Goal: Communication & Community: Answer question/provide support

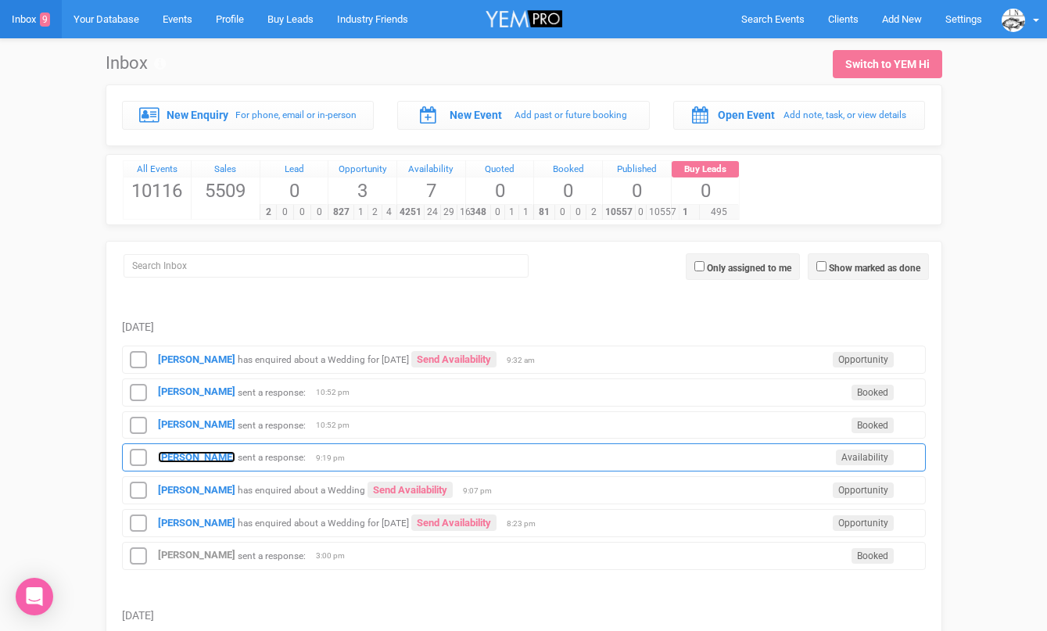
click at [183, 462] on strong "Selina McIntyre" at bounding box center [196, 457] width 77 height 12
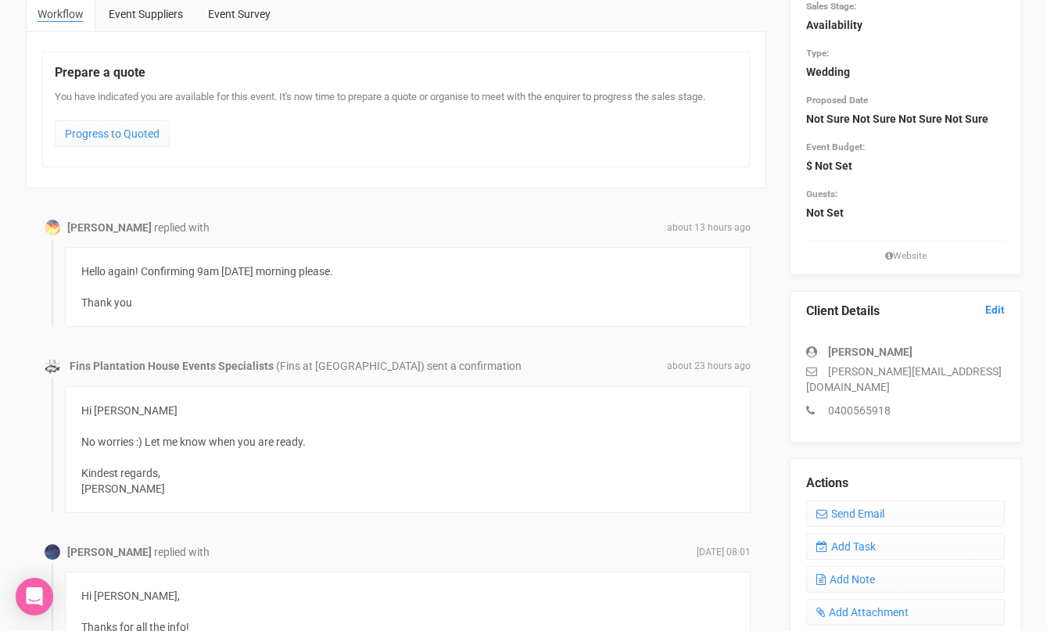
scroll to position [180, 0]
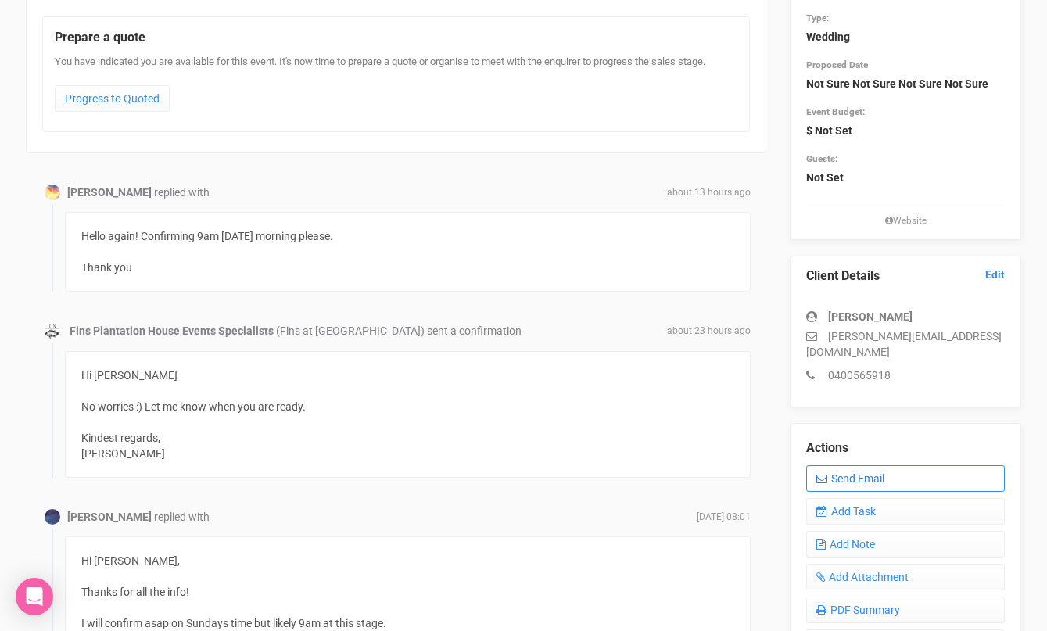
click at [831, 465] on link "Send Email" at bounding box center [905, 478] width 199 height 27
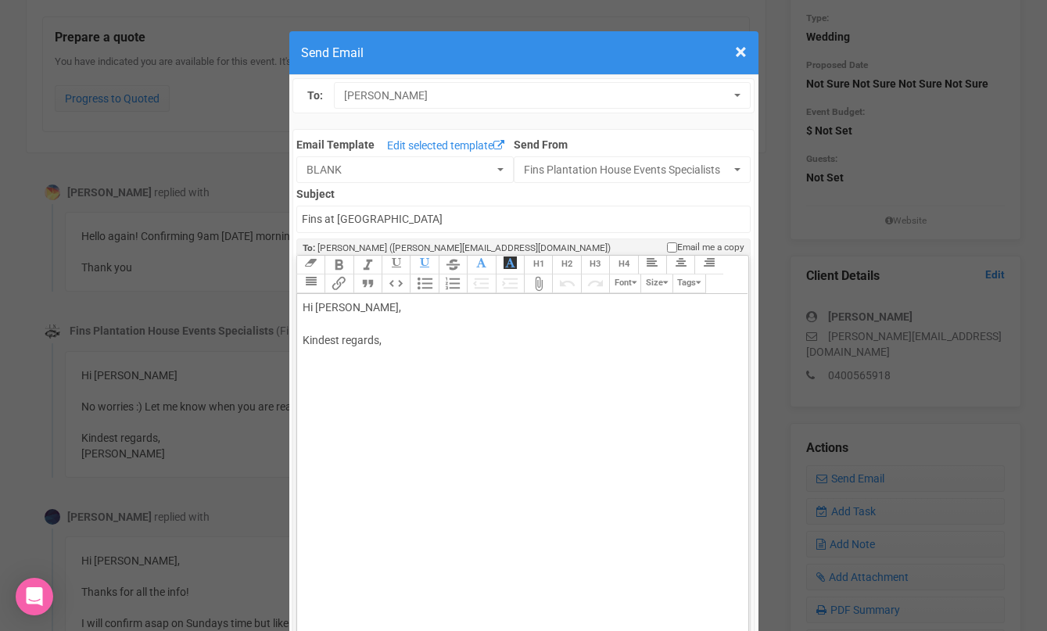
drag, startPoint x: 350, startPoint y: 303, endPoint x: 410, endPoint y: 300, distance: 59.5
click at [408, 301] on div "Hi Selina McIntyre, Kindest regards," at bounding box center [520, 340] width 435 height 82
click at [402, 439] on div "Hi Selina Thanks for the update. I look forward to seeing you on Sunday at 9am.…" at bounding box center [520, 381] width 435 height 164
type trix-editor "<div>Hi Selina&nbsp;<br><br>Thanks for the update.<br><br>I look forward to see…"
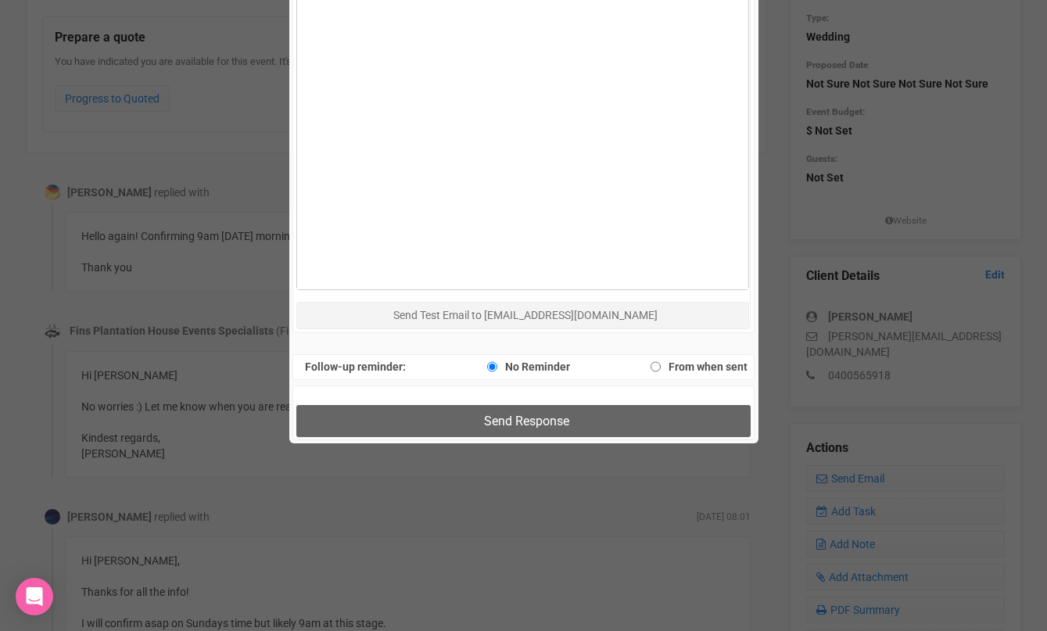
scroll to position [964, 0]
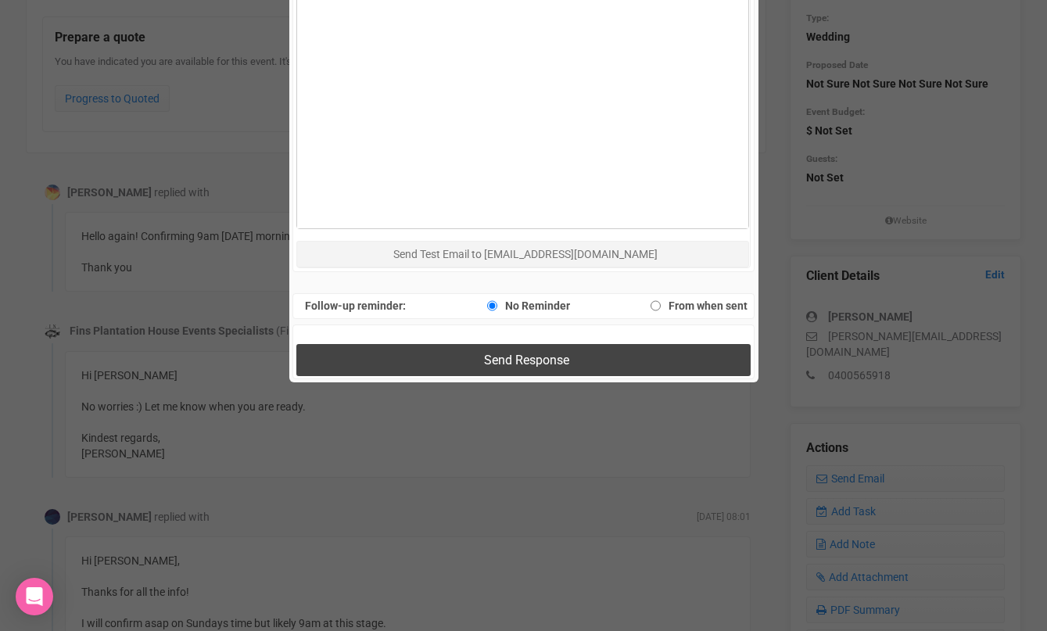
click at [435, 366] on button "Send Response" at bounding box center [523, 360] width 454 height 32
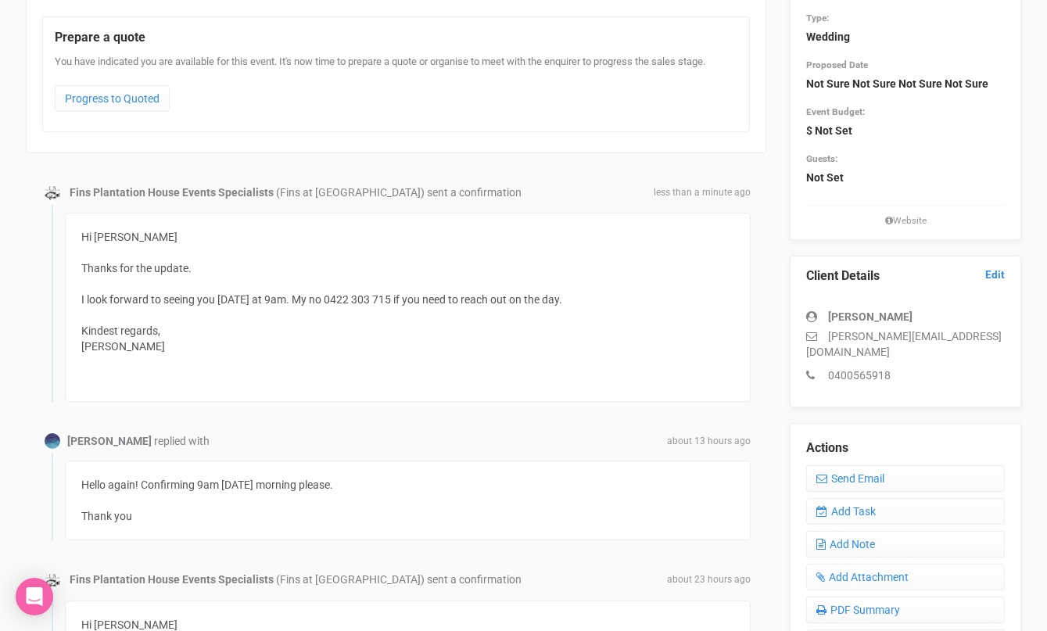
scroll to position [0, 0]
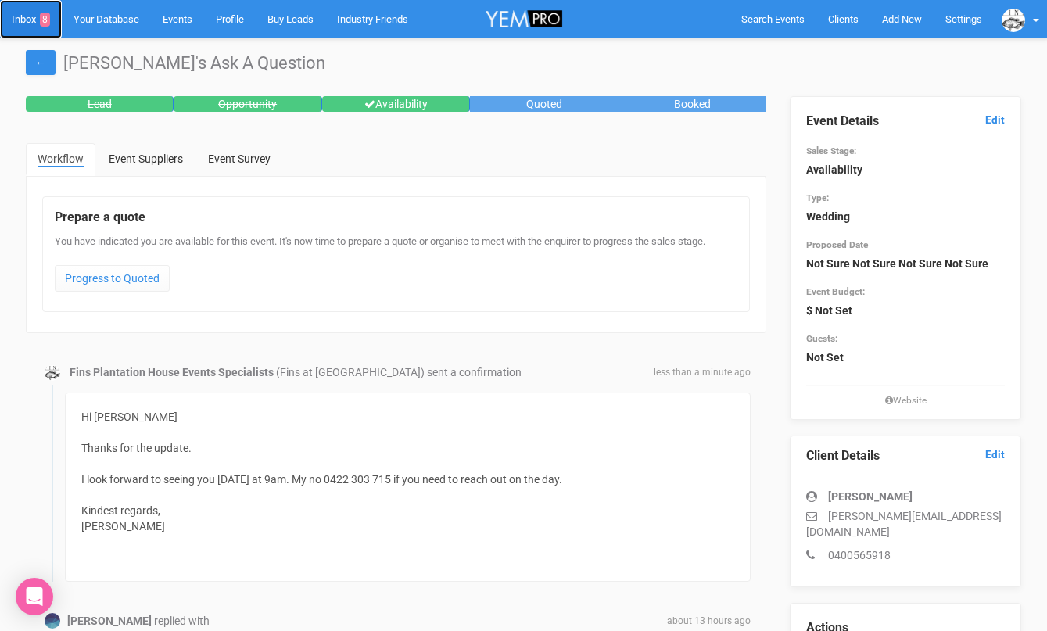
click at [35, 23] on link "Inbox 8" at bounding box center [31, 19] width 62 height 38
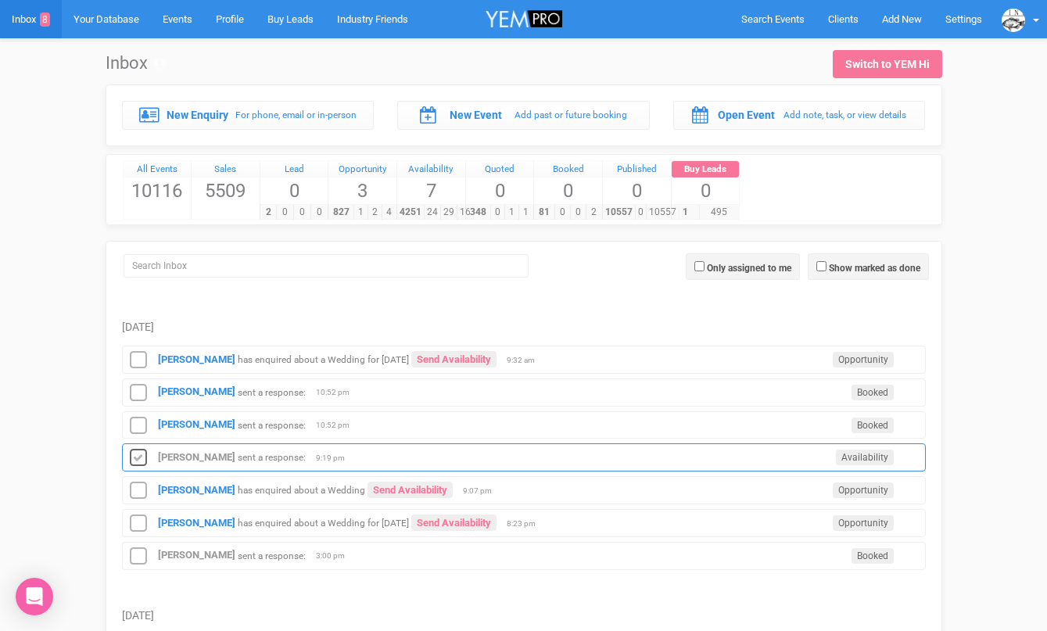
click at [142, 453] on icon at bounding box center [138, 458] width 23 height 20
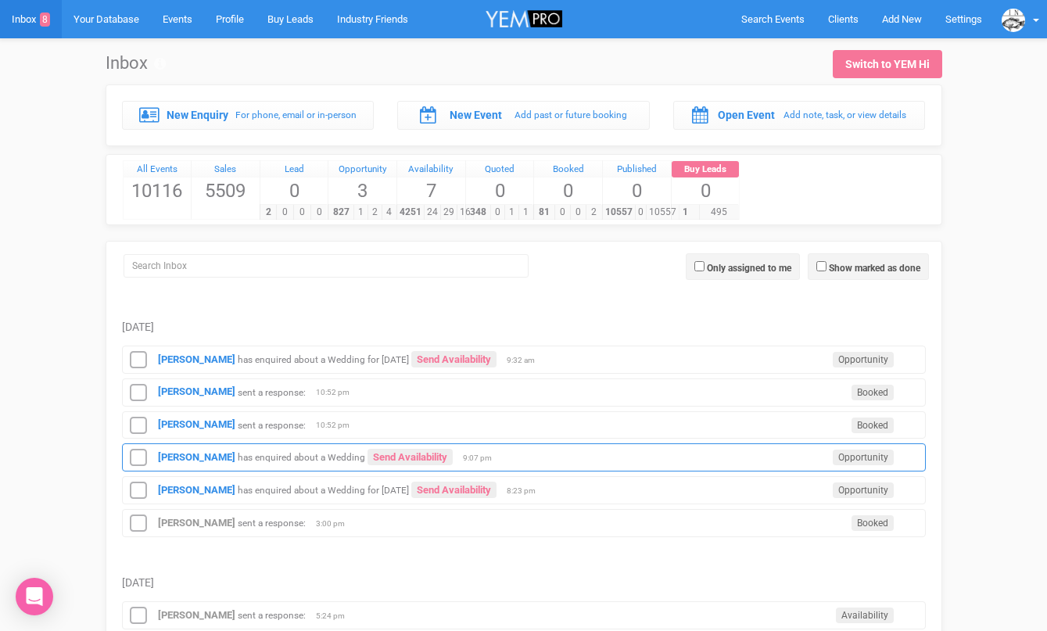
click at [163, 464] on div "Lee has enquired about a Wedding Send Availability Opportunity 9:07 pm" at bounding box center [524, 457] width 804 height 28
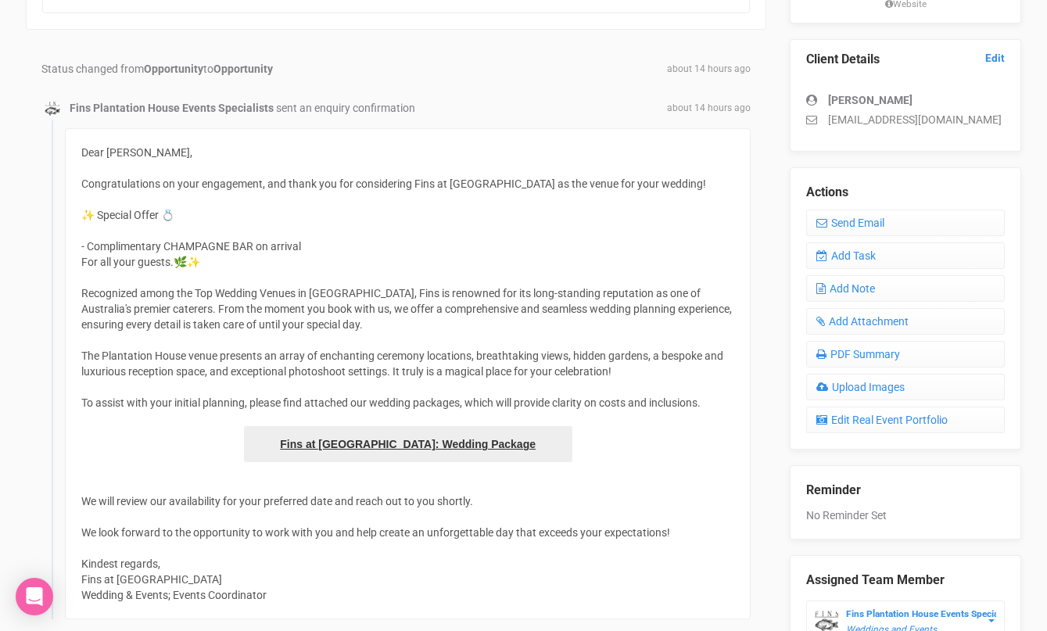
scroll to position [260, 0]
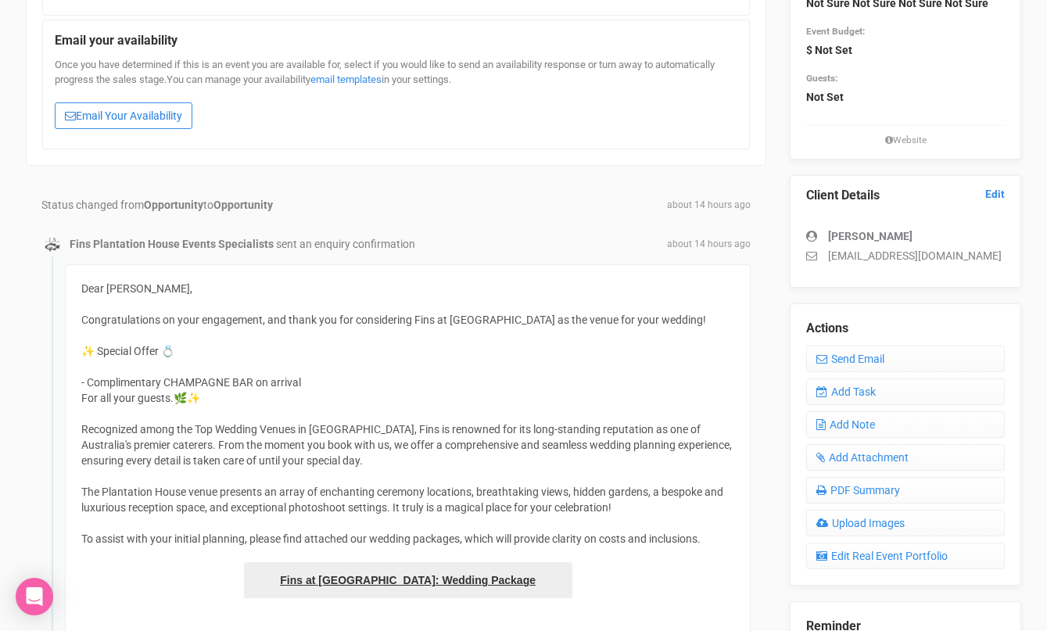
click at [129, 120] on link "Email Your Availability" at bounding box center [124, 115] width 138 height 27
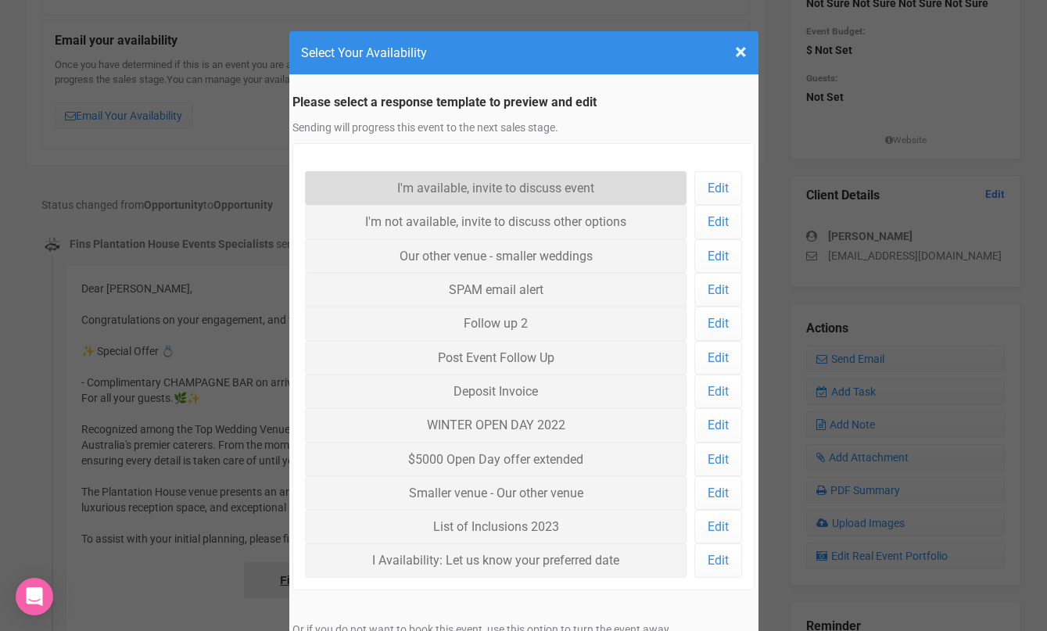
click at [400, 192] on link "I'm available, invite to discuss event" at bounding box center [496, 188] width 382 height 34
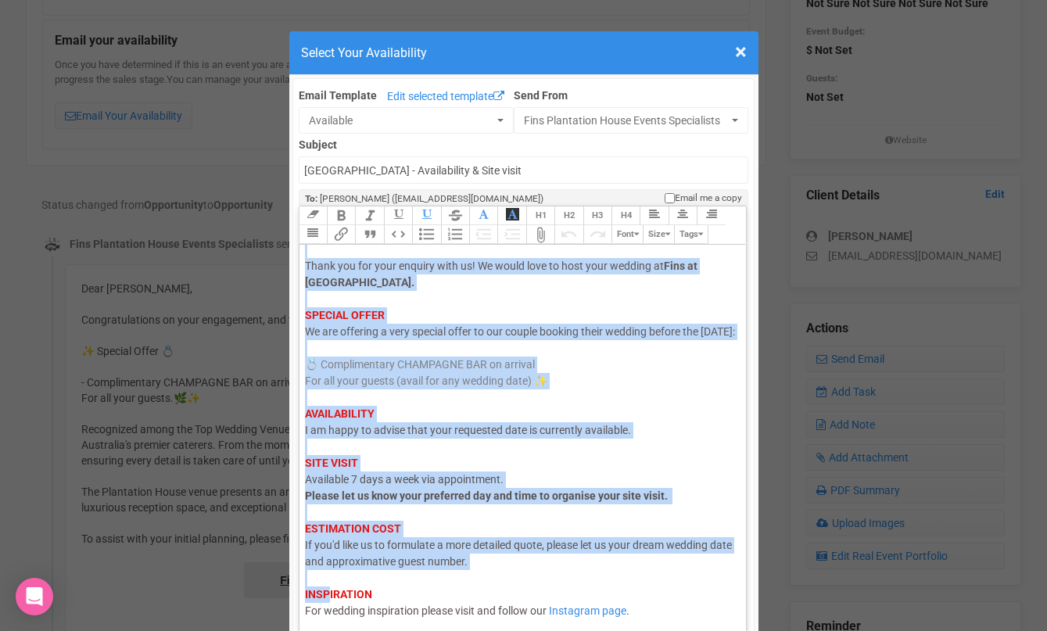
scroll to position [92, 0]
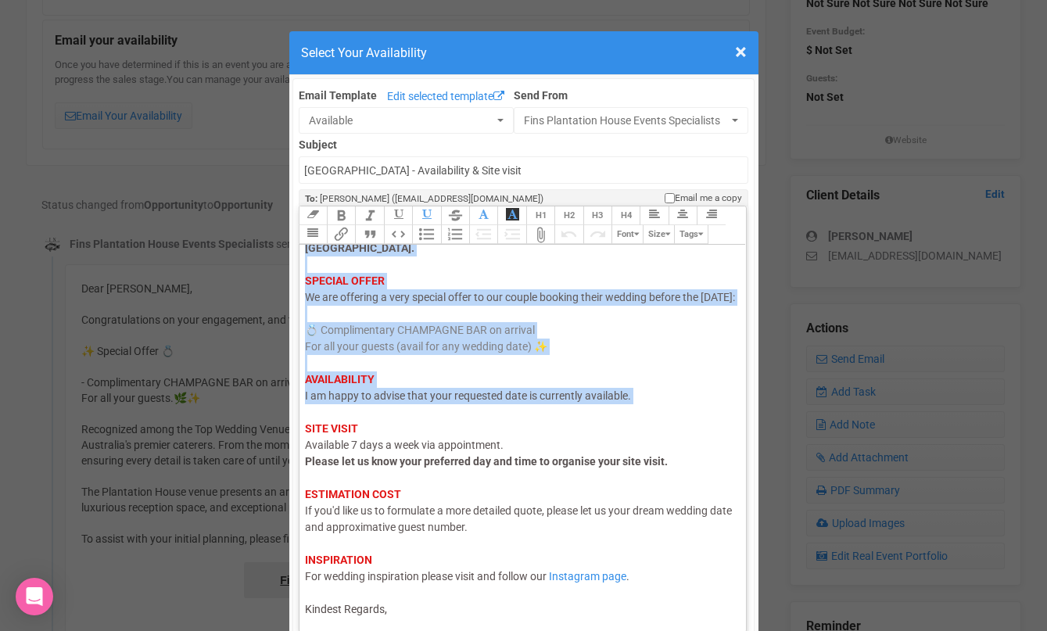
drag, startPoint x: 303, startPoint y: 278, endPoint x: 378, endPoint y: 410, distance: 151.3
click at [378, 410] on trix-editor "Hi Lee, I hope this email finds you well. Thank you for your enquiry with us! W…" at bounding box center [522, 434] width 447 height 378
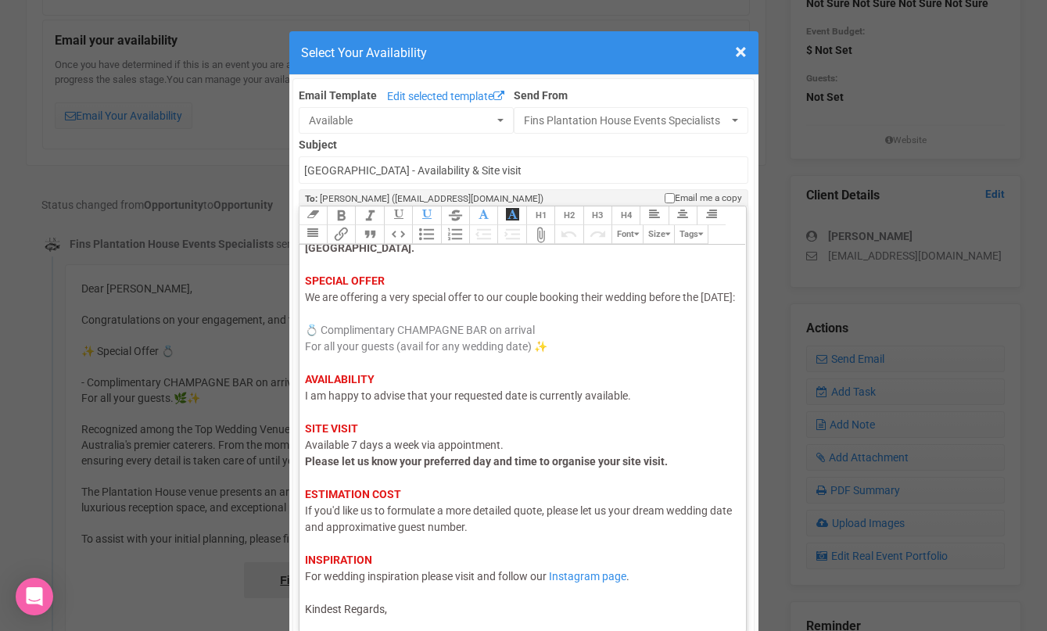
scroll to position [0, 0]
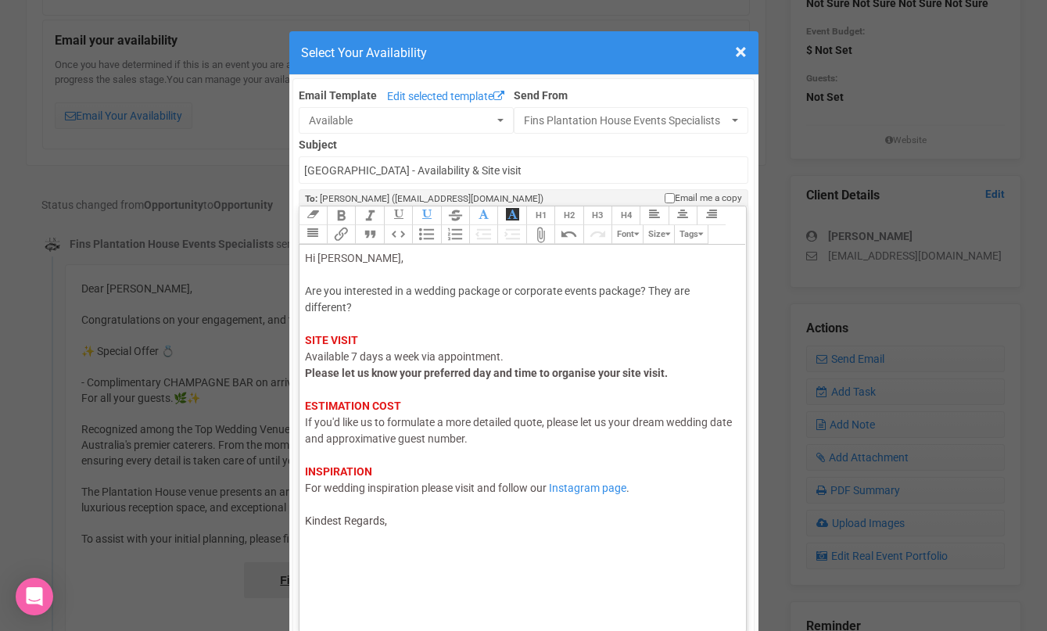
click at [550, 421] on span "If you'd like us to formulate a more detailed quote, please let us your dream w…" at bounding box center [518, 430] width 427 height 29
drag, startPoint x: 638, startPoint y: 421, endPoint x: 732, endPoint y: 420, distance: 93.8
click at [732, 420] on div "Hi Lee, Are you interested in a wedding package or corporate events package? Th…" at bounding box center [520, 389] width 431 height 279
drag, startPoint x: 368, startPoint y: 489, endPoint x: 322, endPoint y: 488, distance: 46.1
click at [322, 488] on span "For wedding inspiration please visit and follow our" at bounding box center [426, 488] width 242 height 13
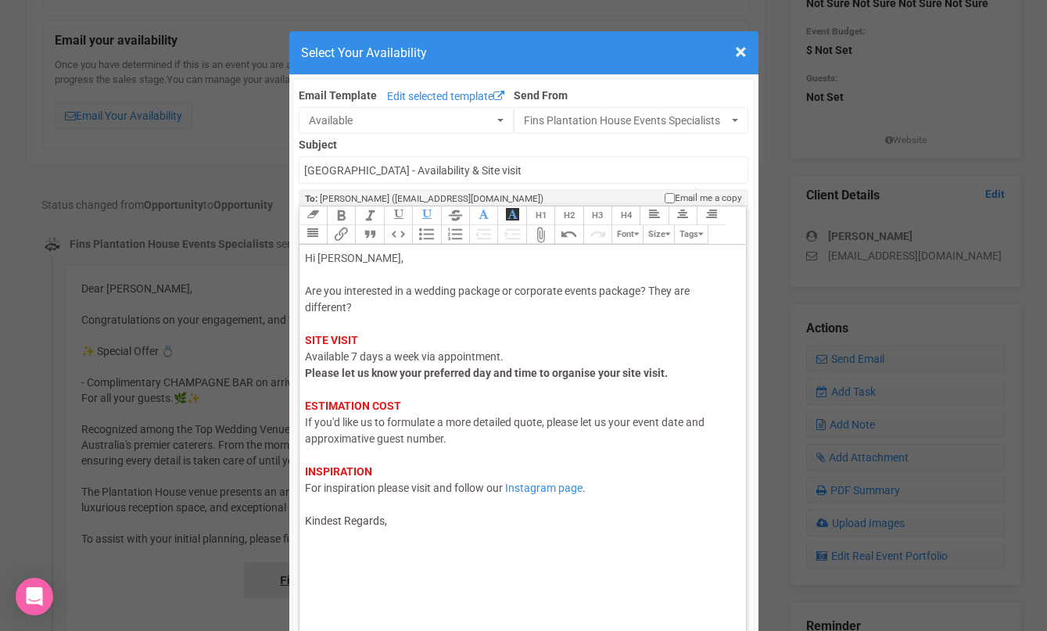
click at [402, 532] on trix-editor "Hi Lee, Are you interested in a wedding package or corporate events package? Th…" at bounding box center [522, 434] width 447 height 378
click at [368, 316] on div "Hi Lee, Are you interested in a wedding package or corporate events package? Th…" at bounding box center [520, 398] width 431 height 296
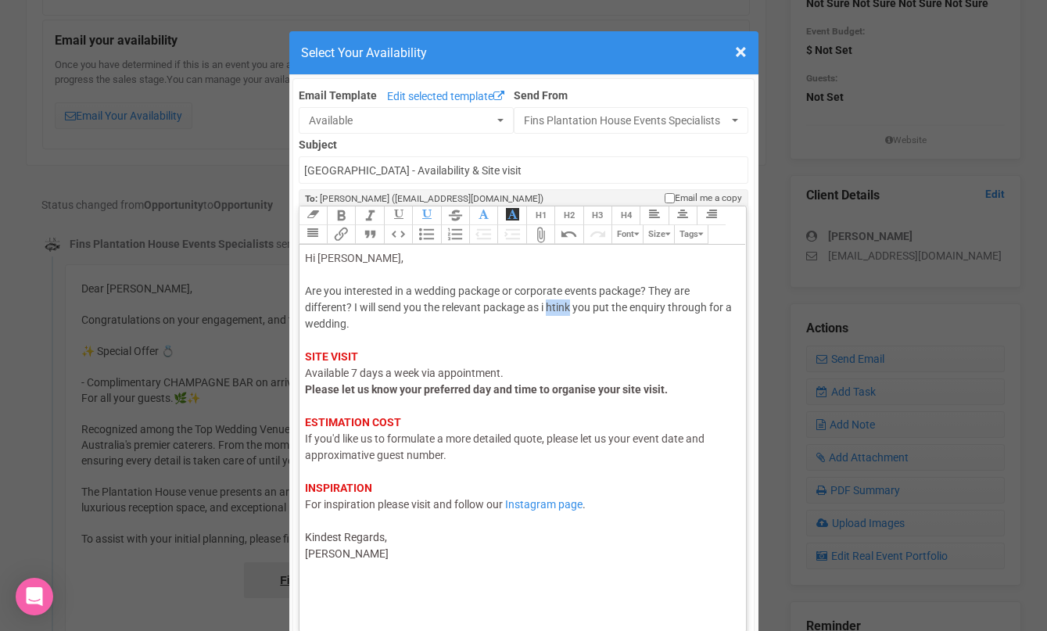
type trix-editor "<div><span style="color: rgb(95, 88, 88);">Hi Lee,</span><br> <br>Are you inter…"
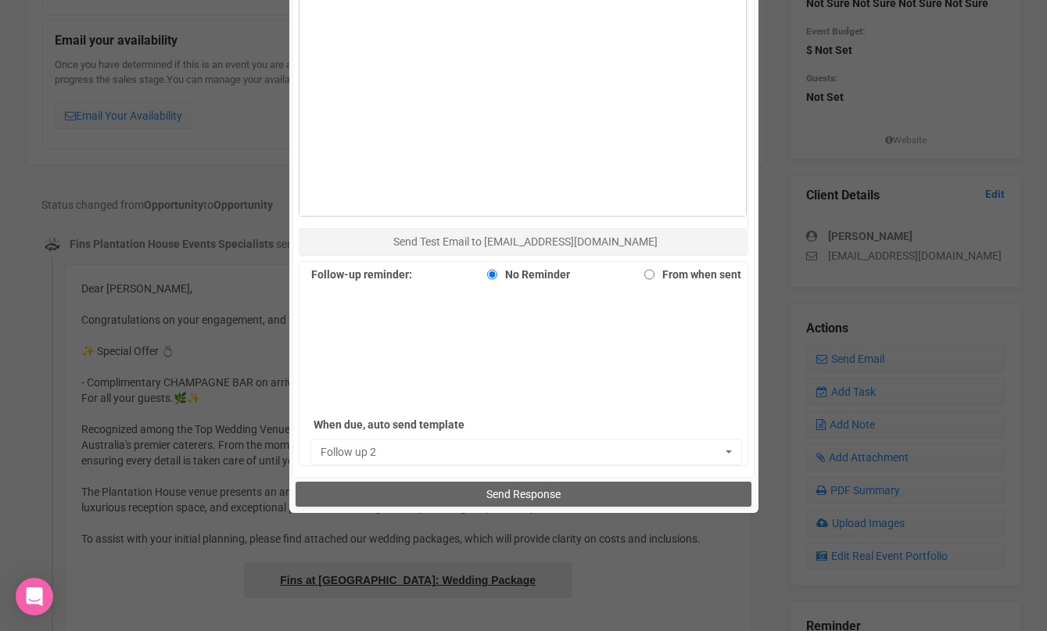
scroll to position [981, 0]
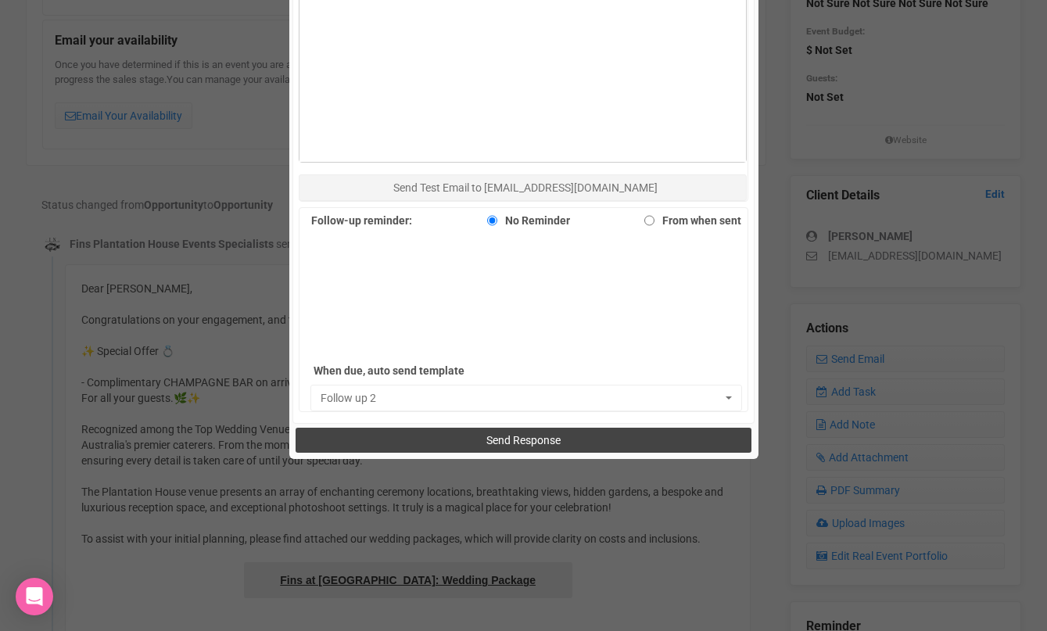
click at [510, 434] on span "Send Response" at bounding box center [523, 440] width 74 height 13
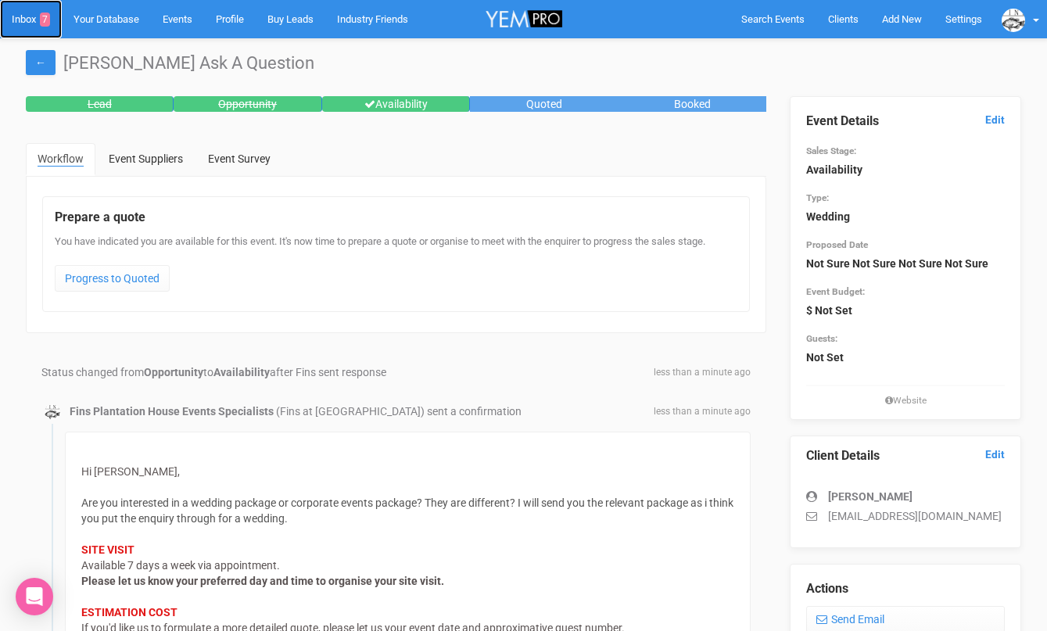
click at [20, 14] on link "Inbox 7" at bounding box center [31, 19] width 62 height 38
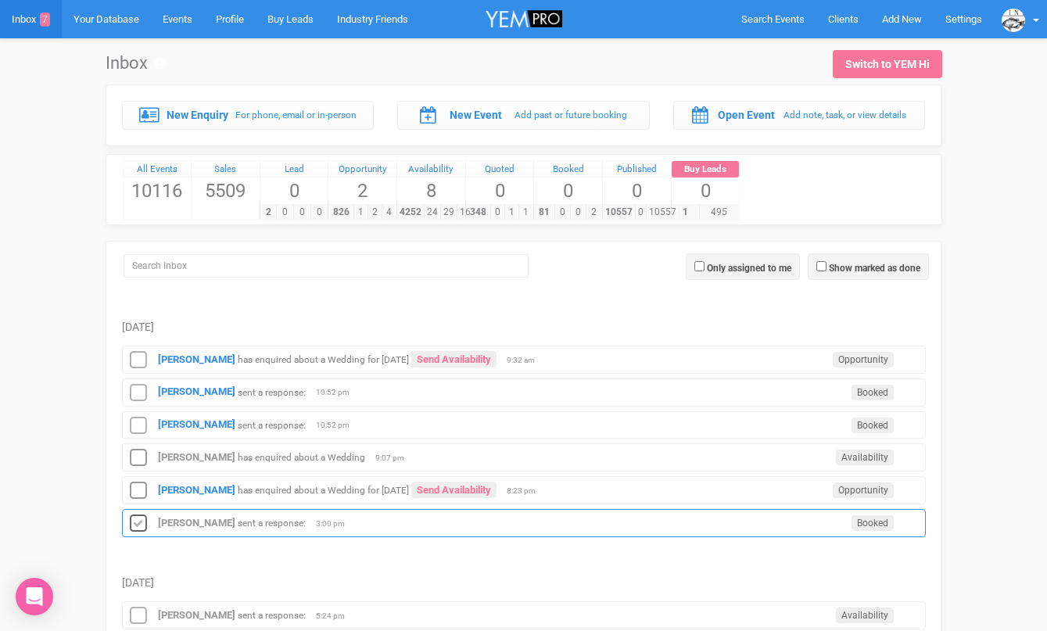
click at [133, 528] on icon at bounding box center [138, 524] width 23 height 20
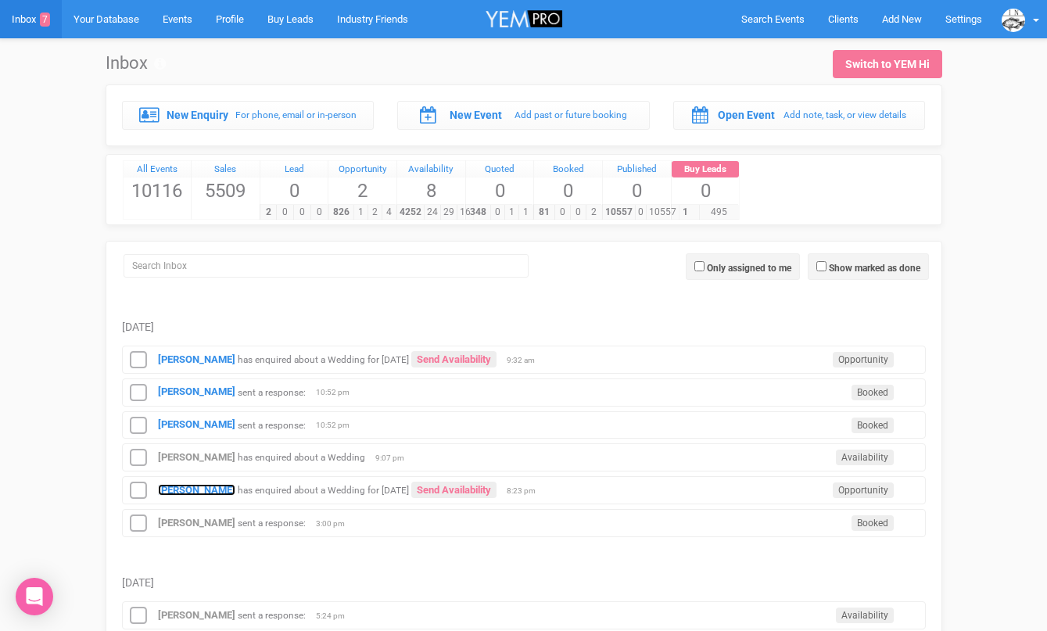
click at [169, 493] on strong "Madi porter" at bounding box center [196, 490] width 77 height 12
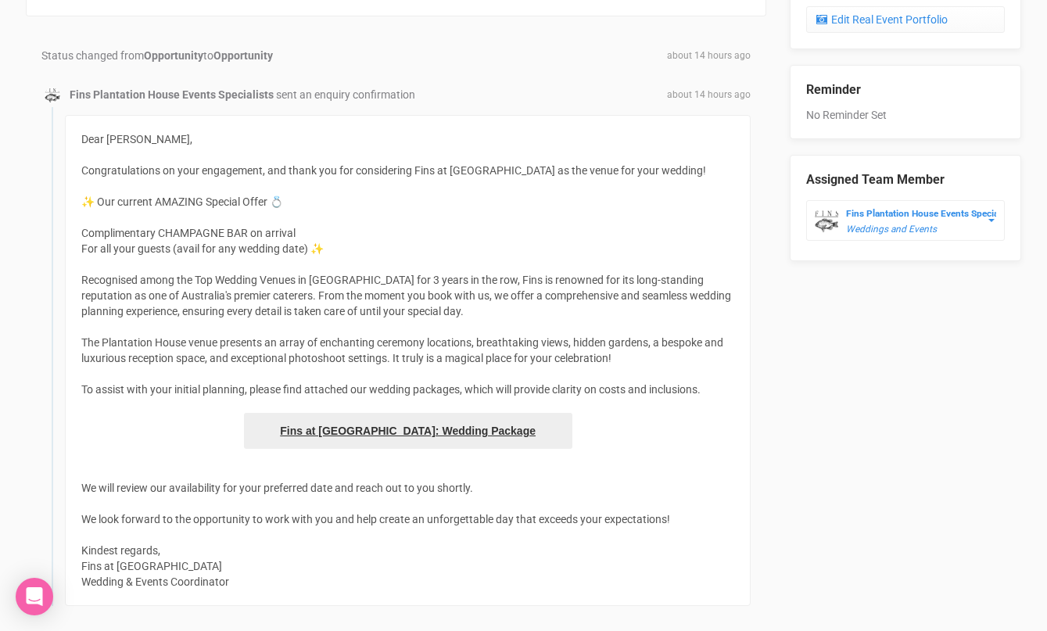
scroll to position [646, 0]
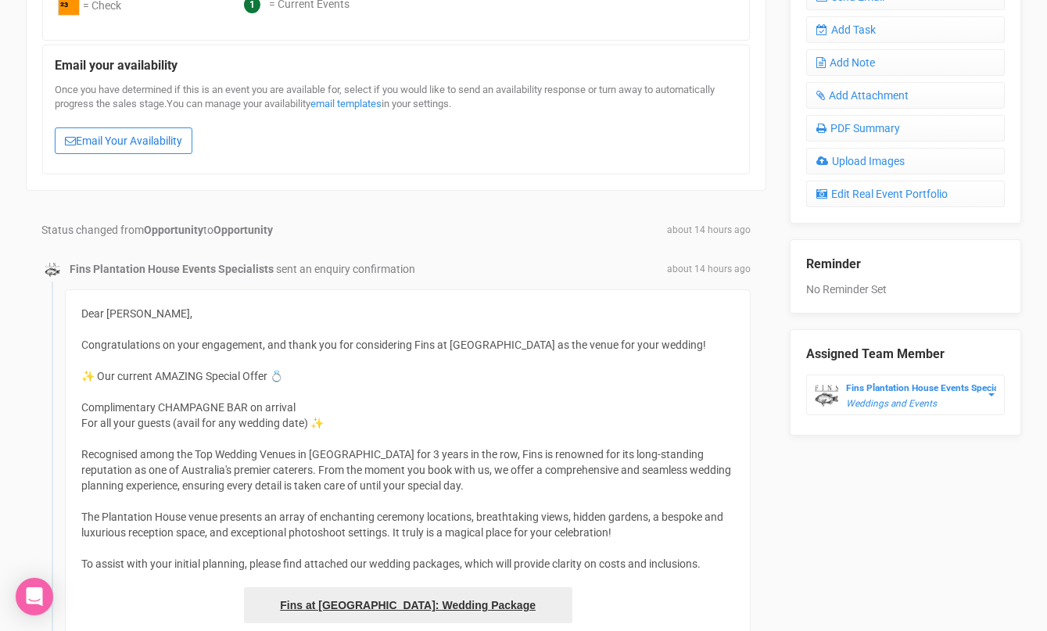
click at [160, 137] on link "Email Your Availability" at bounding box center [124, 140] width 138 height 27
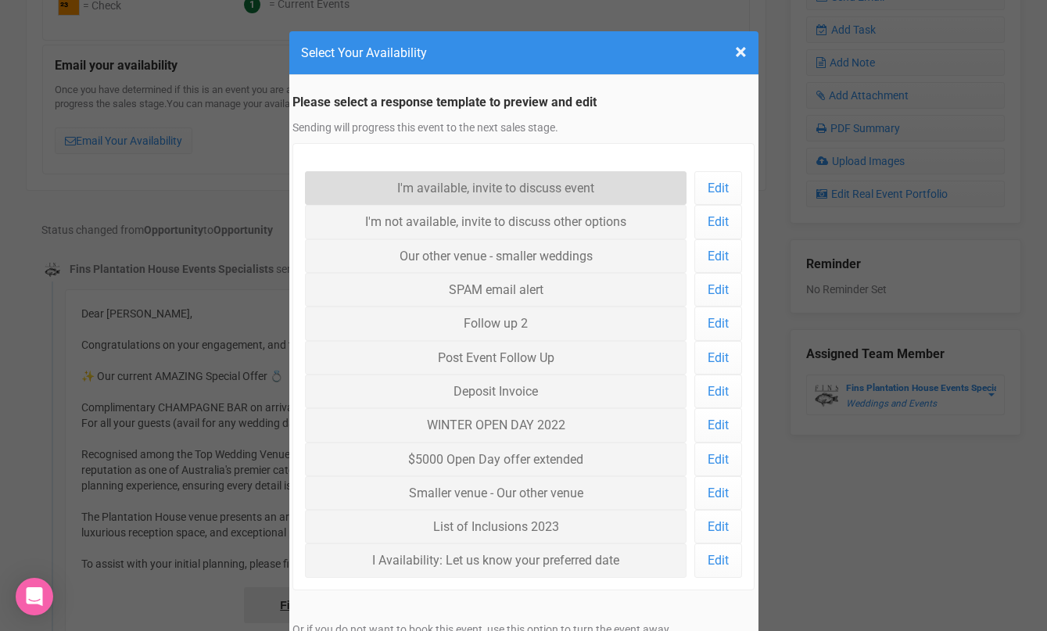
click at [407, 188] on link "I'm available, invite to discuss event" at bounding box center [496, 188] width 382 height 34
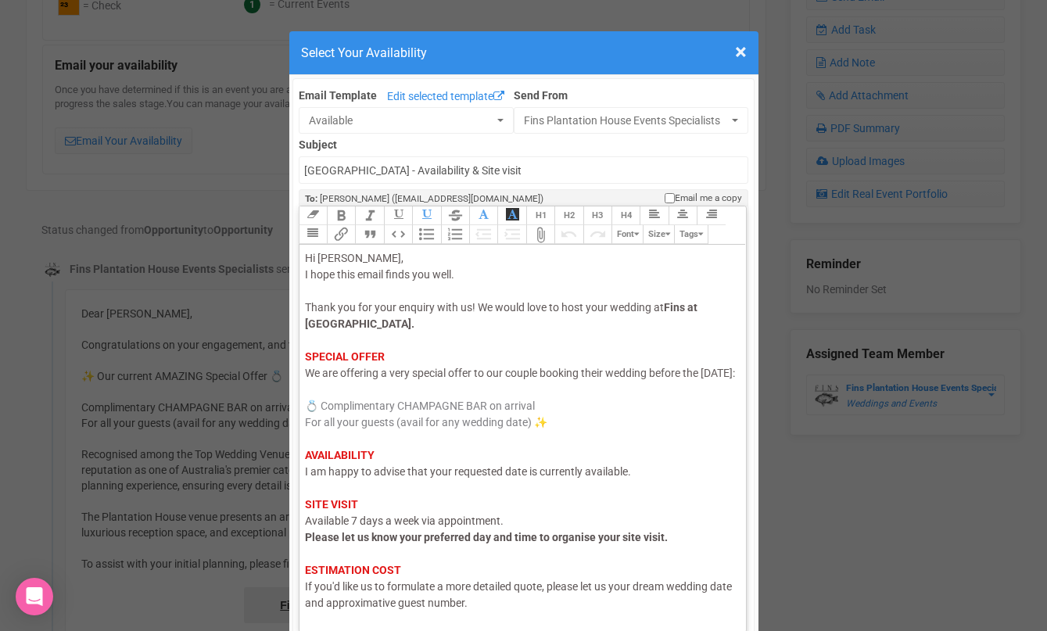
click at [350, 478] on span "I am happy to advise that your requested date is currently available." at bounding box center [468, 471] width 326 height 13
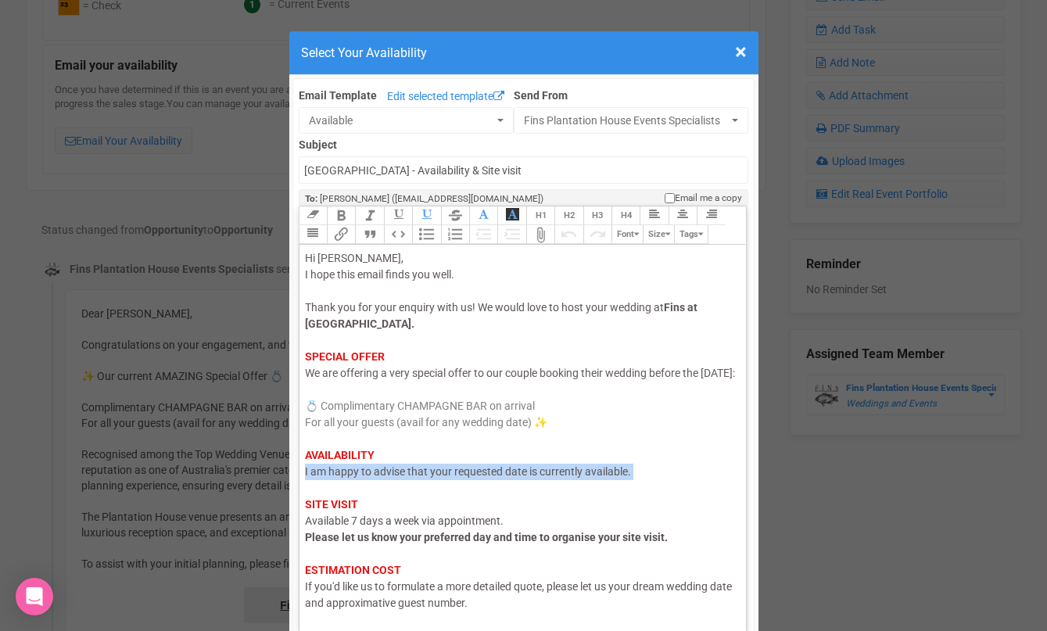
click at [350, 478] on span "I am happy to advise that your requested date is currently available." at bounding box center [468, 471] width 326 height 13
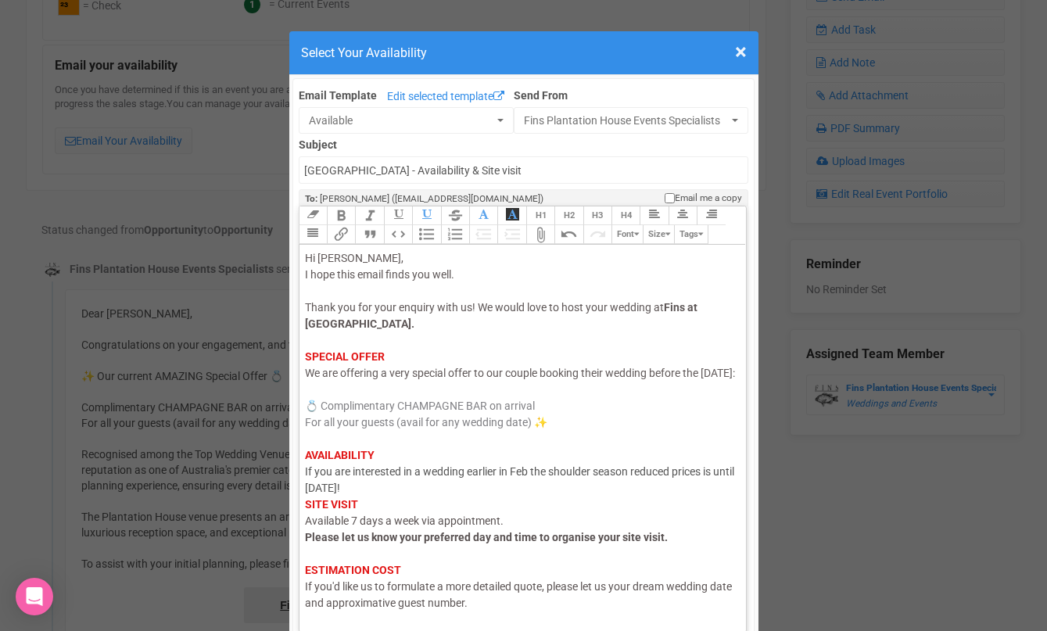
click at [378, 503] on div "Hi Madi, I hope this email finds you well. Thank you for your enquiry with us! …" at bounding box center [520, 471] width 431 height 443
click at [568, 508] on div "Hi Madi, I hope this email finds you well. Thank you for your enquiry with us! …" at bounding box center [520, 471] width 431 height 443
drag, startPoint x: 579, startPoint y: 506, endPoint x: 517, endPoint y: 502, distance: 62.7
click at [517, 502] on div "Hi Madi, I hope this email finds you well. Thank you for your enquiry with us! …" at bounding box center [520, 471] width 431 height 443
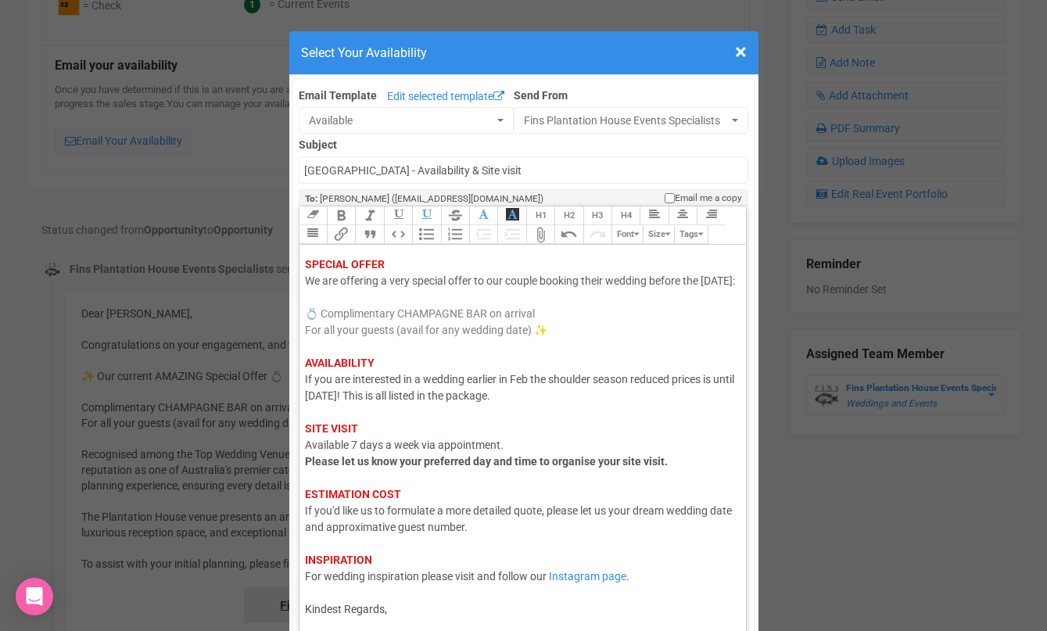
scroll to position [109, 0]
click at [453, 611] on div "Hi Madi, I hope this email finds you well. Thank you for your enquiry with us! …" at bounding box center [520, 388] width 431 height 460
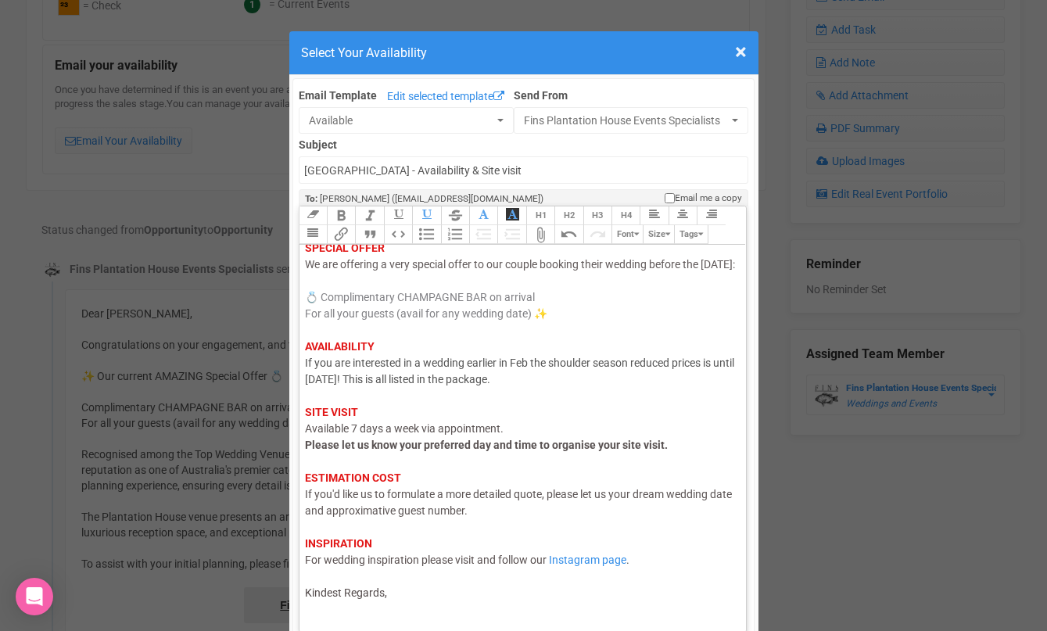
scroll to position [117, 0]
type trix-editor "<div><span style="color: rgb(95, 88, 88);">Hi Madi,</span><br><span style="colo…"
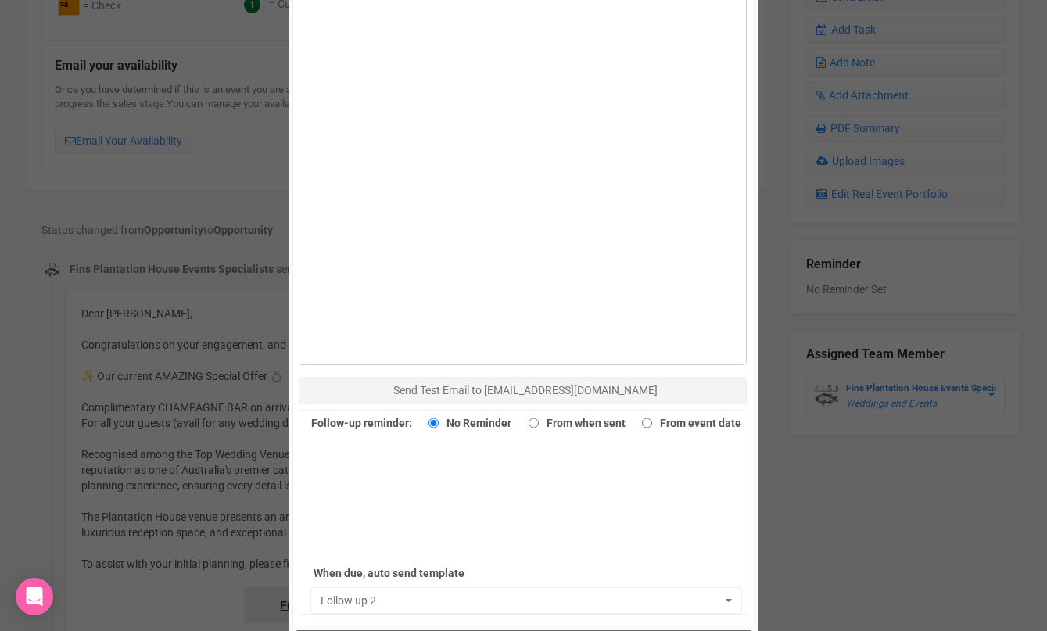
scroll to position [898, 0]
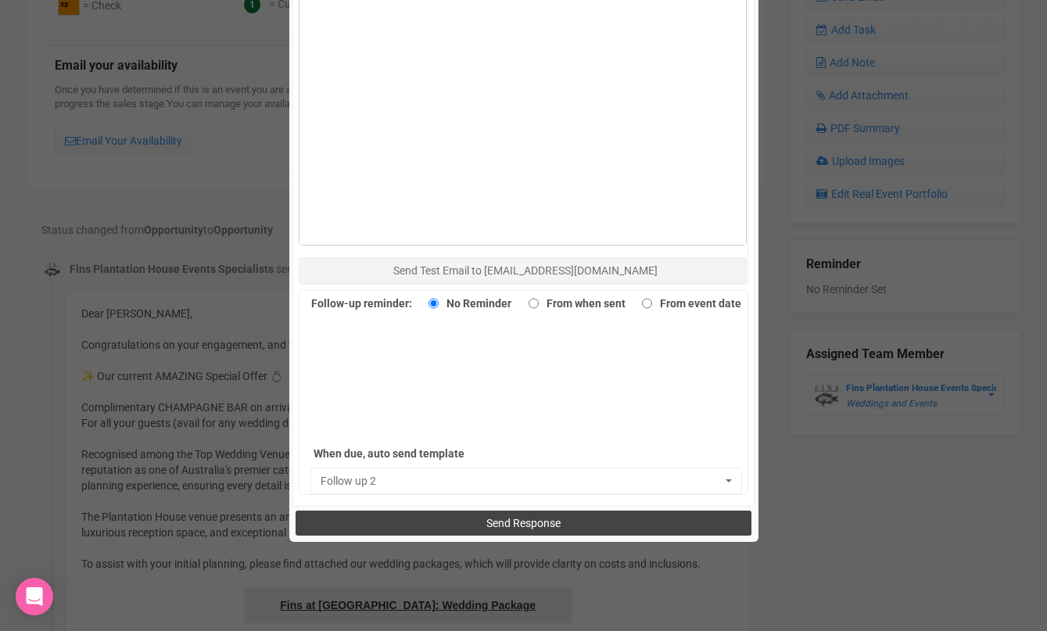
click at [530, 518] on span "Send Response" at bounding box center [523, 523] width 74 height 13
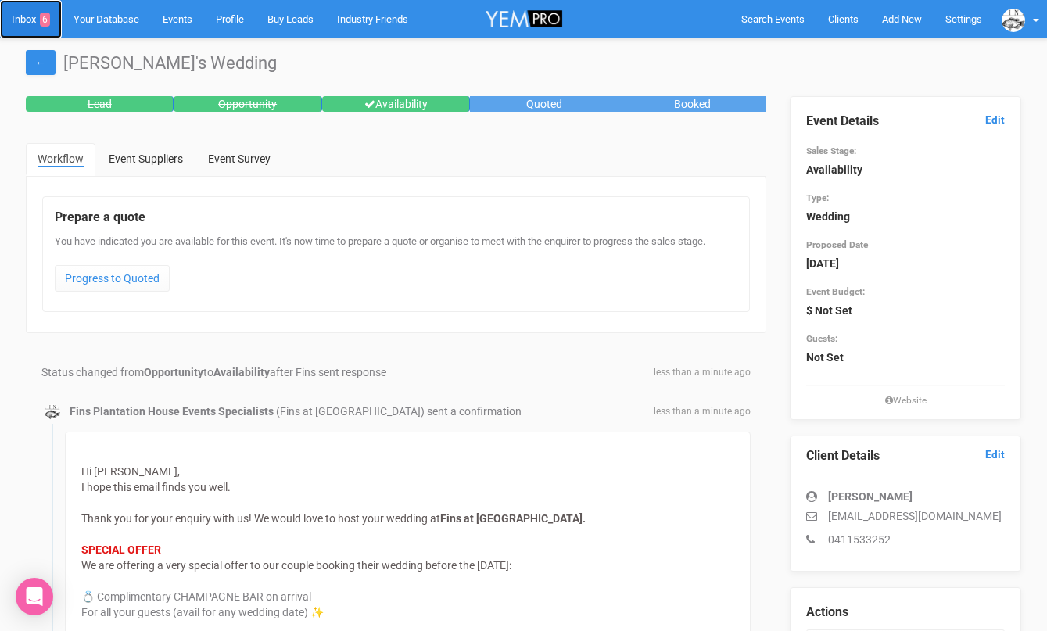
click at [32, 20] on link "Inbox 6" at bounding box center [31, 19] width 62 height 38
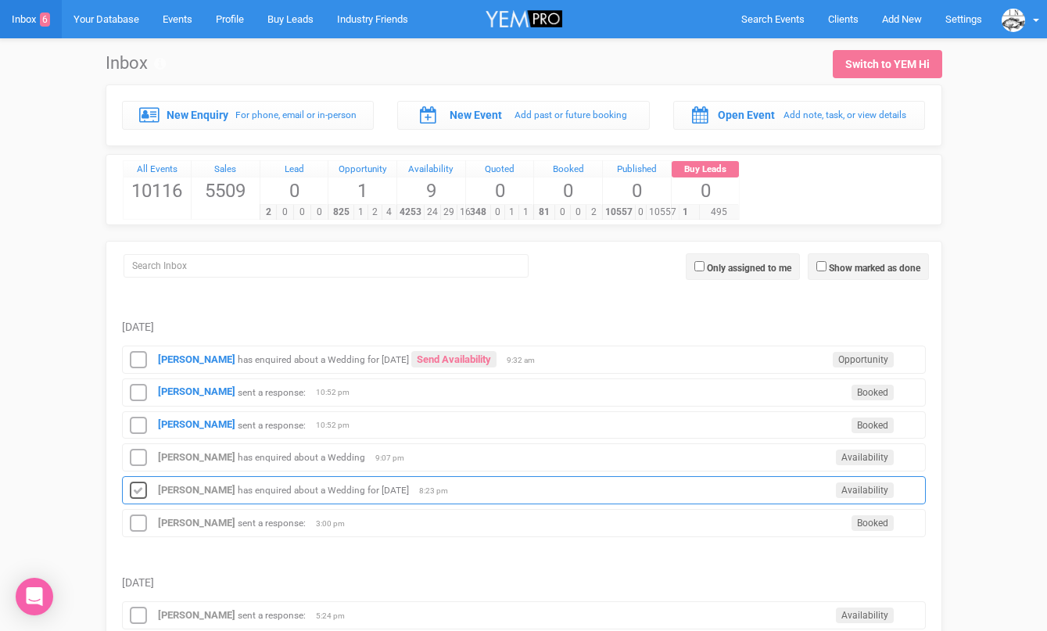
click at [142, 489] on icon at bounding box center [138, 491] width 23 height 20
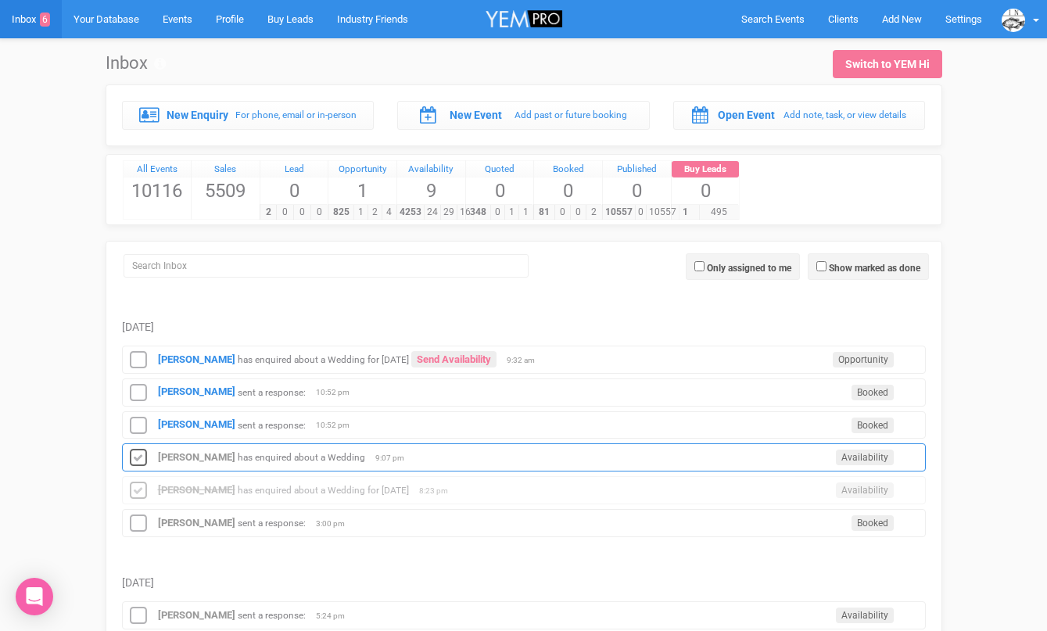
click at [140, 461] on icon at bounding box center [138, 458] width 23 height 20
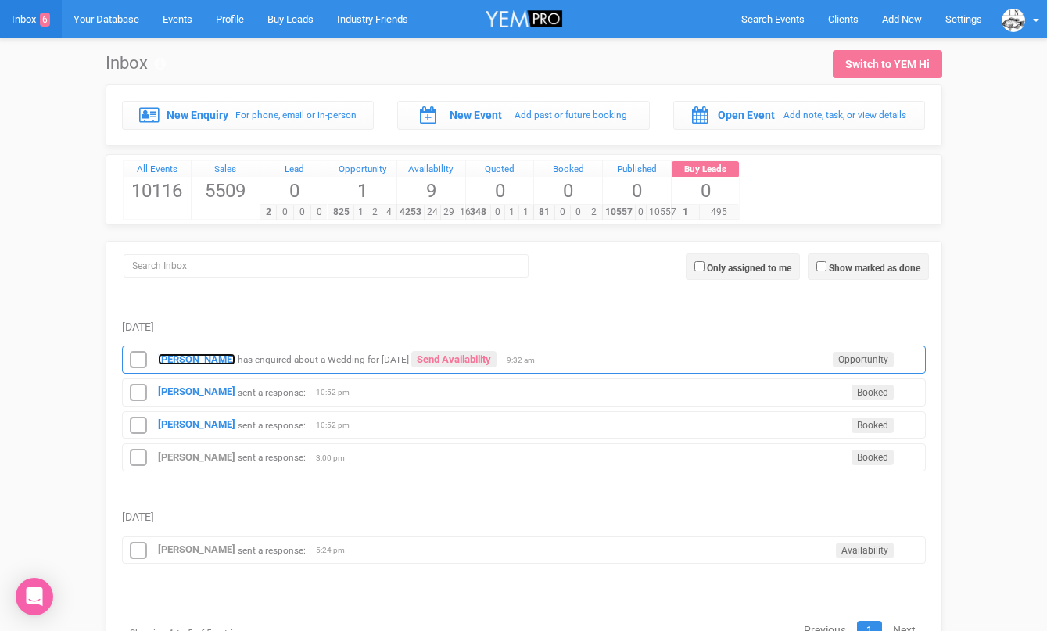
click at [185, 355] on strong "[PERSON_NAME]" at bounding box center [196, 359] width 77 height 12
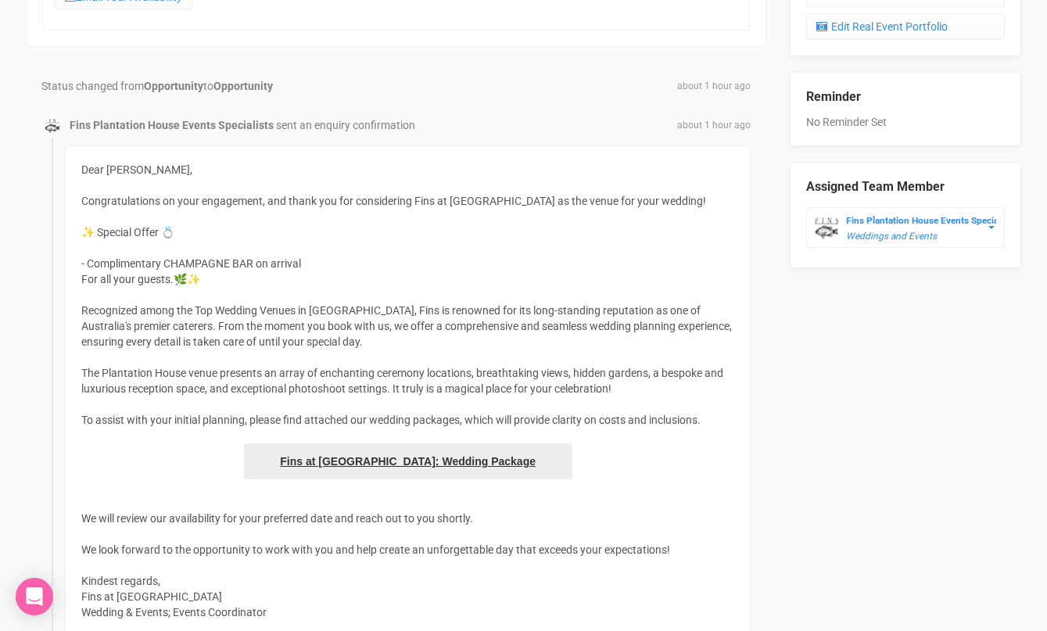
scroll to position [675, 0]
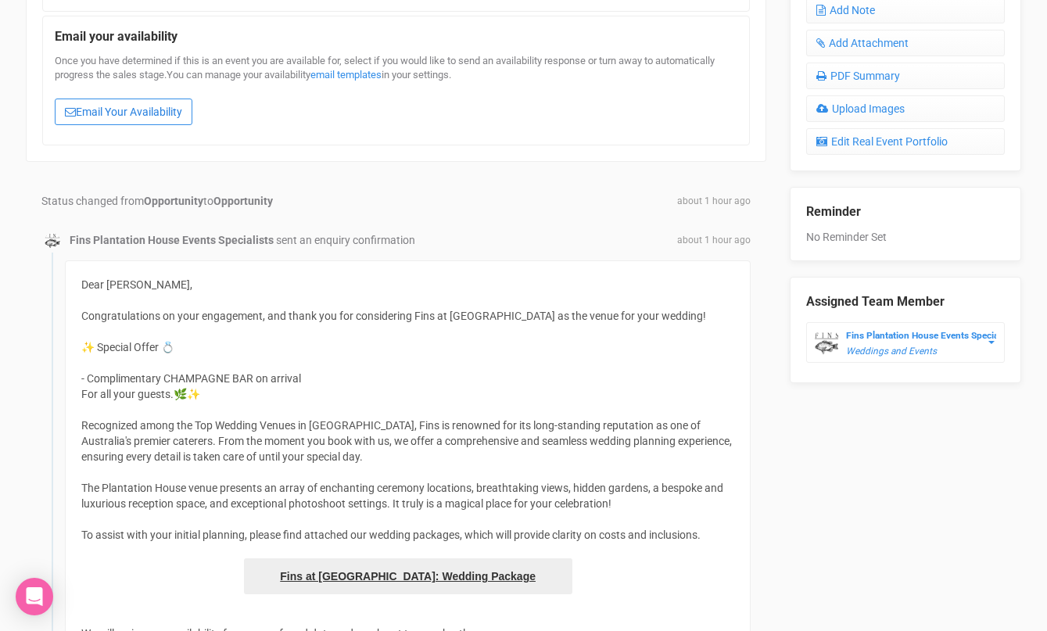
click at [160, 102] on link "Email Your Availability" at bounding box center [124, 112] width 138 height 27
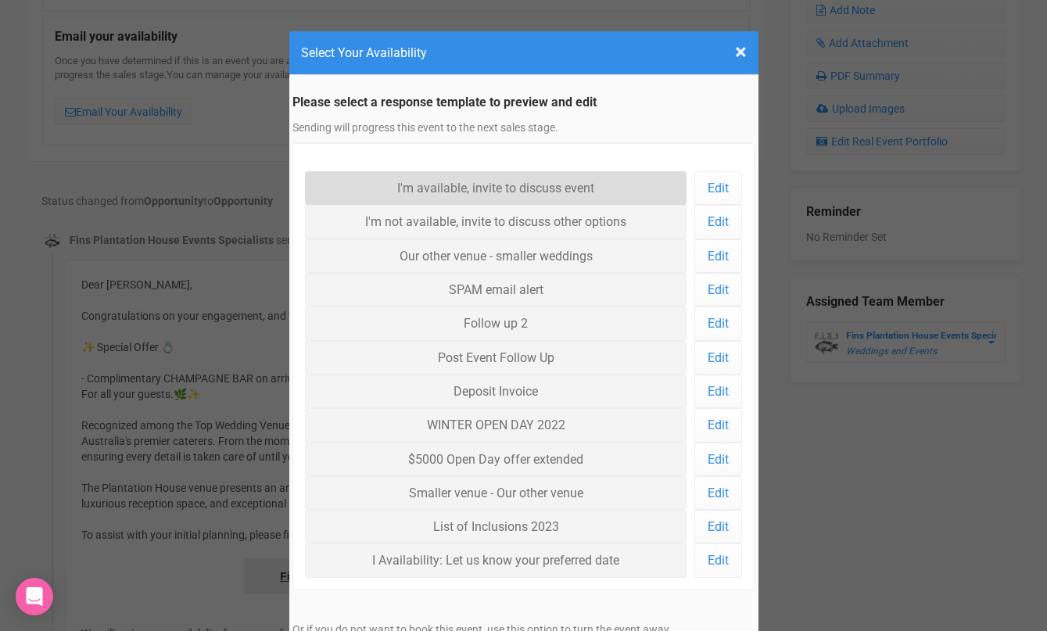
click at [410, 180] on link "I'm available, invite to discuss event" at bounding box center [496, 188] width 382 height 34
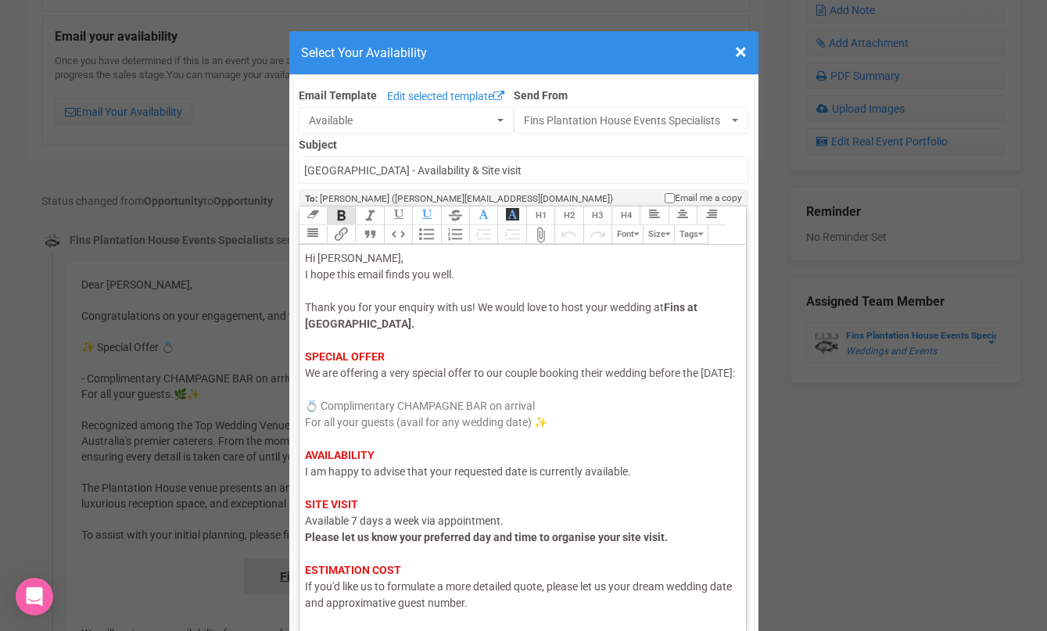
click at [403, 325] on div "Hi Katie, I hope this email finds you well. Thank you for your enquiry with us!…" at bounding box center [520, 471] width 431 height 443
click at [340, 345] on div "Hi Katie, I hope this email finds you well. Thank you for your enquiry with us!…" at bounding box center [520, 471] width 431 height 443
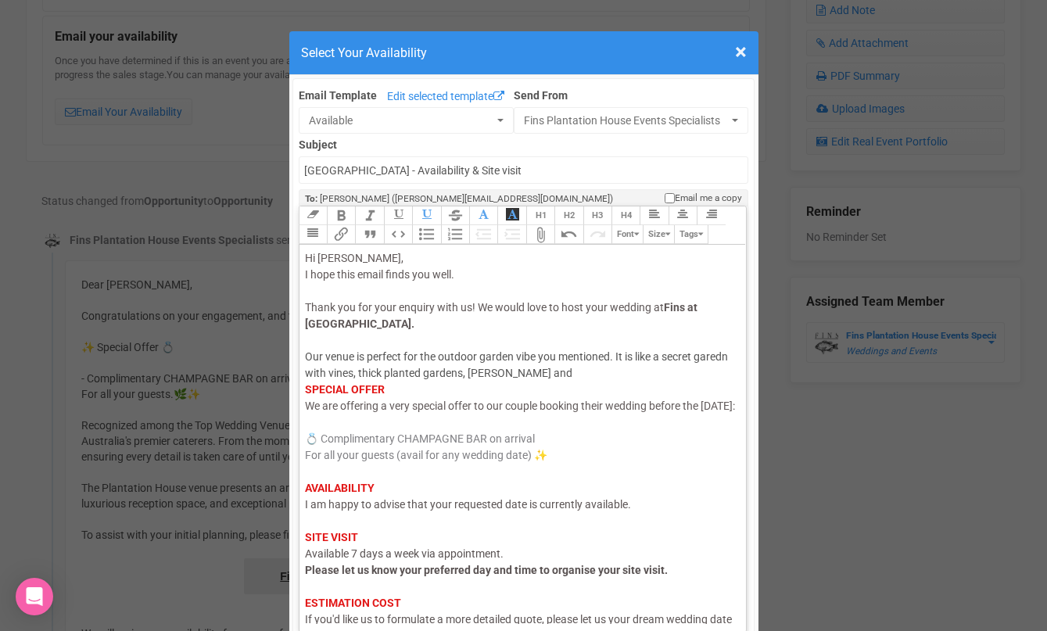
click at [540, 371] on div "Hi Katie, I hope this email finds you well. Thank you for your enquiry with us!…" at bounding box center [520, 488] width 431 height 476
click at [592, 375] on div "Hi Katie, I hope this email finds you well. Thank you for your enquiry with us!…" at bounding box center [520, 488] width 431 height 476
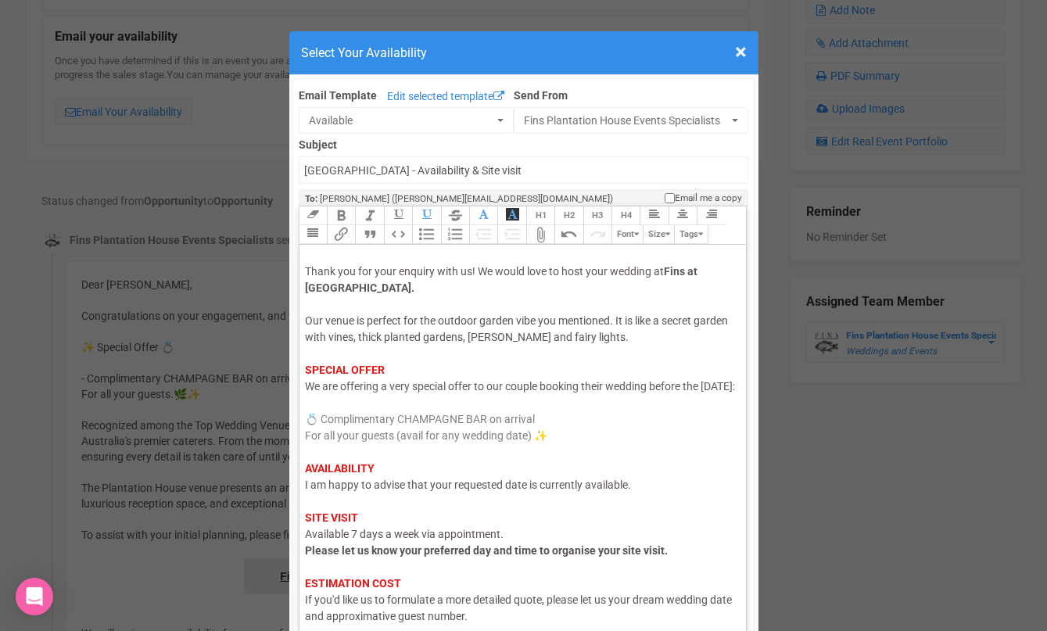
scroll to position [38, 0]
click at [525, 489] on span "I am happy to advise that your requested date is currently available." at bounding box center [468, 483] width 326 height 13
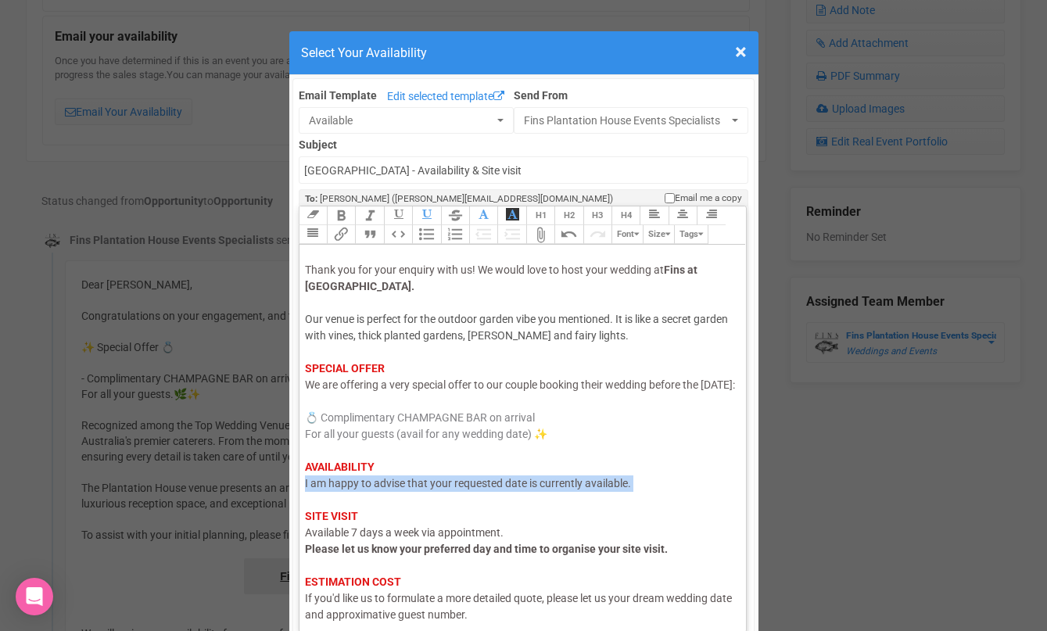
click at [525, 489] on span "I am happy to advise that your requested date is currently available." at bounding box center [468, 483] width 326 height 13
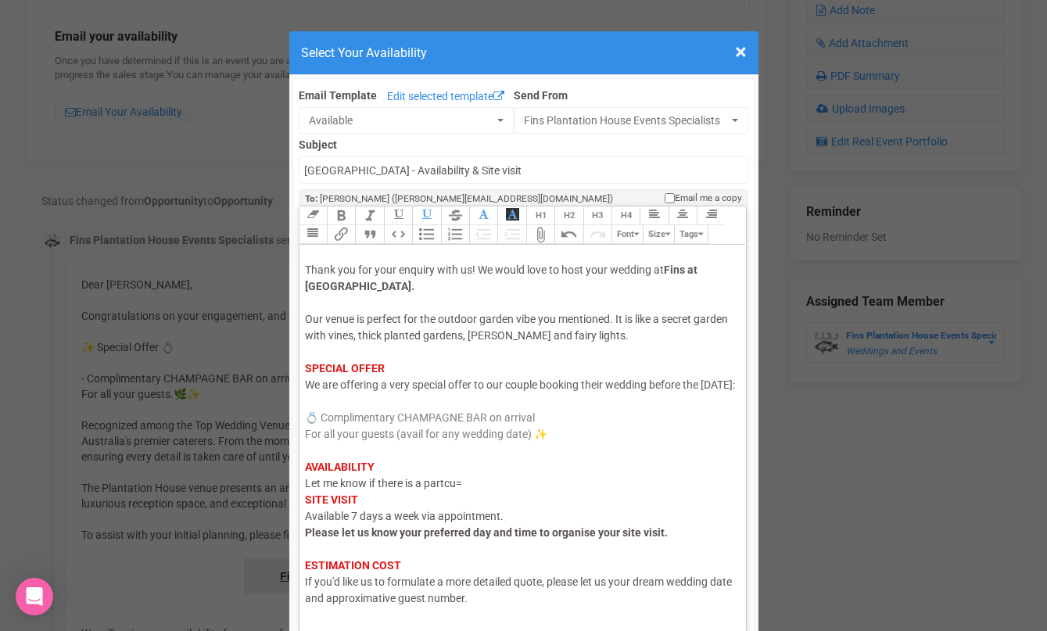
click at [457, 496] on div "Hi Katie, I hope this email finds you well. Thank you for your enquiry with us!…" at bounding box center [520, 451] width 431 height 476
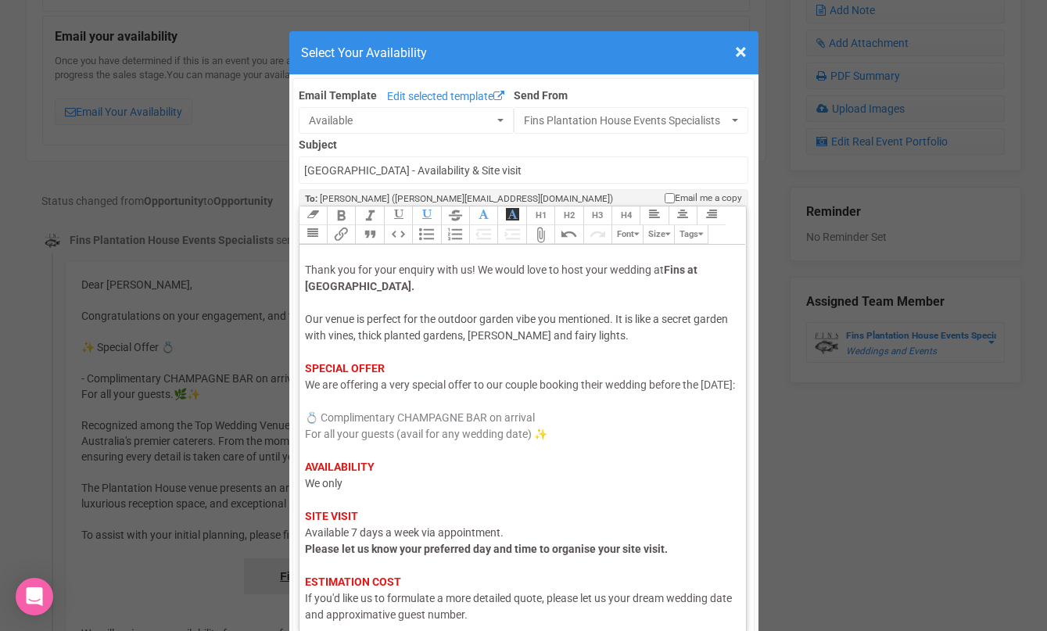
click at [428, 498] on div "Hi Katie, I hope this email finds you well. Thank you for your enquiry with us!…" at bounding box center [520, 459] width 431 height 493
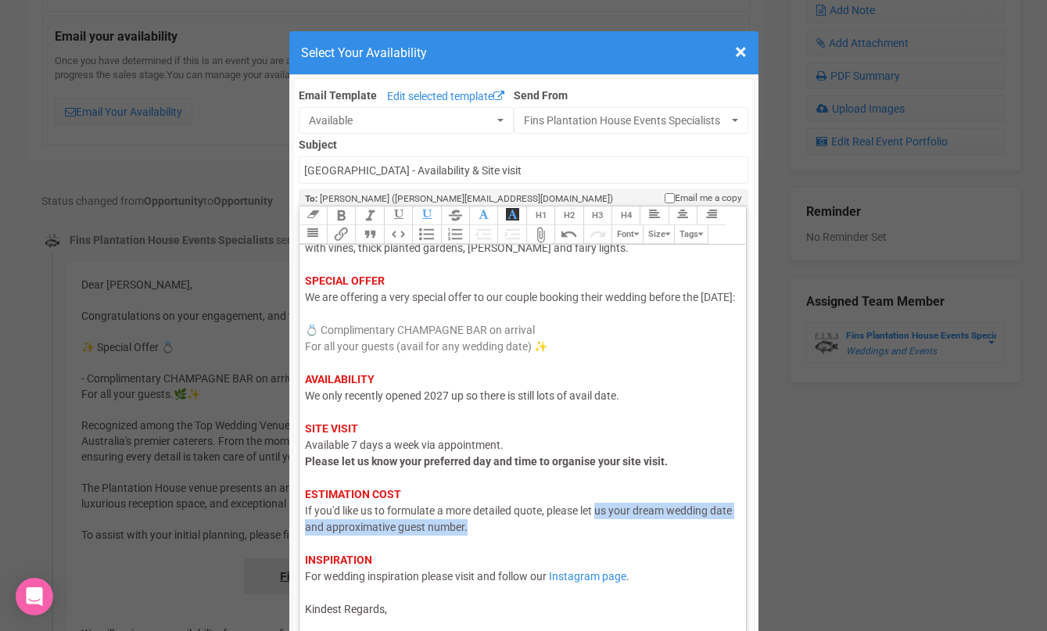
drag, startPoint x: 600, startPoint y: 509, endPoint x: 546, endPoint y: 522, distance: 56.3
click at [546, 522] on div "Hi Katie, I hope this email finds you well. Thank you for your enquiry with us!…" at bounding box center [520, 371] width 431 height 493
click at [468, 612] on div "Hi Katie, I hope this email finds you well. Thank you for your enquiry with us!…" at bounding box center [520, 371] width 431 height 493
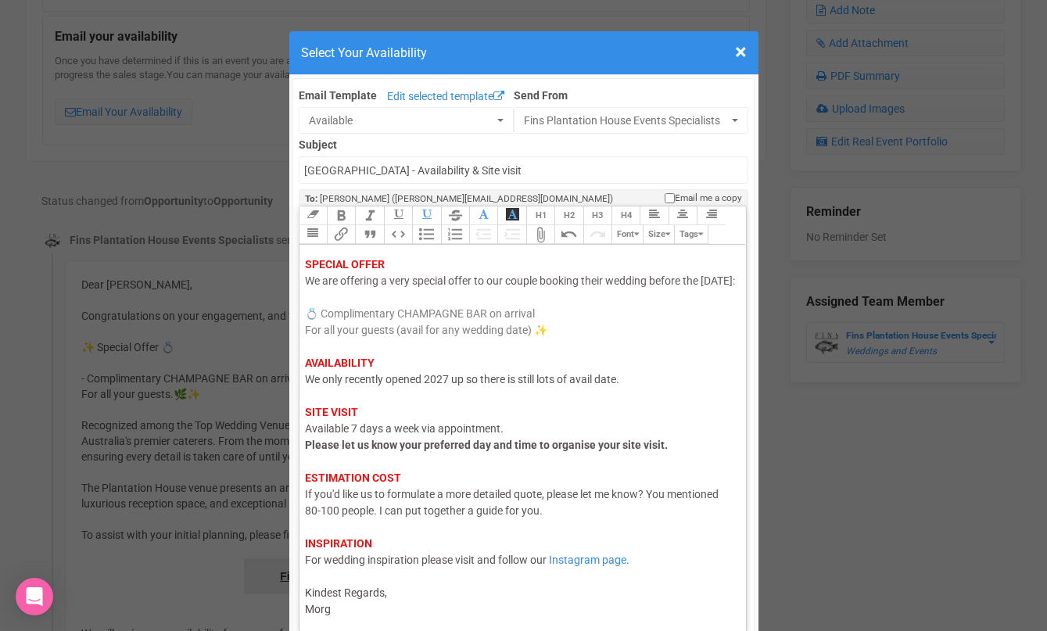
type trix-editor "<div><span style="color: rgb(95, 88, 88);">Hi Katie,</span><br><span style="col…"
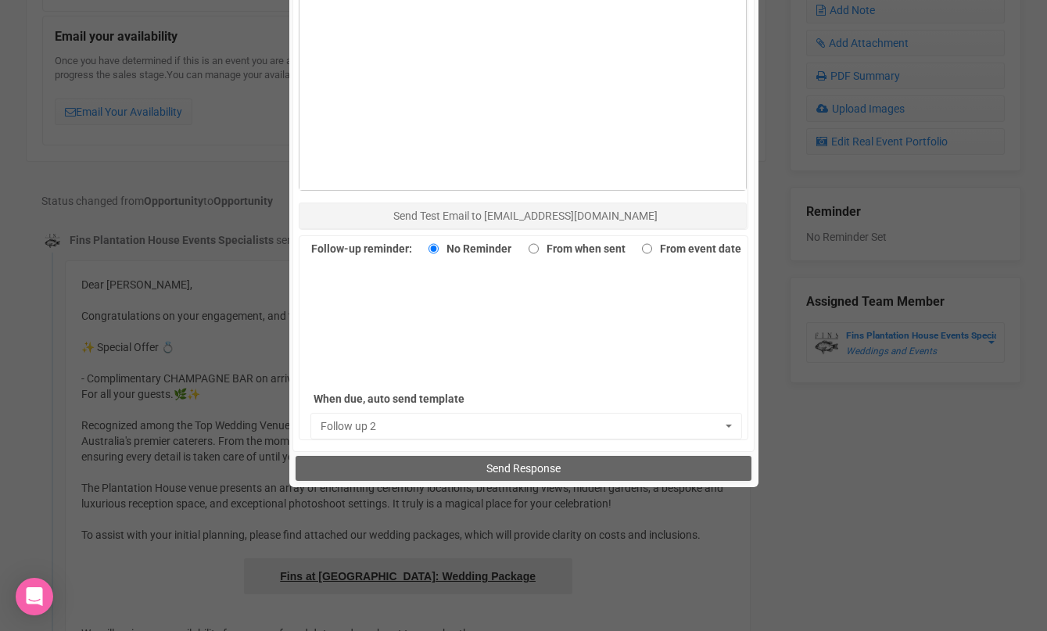
scroll to position [964, 0]
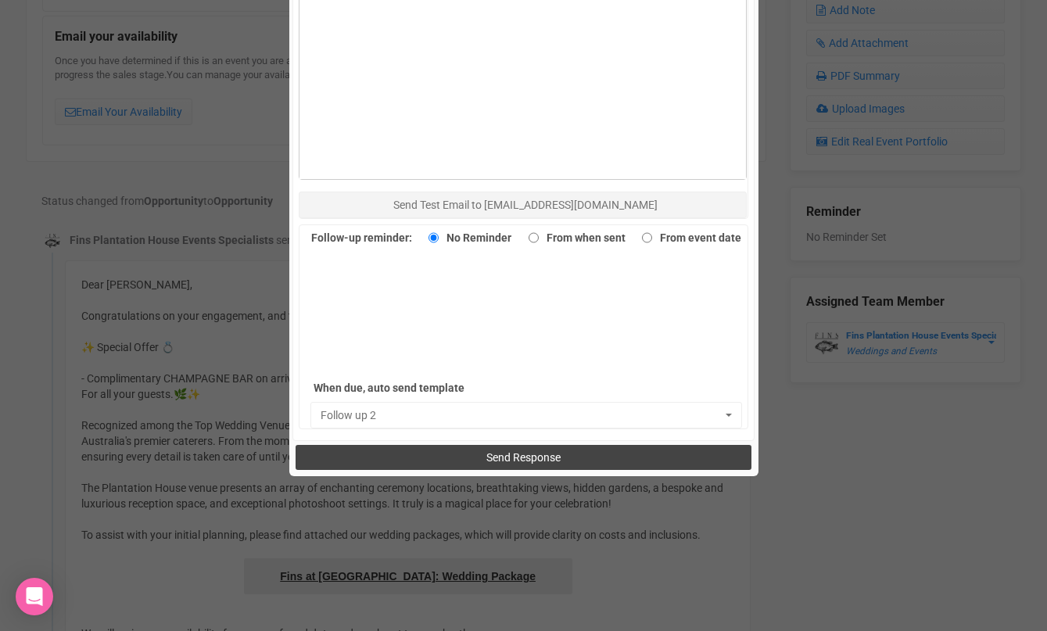
click at [510, 464] on button "Send Response" at bounding box center [524, 457] width 456 height 25
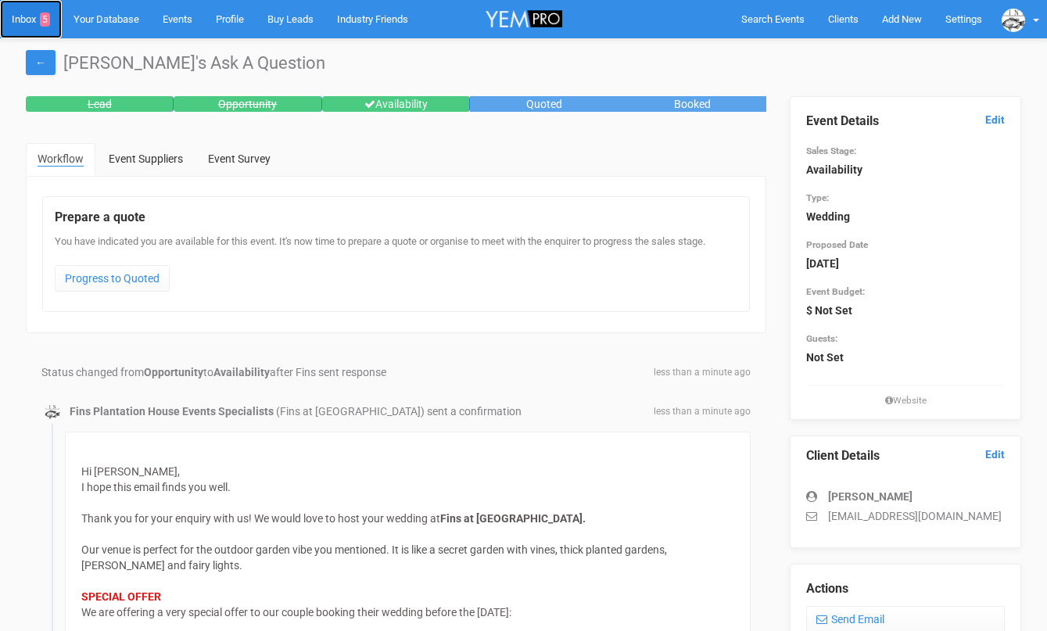
click at [25, 20] on link "Inbox 5" at bounding box center [31, 19] width 62 height 38
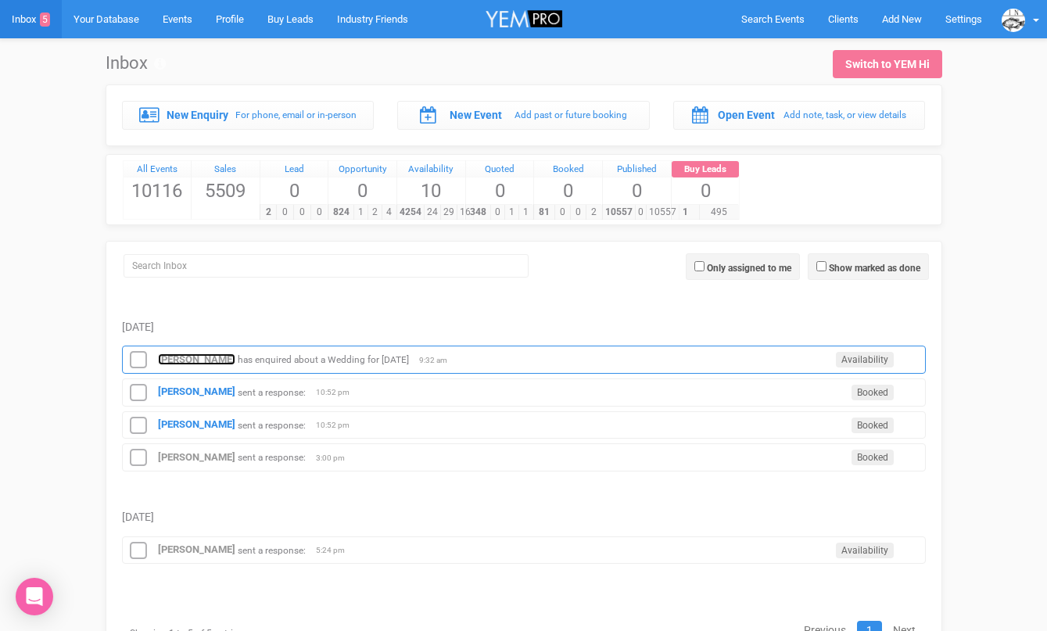
click at [184, 357] on strong "[PERSON_NAME]" at bounding box center [196, 359] width 77 height 12
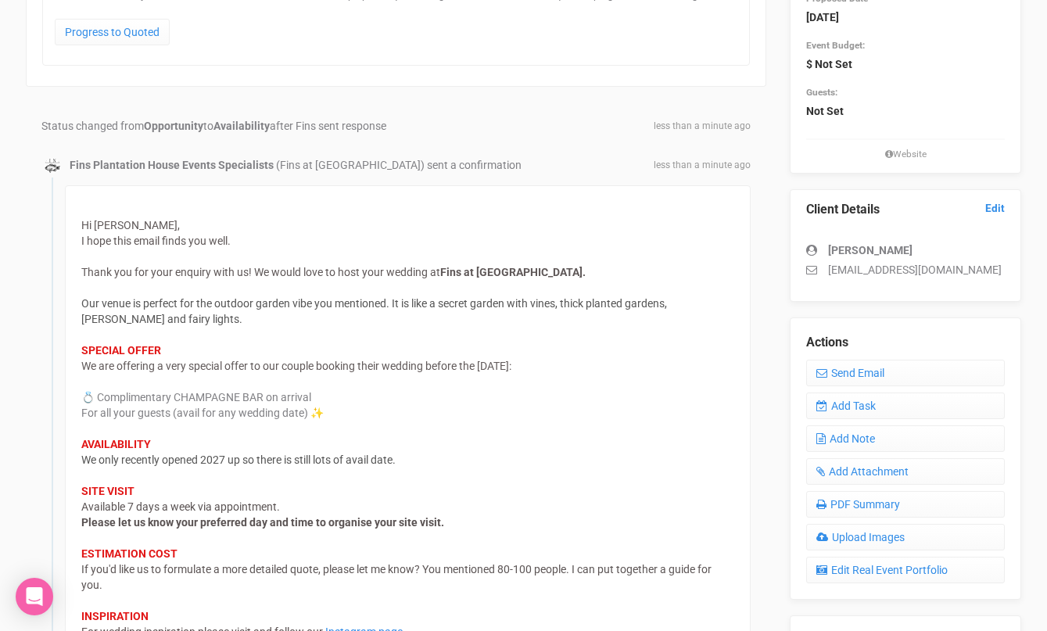
scroll to position [238, 0]
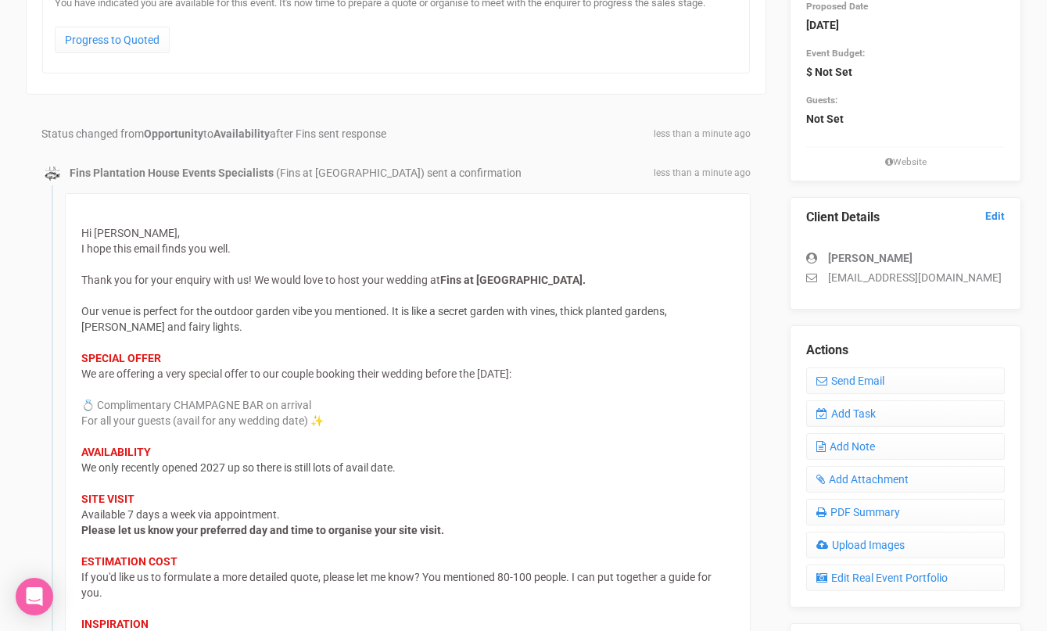
drag, startPoint x: 899, startPoint y: 258, endPoint x: 830, endPoint y: 258, distance: 68.8
click at [830, 258] on div "[PERSON_NAME]" at bounding box center [905, 258] width 199 height 16
copy strong "[PERSON_NAME]"
click at [120, 33] on link "Progress to Quoted" at bounding box center [112, 40] width 115 height 27
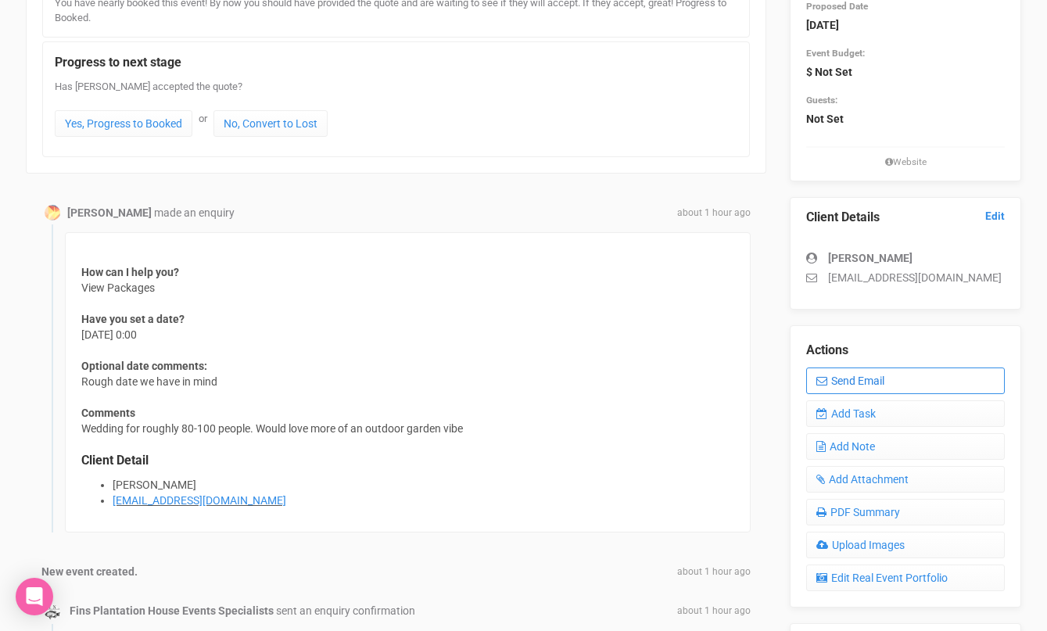
click at [828, 388] on link "Send Email" at bounding box center [905, 380] width 199 height 27
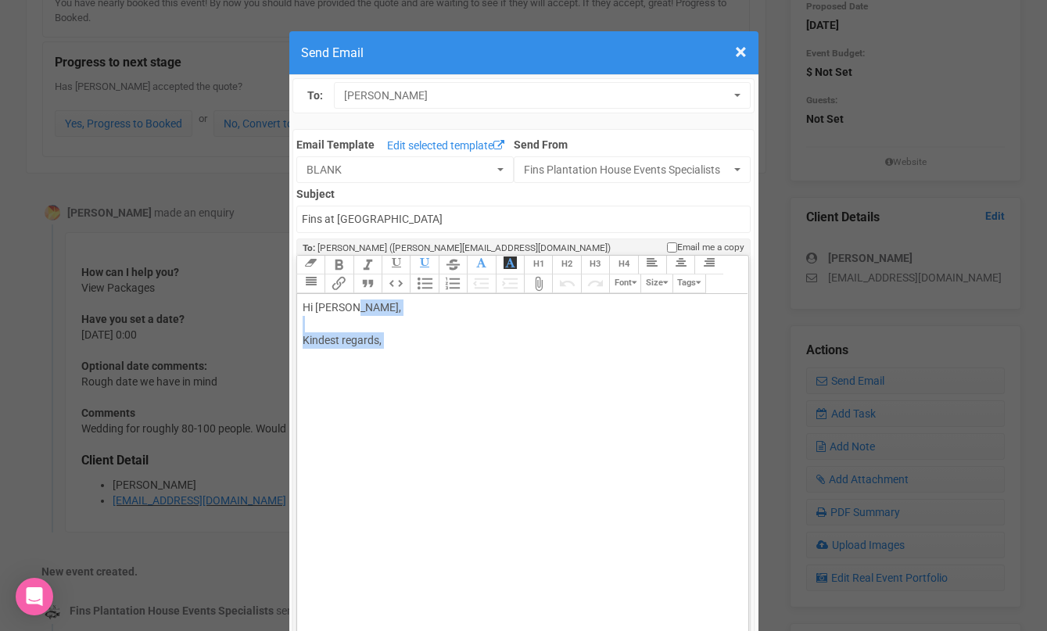
drag, startPoint x: 393, startPoint y: 351, endPoint x: 348, endPoint y: 316, distance: 56.8
click at [348, 316] on div "Hi [PERSON_NAME], Kindest regards," at bounding box center [520, 340] width 435 height 82
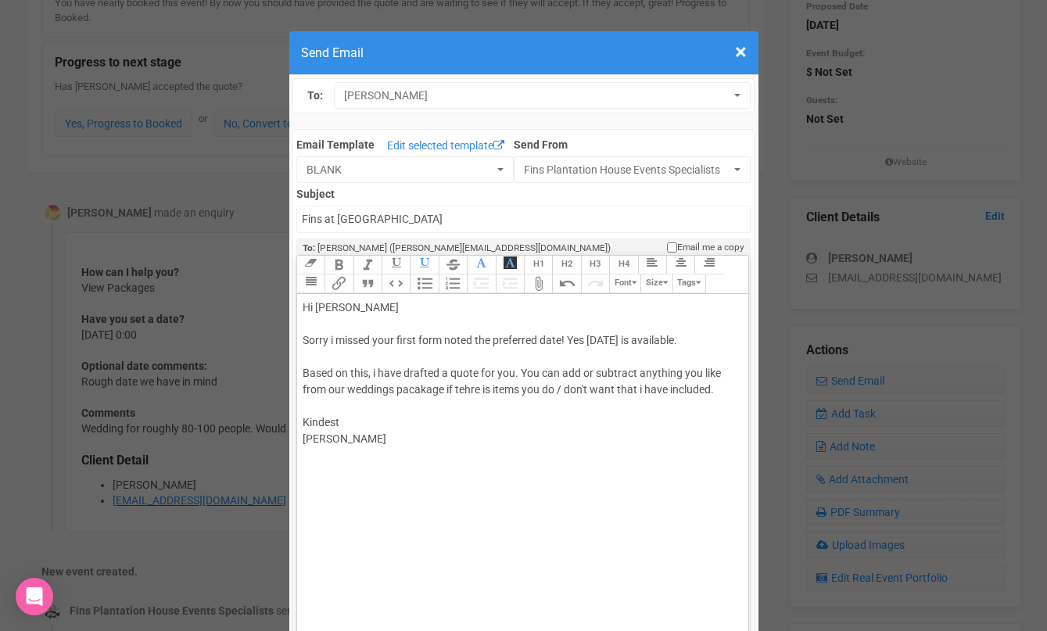
click at [367, 354] on div "Hi [PERSON_NAME] Sorry i missed your first form noted the preferred date! Yes […" at bounding box center [520, 381] width 435 height 164
click at [418, 391] on div "Hi [PERSON_NAME] Sorry i missed your first form noted the preferred date! Yes […" at bounding box center [520, 381] width 435 height 164
click at [432, 432] on div "Hi [PERSON_NAME] Sorry i missed your first form noted the preferred date! Yes […" at bounding box center [520, 381] width 435 height 164
click at [719, 396] on div "Hi [PERSON_NAME] Sorry i missed your first form noted the preferred date! Yes […" at bounding box center [520, 381] width 435 height 164
type trix-editor "<div>Hi [PERSON_NAME];<br><br>Sorry i missed your first form noted the preferre…"
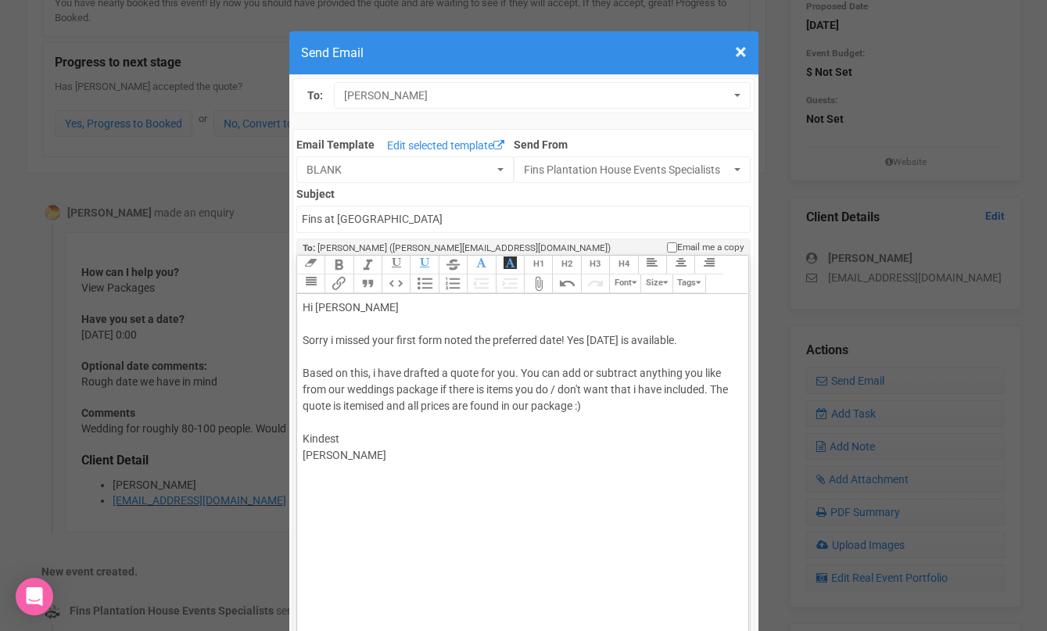
click at [386, 496] on trix-editor "Hi [PERSON_NAME] Sorry i missed your first form noted the preferred date! Yes […" at bounding box center [522, 483] width 451 height 378
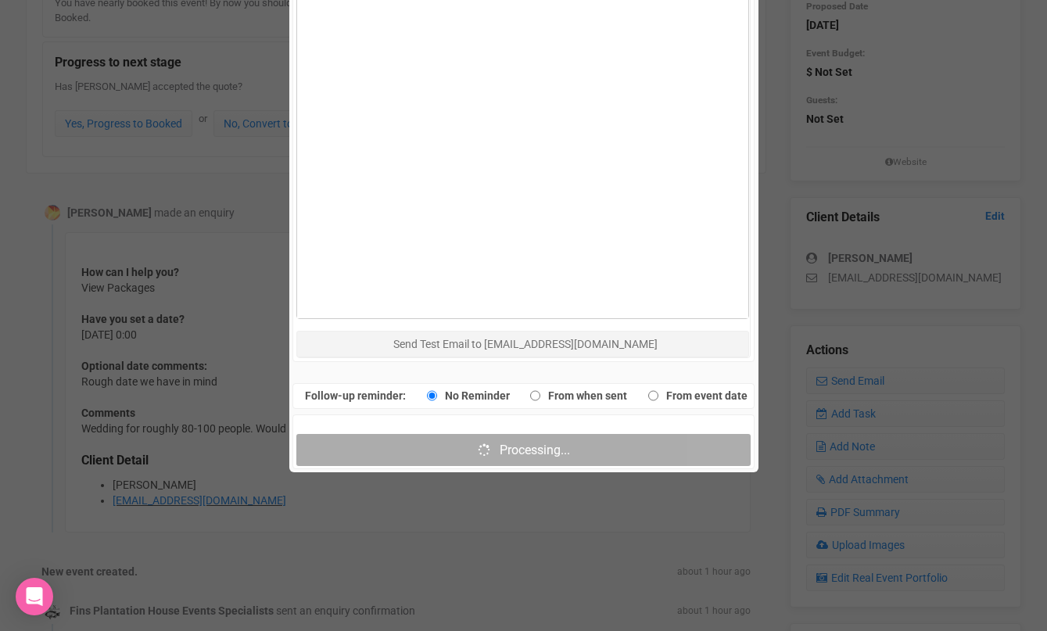
scroll to position [901, 0]
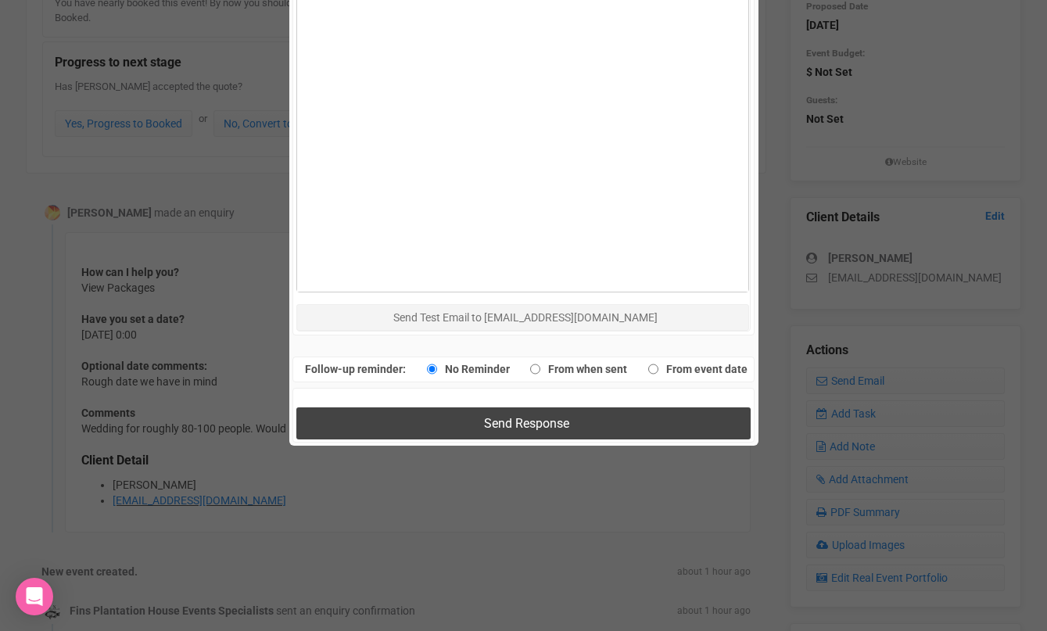
click at [448, 425] on button "Send Response" at bounding box center [523, 423] width 454 height 32
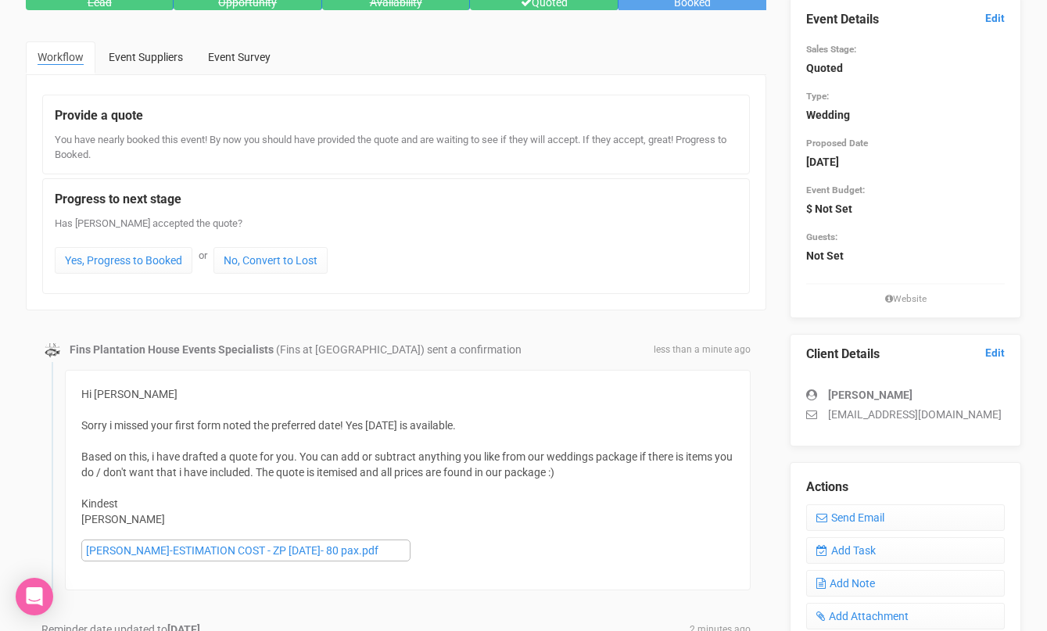
scroll to position [0, 0]
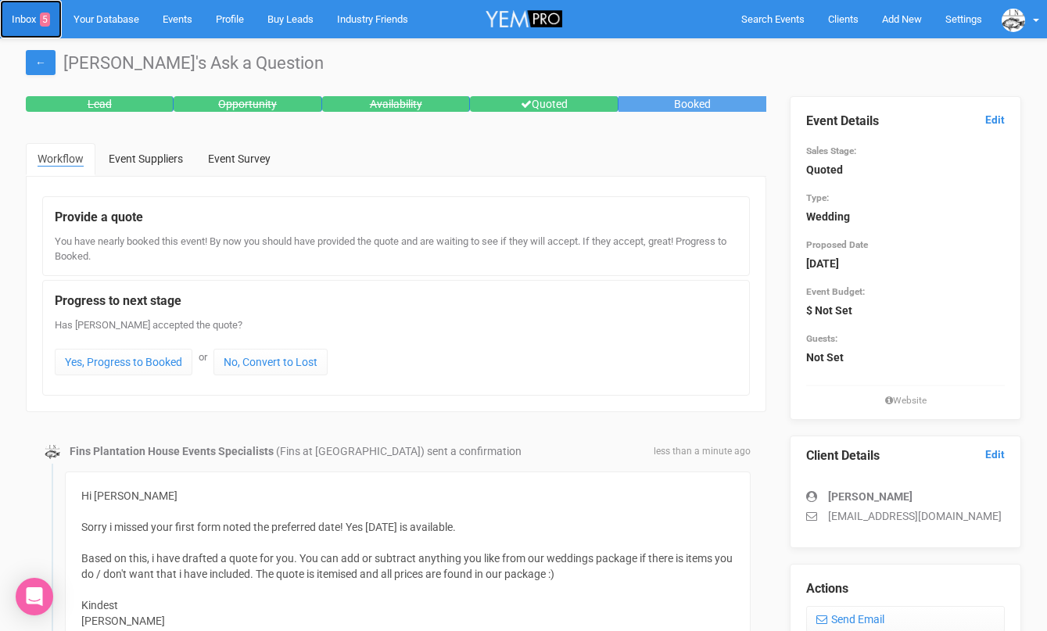
click at [36, 21] on link "Inbox 5" at bounding box center [31, 19] width 62 height 38
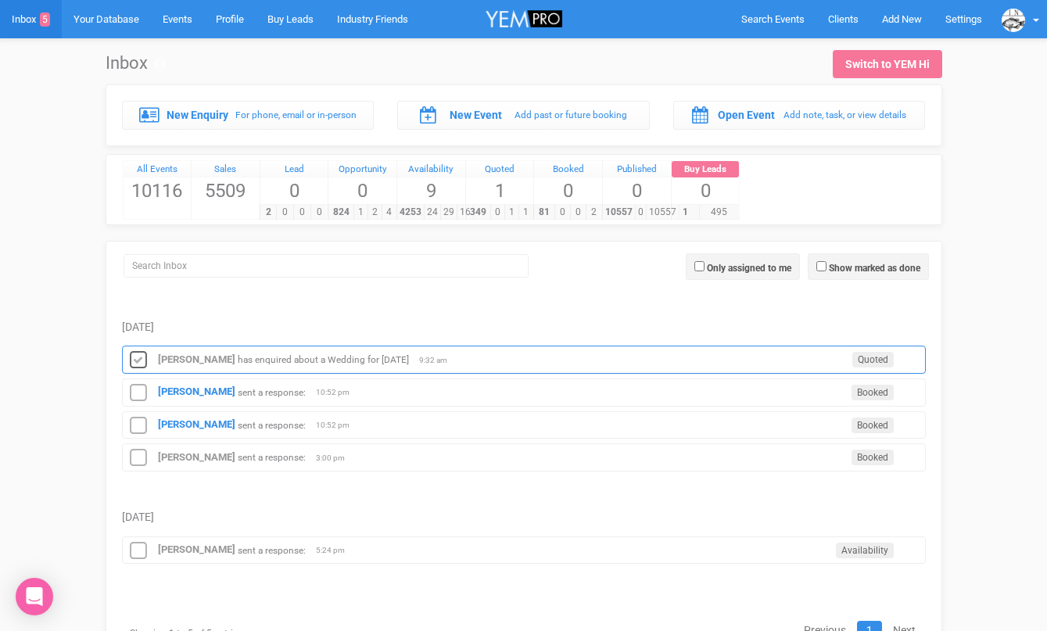
click at [135, 357] on icon at bounding box center [138, 360] width 23 height 20
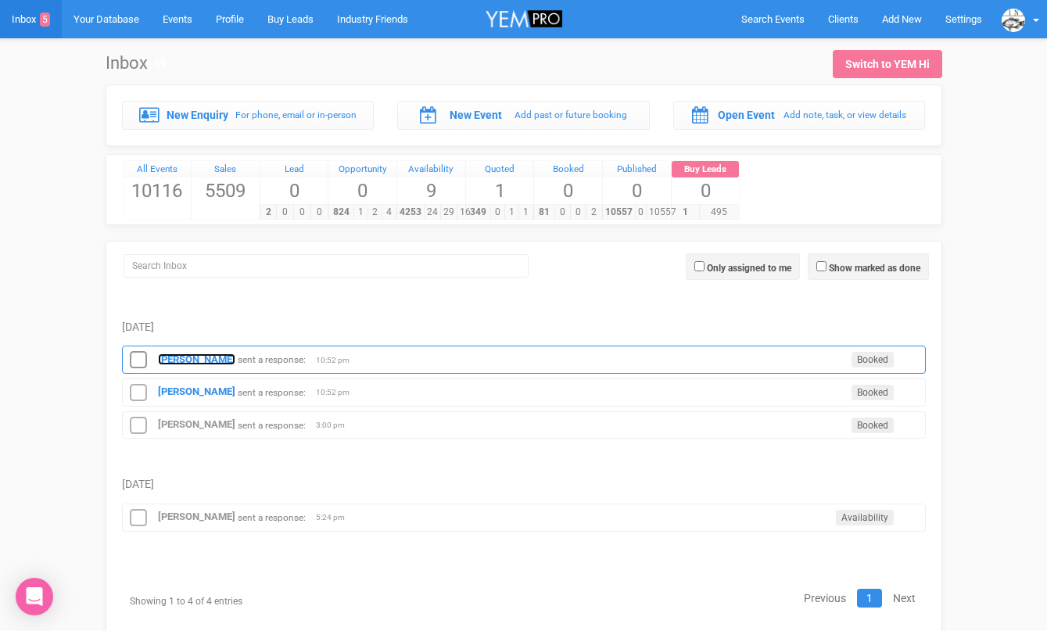
click at [191, 360] on strong "[PERSON_NAME]" at bounding box center [196, 359] width 77 height 12
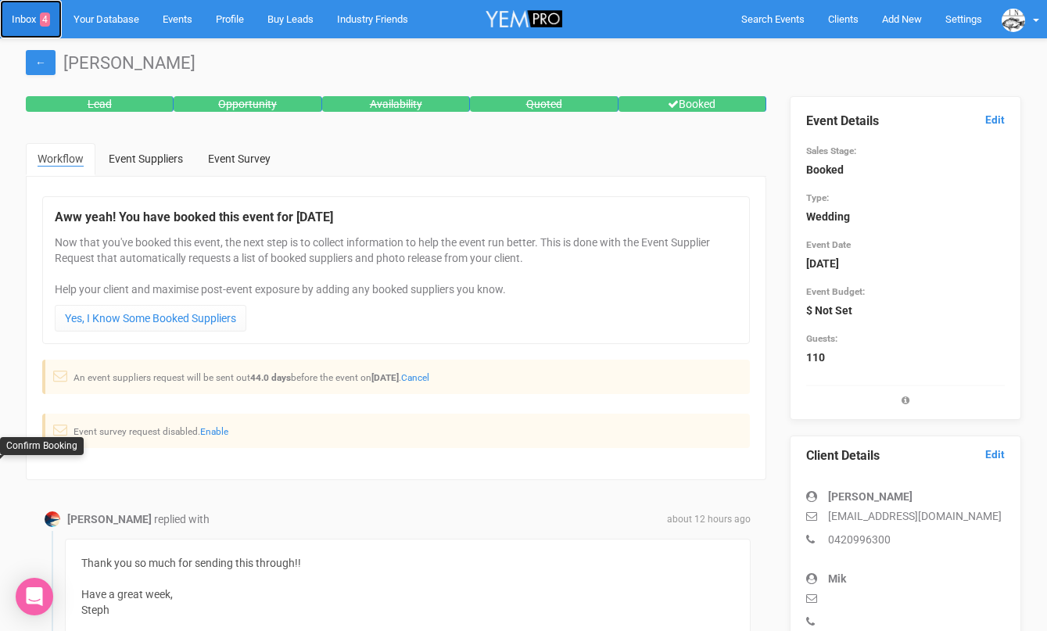
click at [33, 17] on link "Inbox 4" at bounding box center [31, 19] width 62 height 38
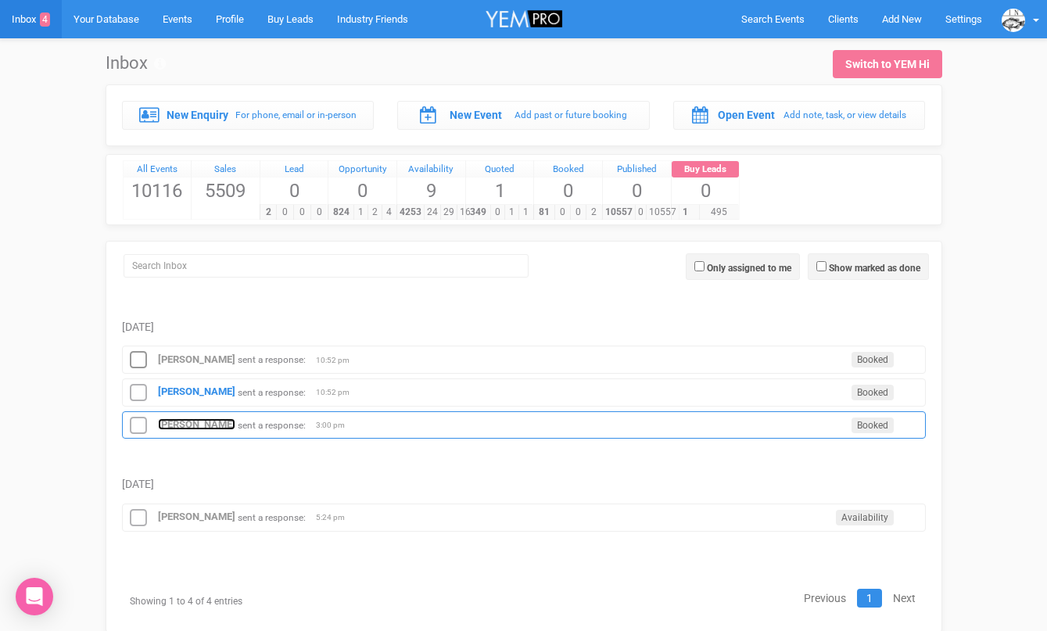
click at [180, 419] on strong "[PERSON_NAME]" at bounding box center [196, 424] width 77 height 12
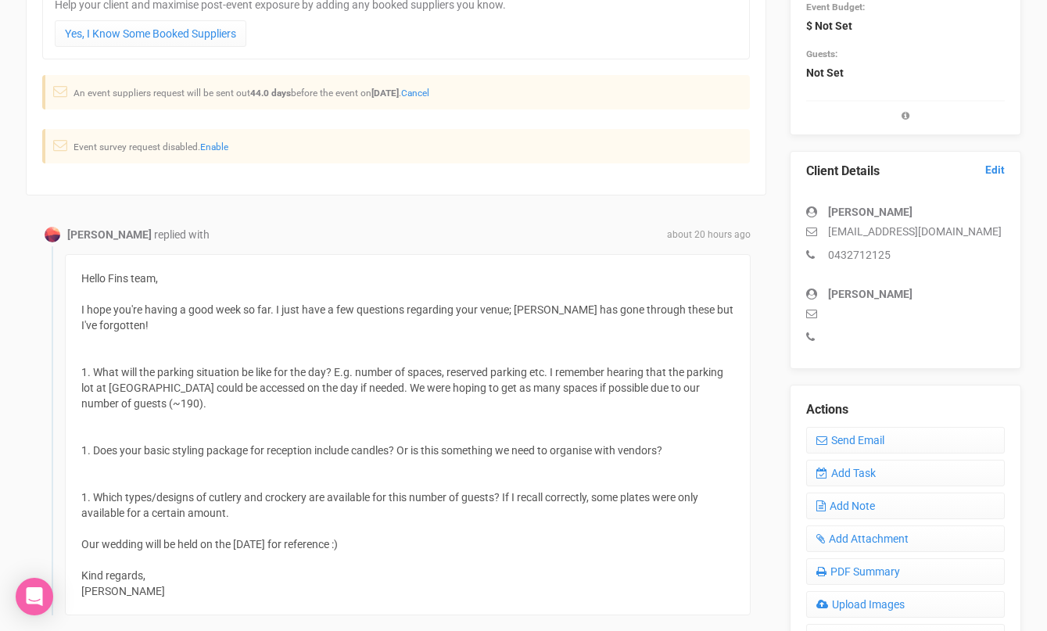
scroll to position [284, 0]
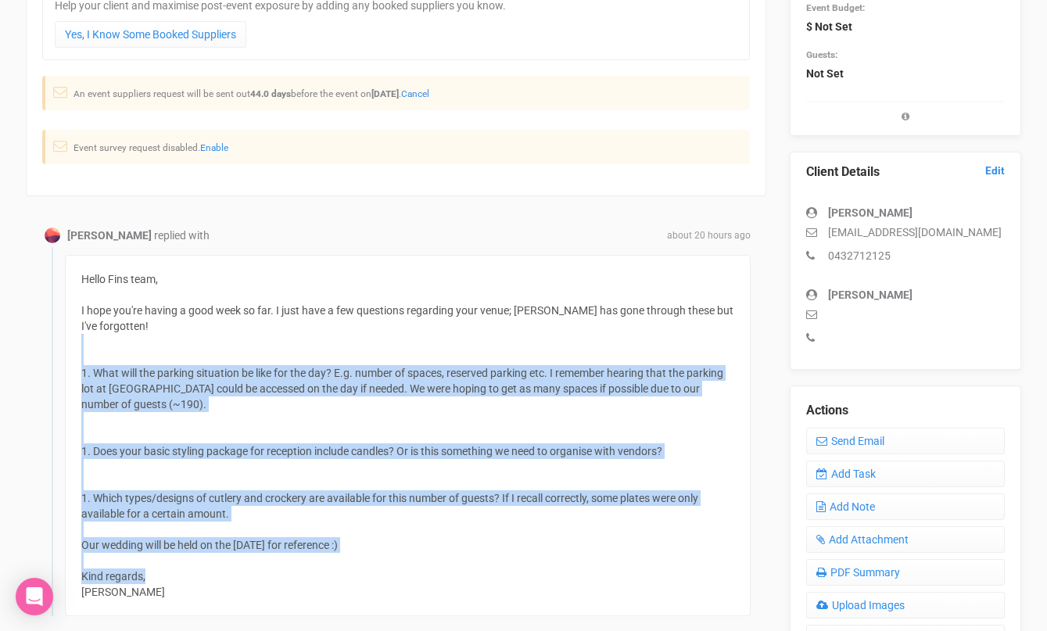
drag, startPoint x: 171, startPoint y: 575, endPoint x: 85, endPoint y: 356, distance: 235.9
click at [85, 356] on div "Hello Fins team, I hope you're having a good week so far. I just have a few que…" at bounding box center [408, 435] width 686 height 361
copy div "1. What will the parking situation be like for the day? E.g. number of spaces, …"
click at [850, 439] on link "Send Email" at bounding box center [905, 441] width 199 height 27
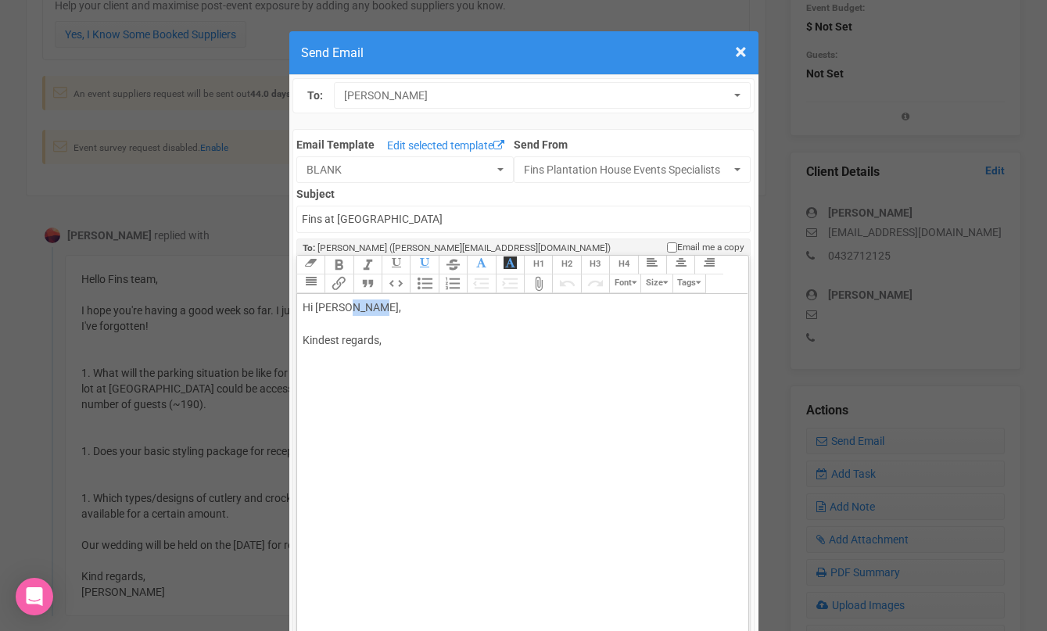
drag, startPoint x: 342, startPoint y: 309, endPoint x: 382, endPoint y: 308, distance: 39.1
click at [380, 308] on div "Hi [PERSON_NAME], Kindest regards," at bounding box center [520, 340] width 435 height 82
paste trix-editor "<br><br>Great to hear from you.<br><br><span style="font-family: Roboto, Helvet…"
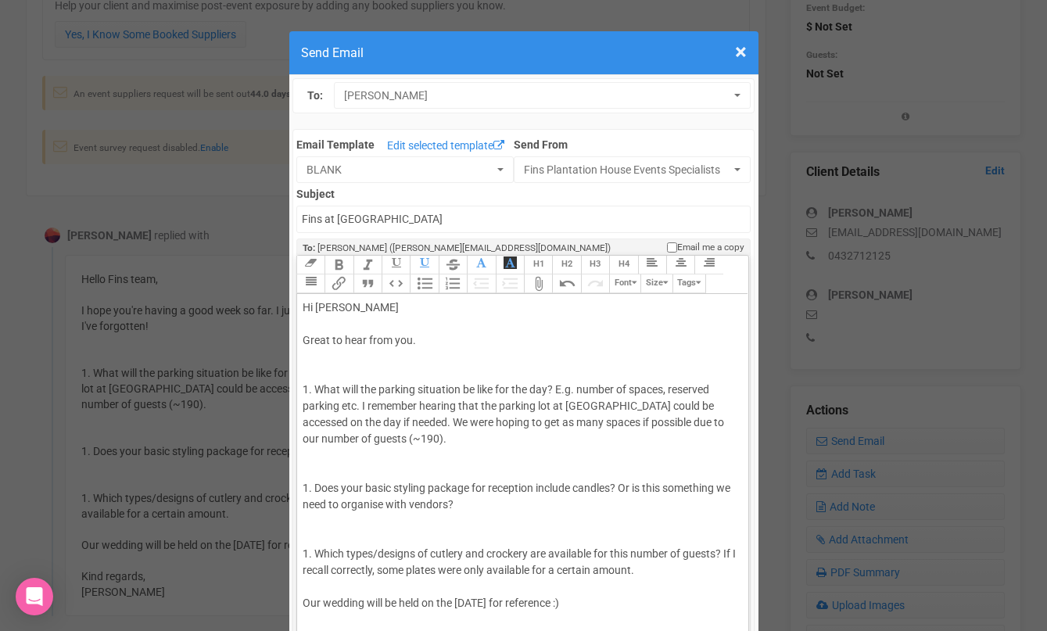
click at [376, 369] on div "Hi [PERSON_NAME] Great to hear from you. 1. What will the parking situation be …" at bounding box center [520, 504] width 435 height 410
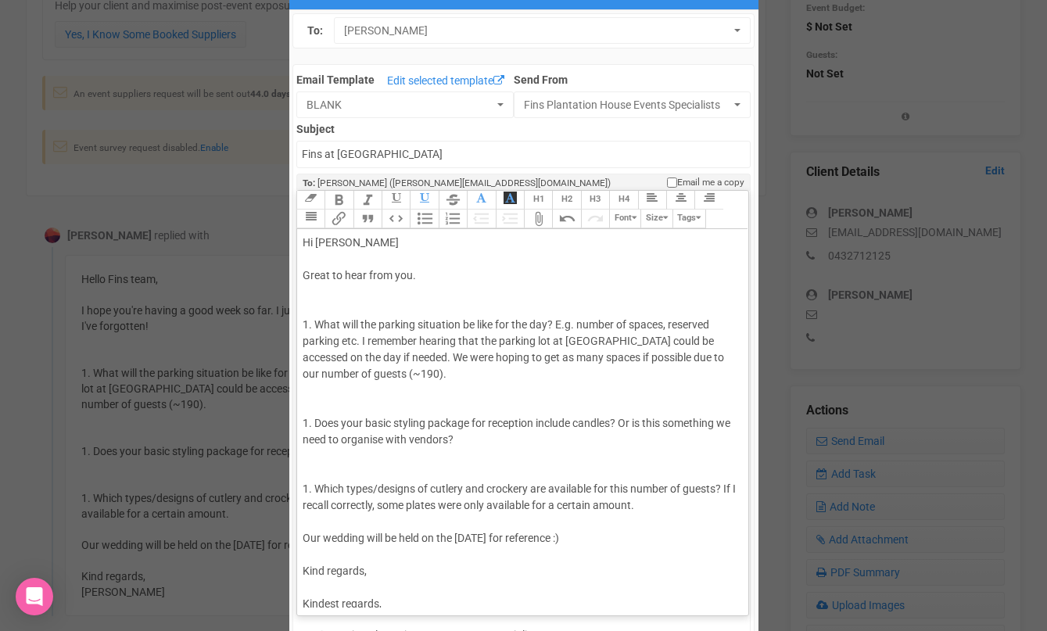
scroll to position [71, 0]
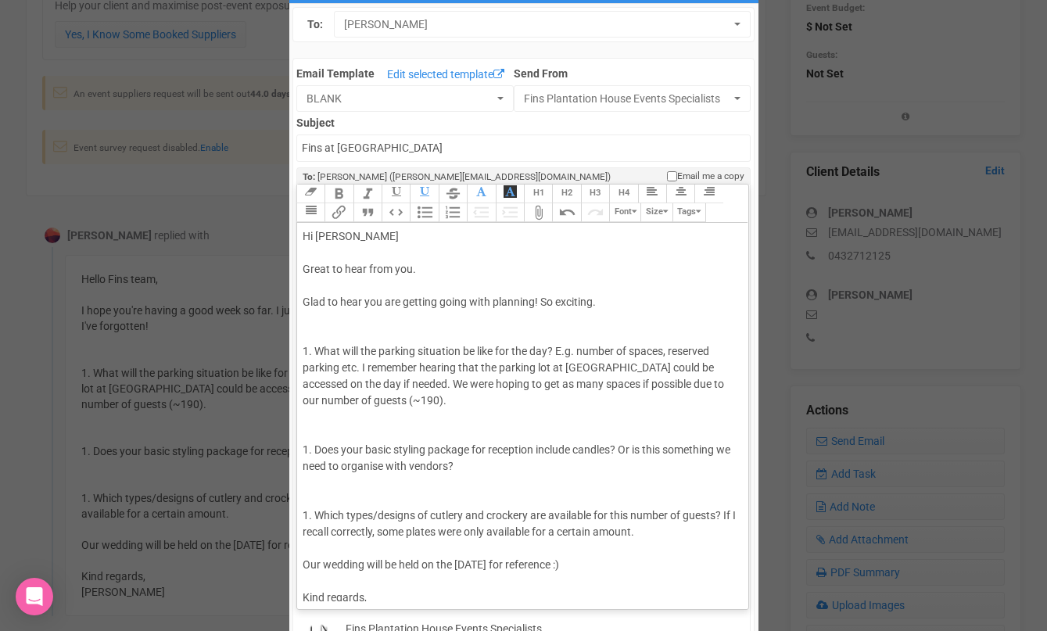
click at [306, 314] on div "Hi [PERSON_NAME] Great to hear from you. Glad to hear you are getting going wit…" at bounding box center [520, 449] width 435 height 443
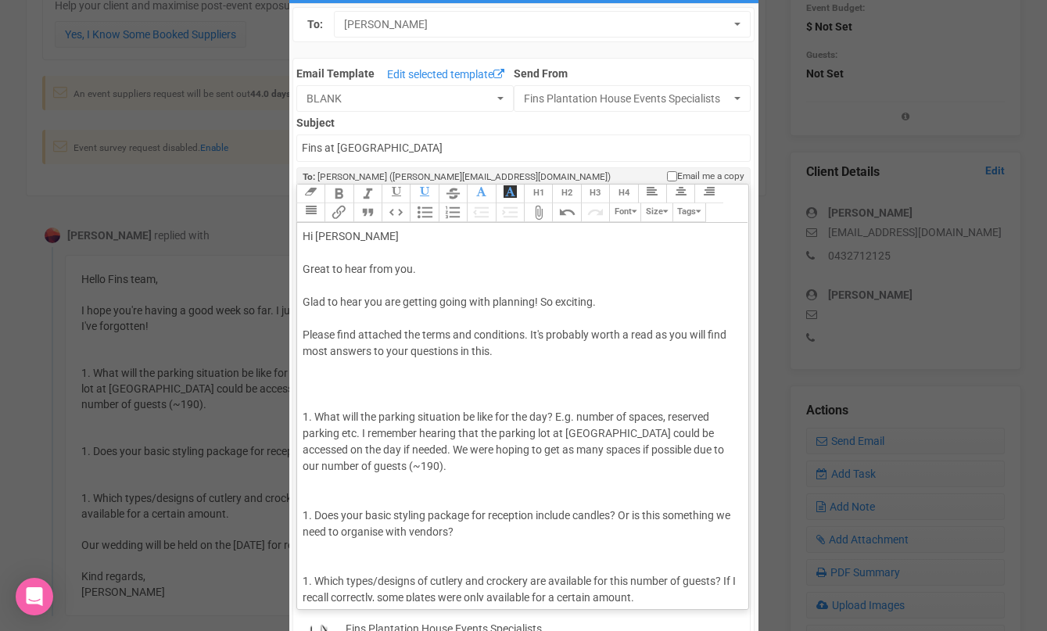
click at [322, 391] on div "Link Unlink Bold Italic Strikethrough H1 H2 H3 H4 Link Quote Code Bullets Numbe…" at bounding box center [522, 393] width 451 height 417
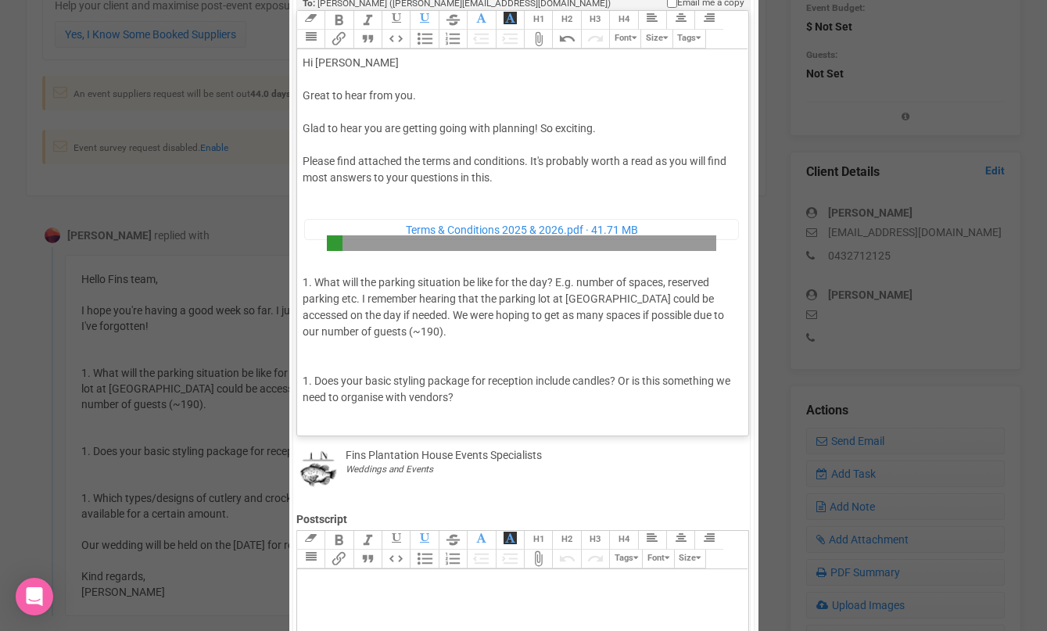
scroll to position [281, 0]
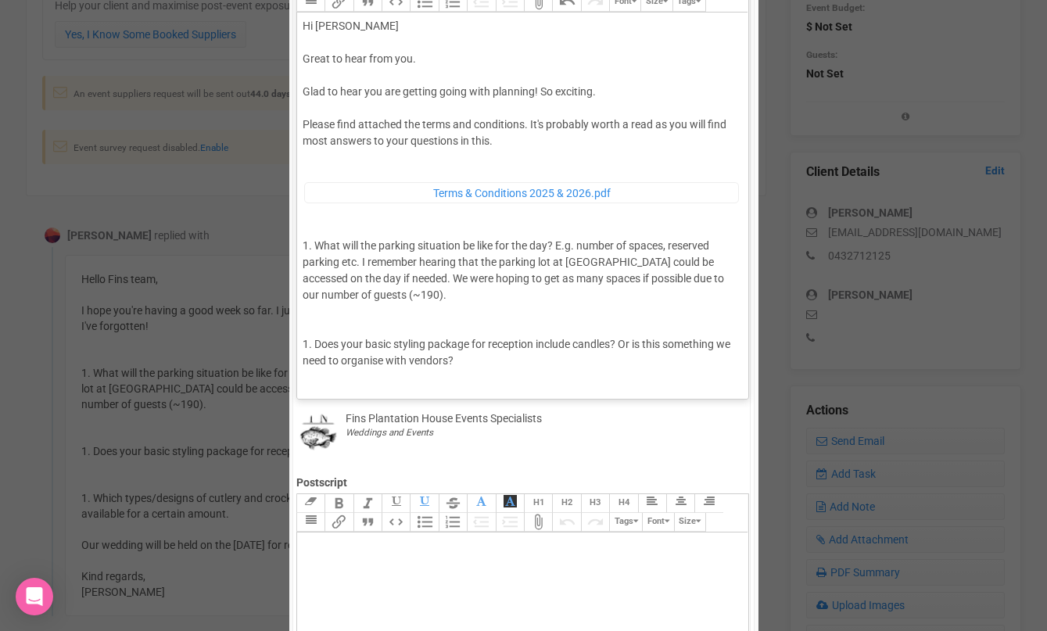
click at [516, 141] on div "Hi [PERSON_NAME] Great to hear from you. Glad to hear you are getting going wit…" at bounding box center [520, 292] width 435 height 548
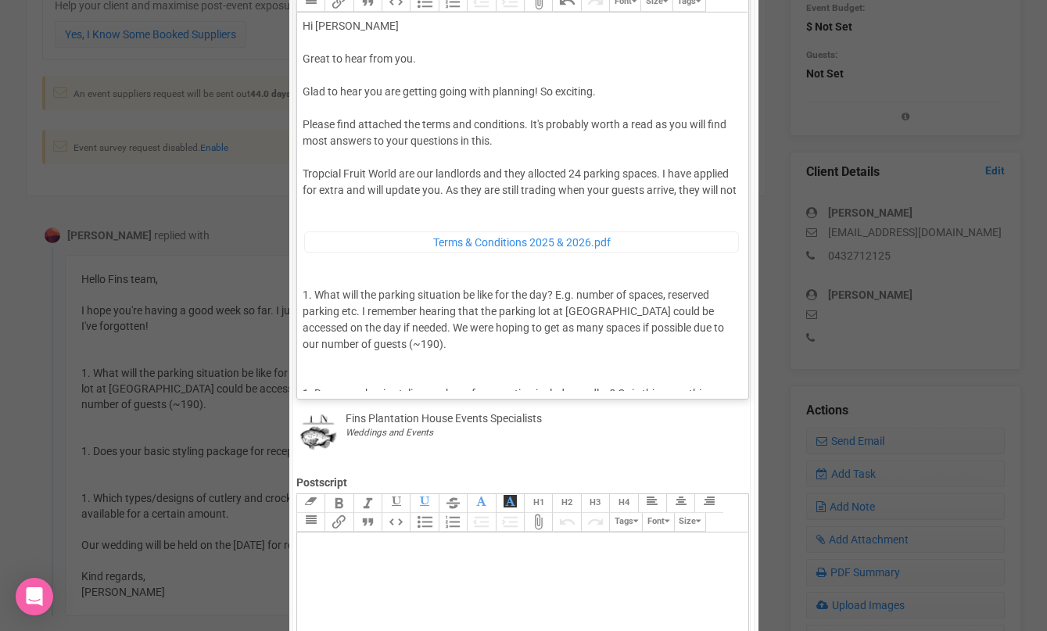
drag, startPoint x: 446, startPoint y: 189, endPoint x: 446, endPoint y: 200, distance: 10.9
click at [446, 200] on div "Hi [PERSON_NAME] Great to hear from you. Glad to hear you are getting going wit…" at bounding box center [520, 316] width 435 height 597
click at [569, 171] on div "Hi [PERSON_NAME] Great to hear from you. Glad to hear you are getting going wit…" at bounding box center [520, 316] width 435 height 597
click at [653, 170] on div "Hi [PERSON_NAME] Great to hear from you. Glad to hear you are getting going wit…" at bounding box center [520, 316] width 435 height 597
click at [558, 192] on div "Hi [PERSON_NAME] Great to hear from you. Glad to hear you are getting going wit…" at bounding box center [520, 316] width 435 height 597
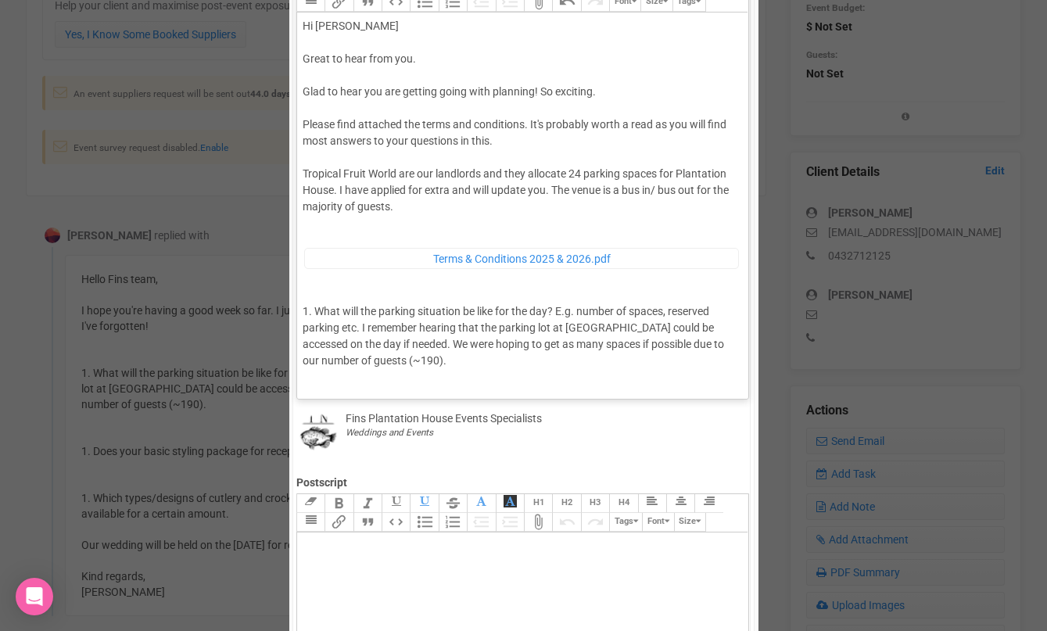
click at [428, 206] on div "Hi [PERSON_NAME] Great to hear from you. Glad to hear you are getting going wit…" at bounding box center [520, 325] width 435 height 614
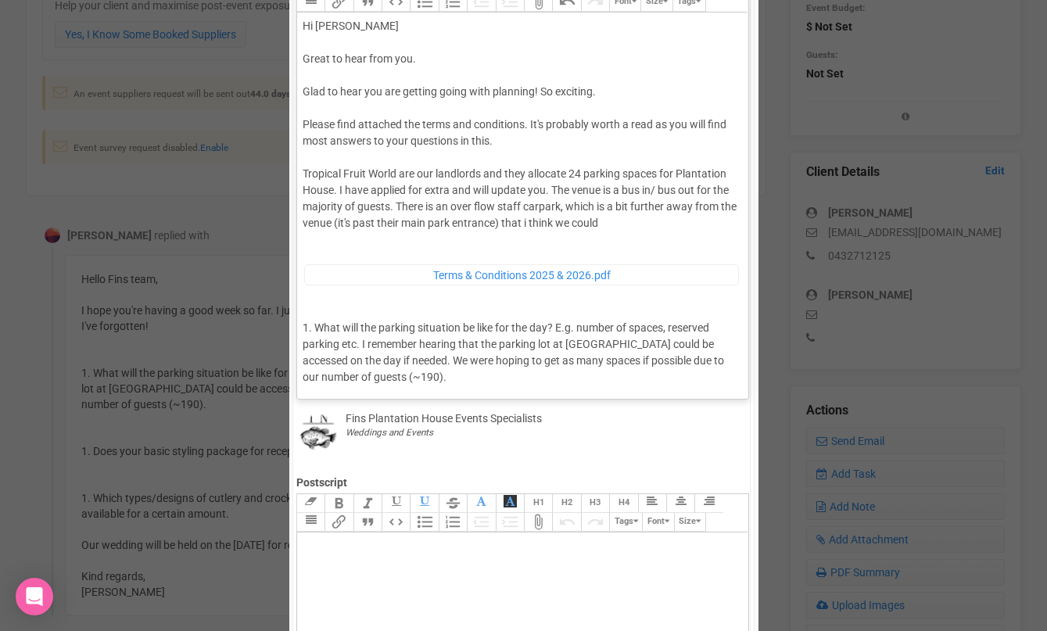
click at [332, 222] on div "Hi [PERSON_NAME] Great to hear from you. Glad to hear you are getting going wit…" at bounding box center [520, 333] width 435 height 630
drag, startPoint x: 402, startPoint y: 222, endPoint x: 353, endPoint y: 221, distance: 49.3
click at [353, 221] on div "Hi [PERSON_NAME] Great to hear from you. Glad to hear you are getting going wit…" at bounding box center [520, 333] width 435 height 630
click at [615, 220] on div "Hi [PERSON_NAME] Great to hear from you. Glad to hear you are getting going wit…" at bounding box center [520, 333] width 435 height 630
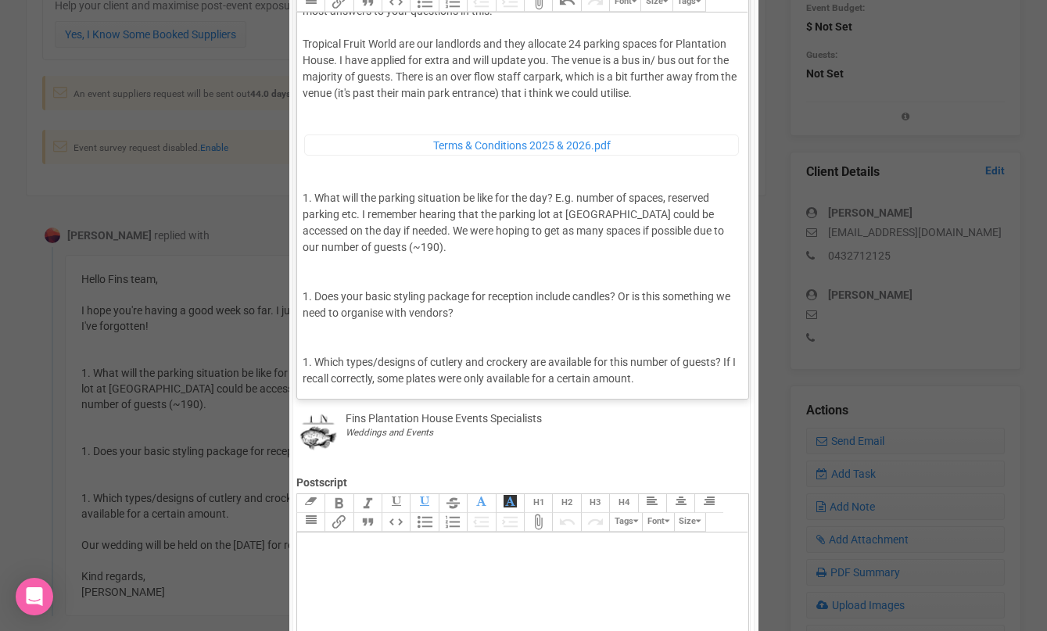
scroll to position [158, 0]
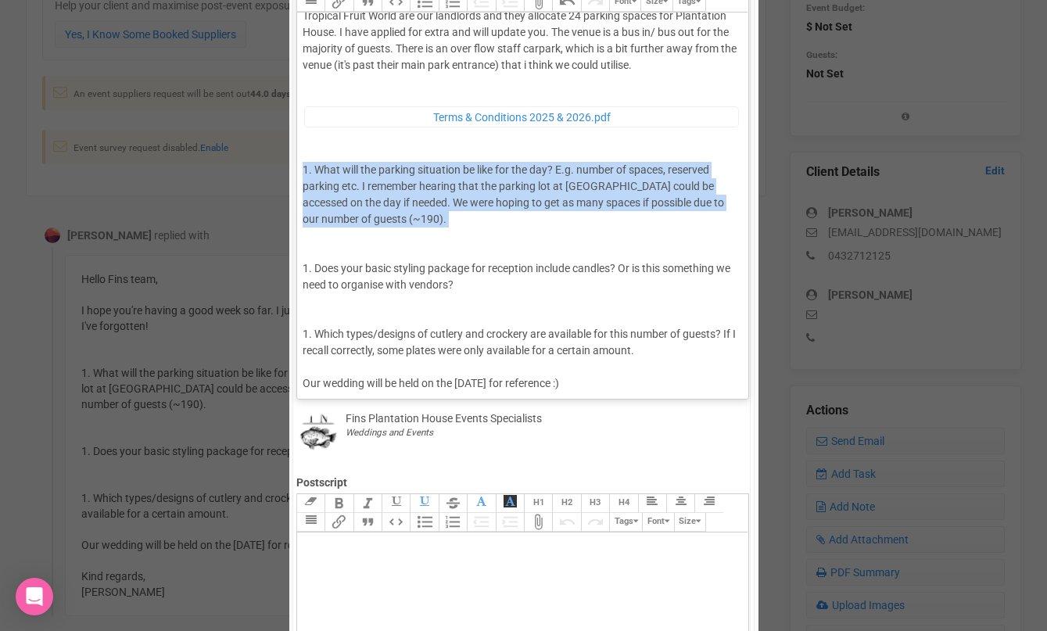
drag, startPoint x: 465, startPoint y: 238, endPoint x: 299, endPoint y: 170, distance: 179.5
click at [299, 170] on trix-editor "Hi [PERSON_NAME] Great to hear from you. Glad to hear you are getting going wit…" at bounding box center [522, 202] width 451 height 378
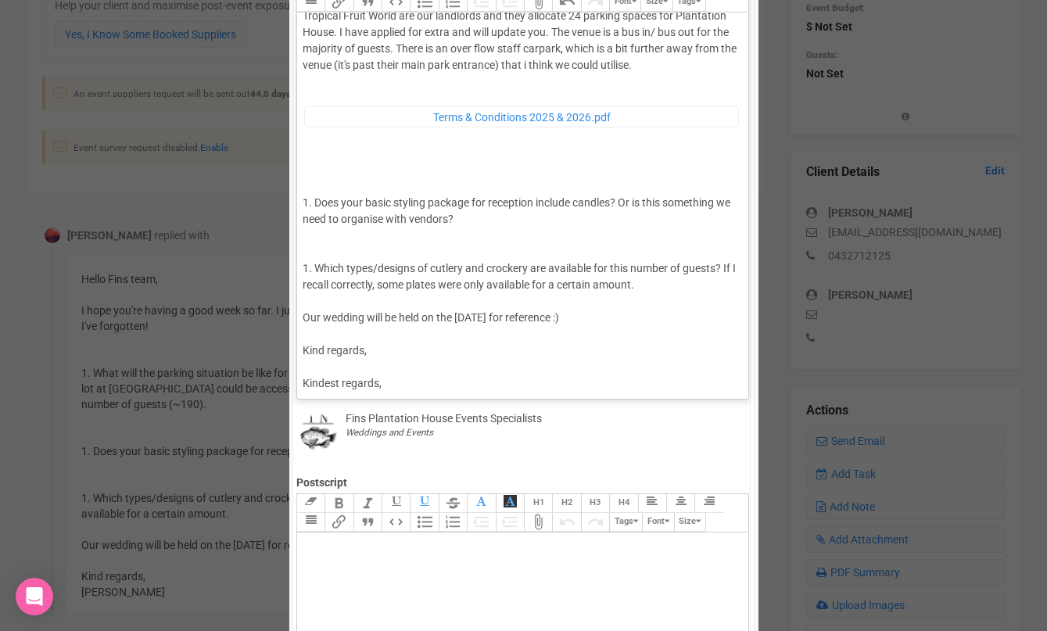
click at [647, 70] on div "Hi [PERSON_NAME] Great to hear from you. Glad to hear you are getting going wit…" at bounding box center [520, 142] width 435 height 565
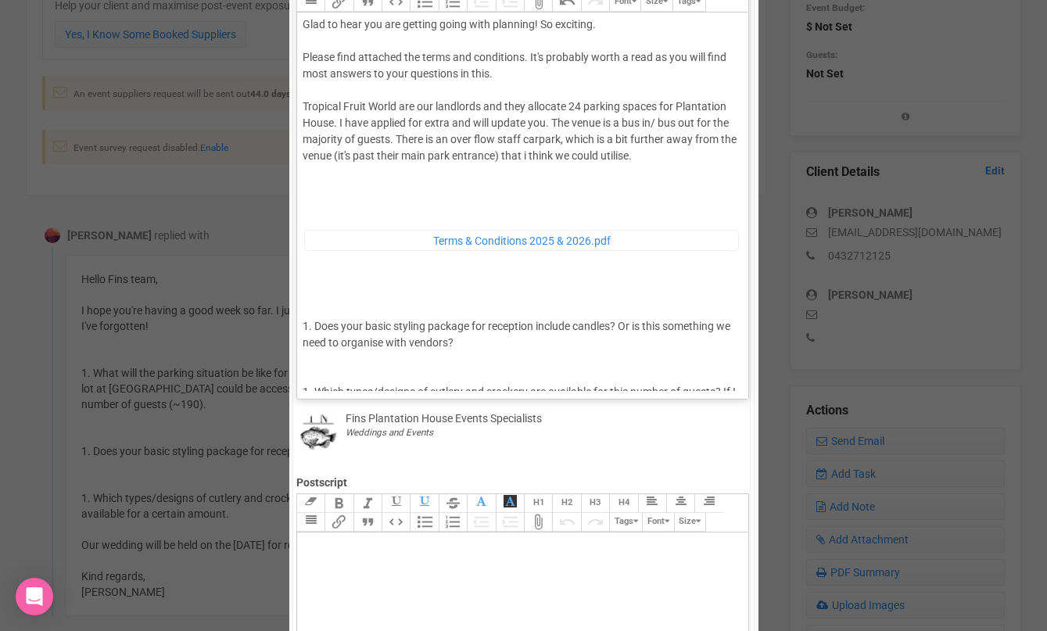
scroll to position [56, 0]
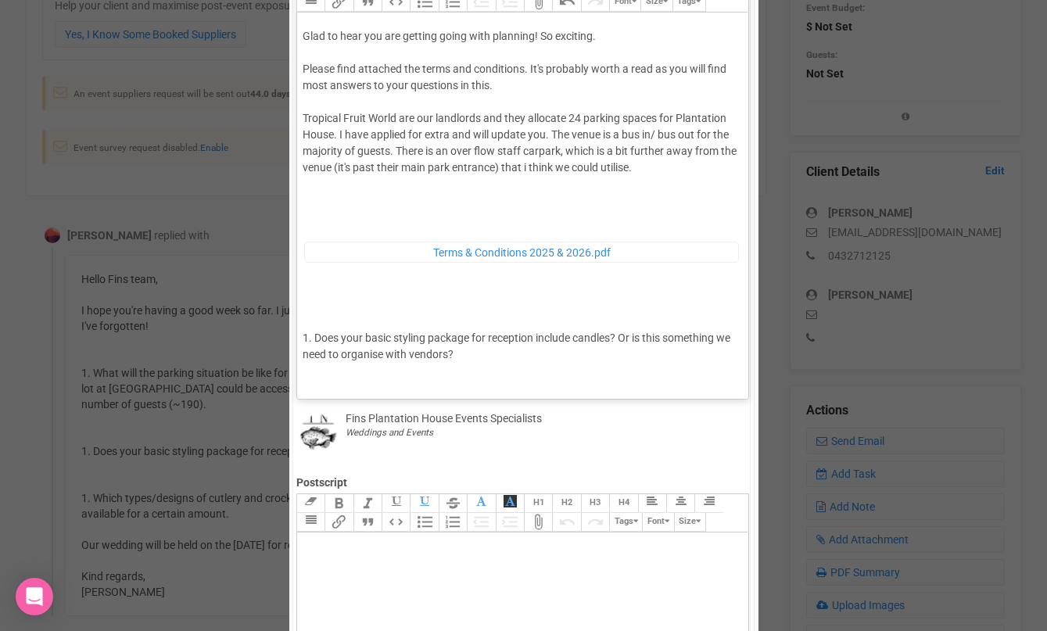
click at [303, 116] on div "Hi [PERSON_NAME] Great to hear from you. Glad to hear you are getting going wit…" at bounding box center [520, 260] width 435 height 597
click at [308, 188] on div "Hi [PERSON_NAME] Great to hear from you. Glad to hear you are getting going wit…" at bounding box center [520, 260] width 435 height 597
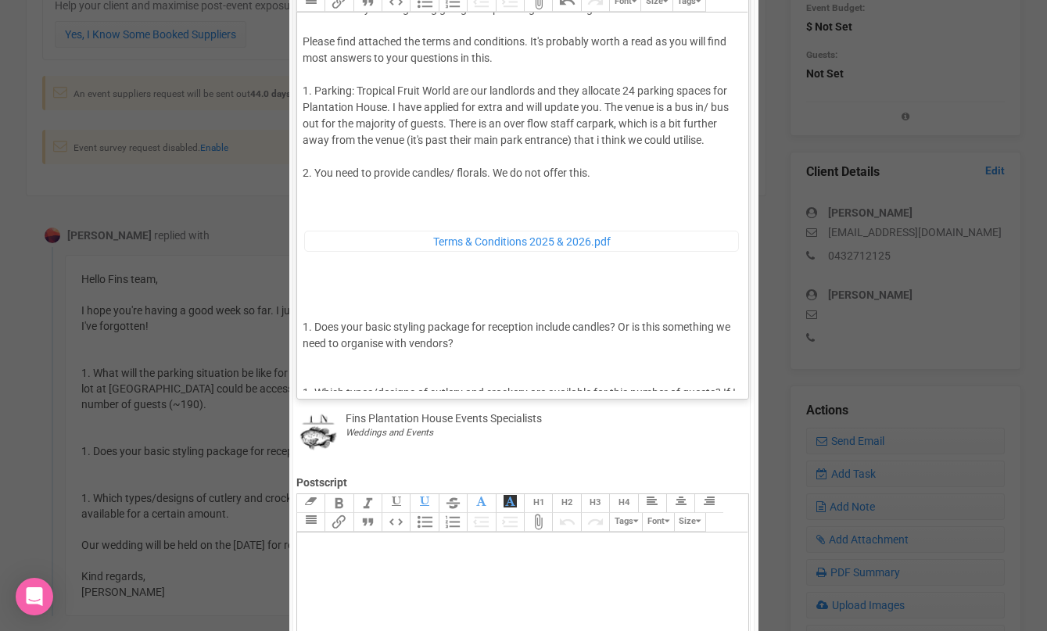
scroll to position [90, 0]
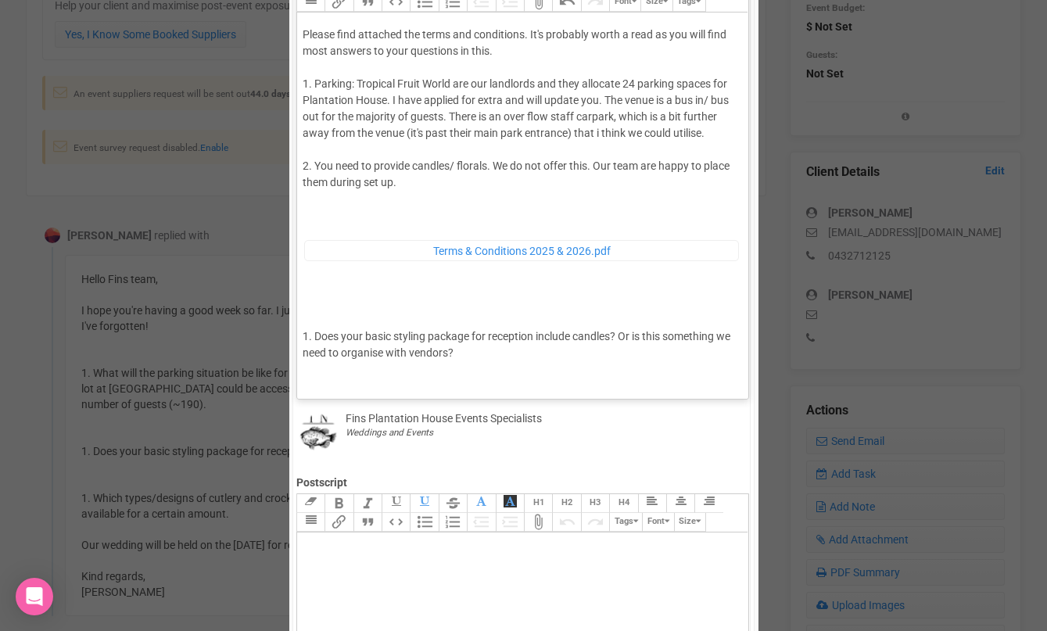
click at [516, 185] on div "Hi [PERSON_NAME] Great to hear from you. Glad to hear you are getting going wit…" at bounding box center [520, 243] width 435 height 630
click at [326, 184] on div "Hi [PERSON_NAME] Great to hear from you. Glad to hear you are getting going wit…" at bounding box center [520, 243] width 435 height 630
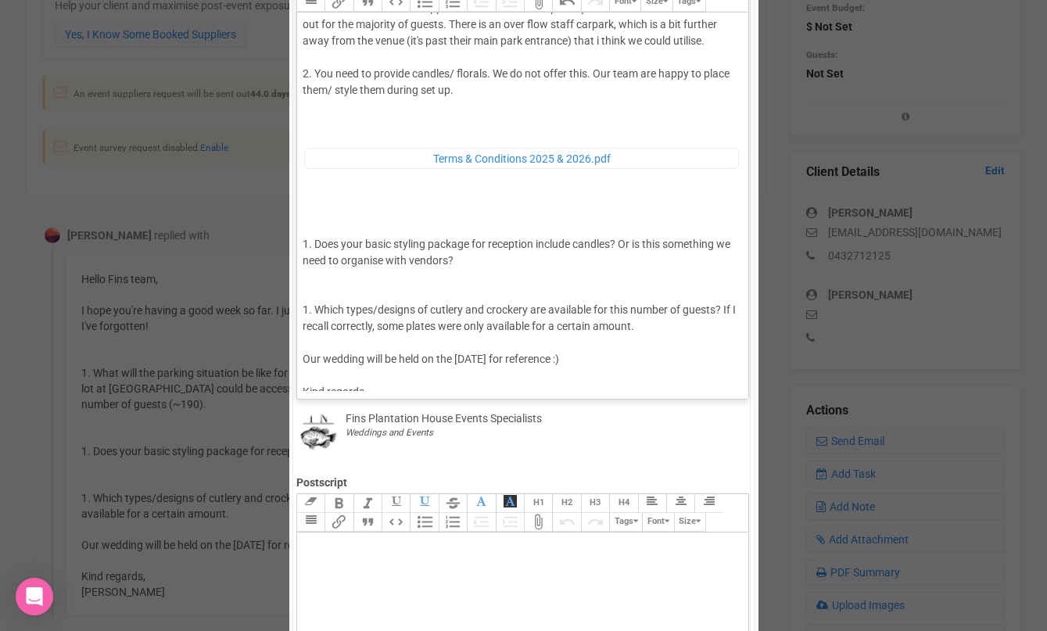
scroll to position [179, 0]
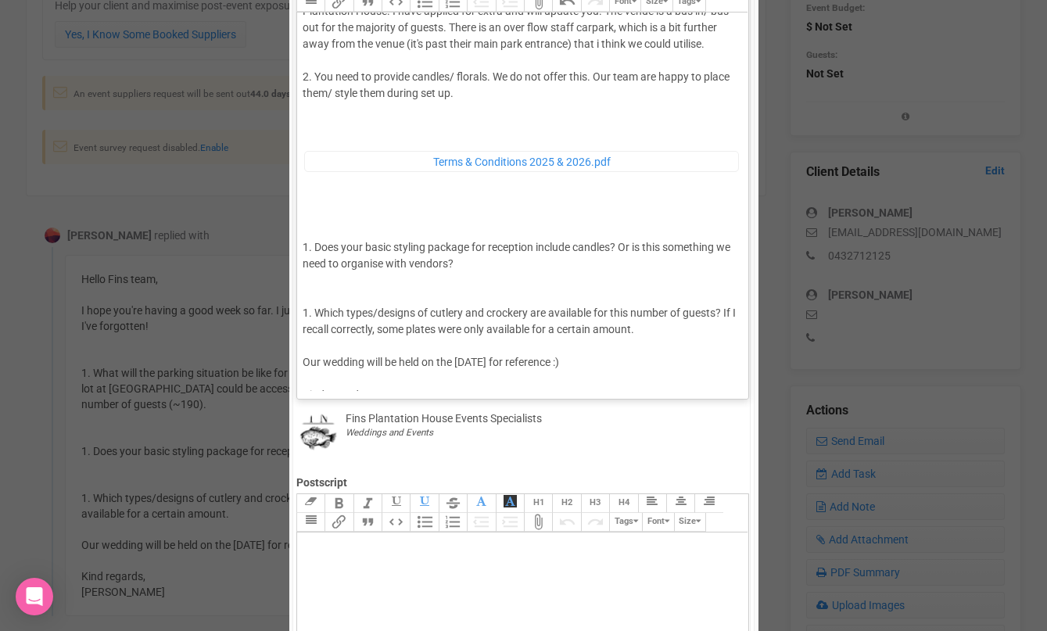
click at [475, 98] on div "Hi [PERSON_NAME] Great to hear from you. Glad to hear you are getting going wit…" at bounding box center [520, 154] width 435 height 630
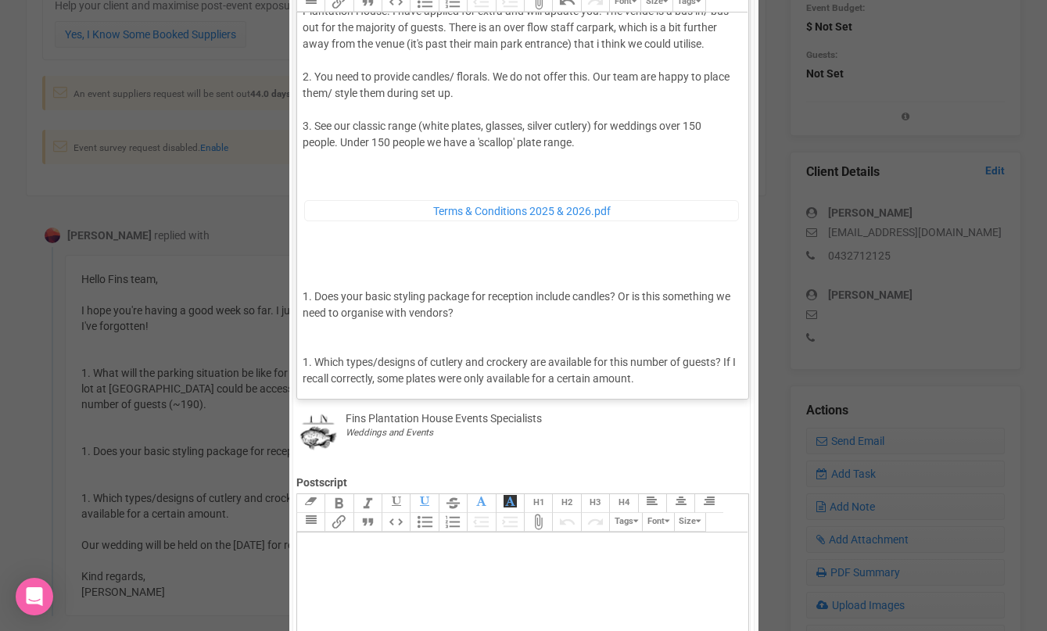
click at [520, 139] on div "Hi [PERSON_NAME] Great to hear from you. Glad to hear you are getting going wit…" at bounding box center [520, 178] width 435 height 679
click at [576, 141] on div "Hi [PERSON_NAME] Great to hear from you. Glad to hear you are getting going wit…" at bounding box center [520, 178] width 435 height 679
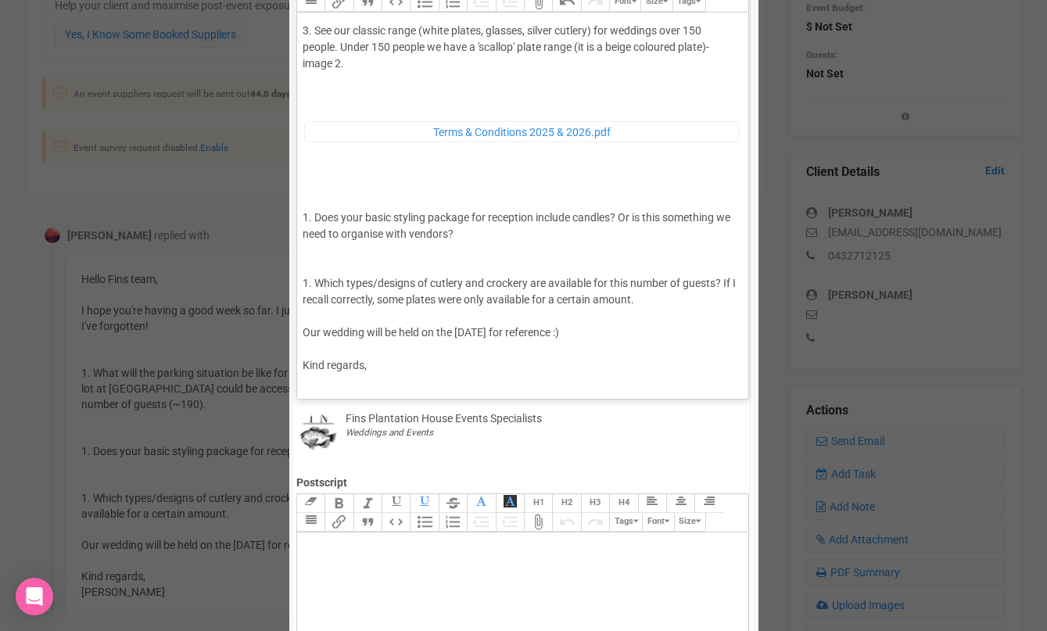
scroll to position [304, 0]
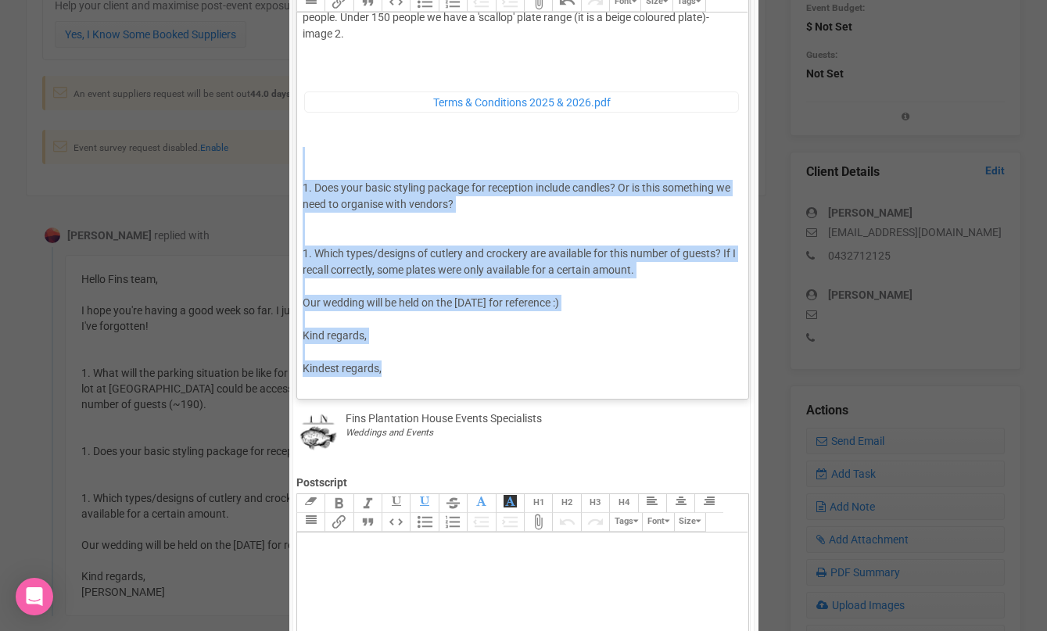
drag, startPoint x: 403, startPoint y: 366, endPoint x: 315, endPoint y: 177, distance: 208.1
click at [315, 177] on div "Hi [PERSON_NAME] Great to hear from you. Glad to hear you are getting going wit…" at bounding box center [520, 62] width 435 height 696
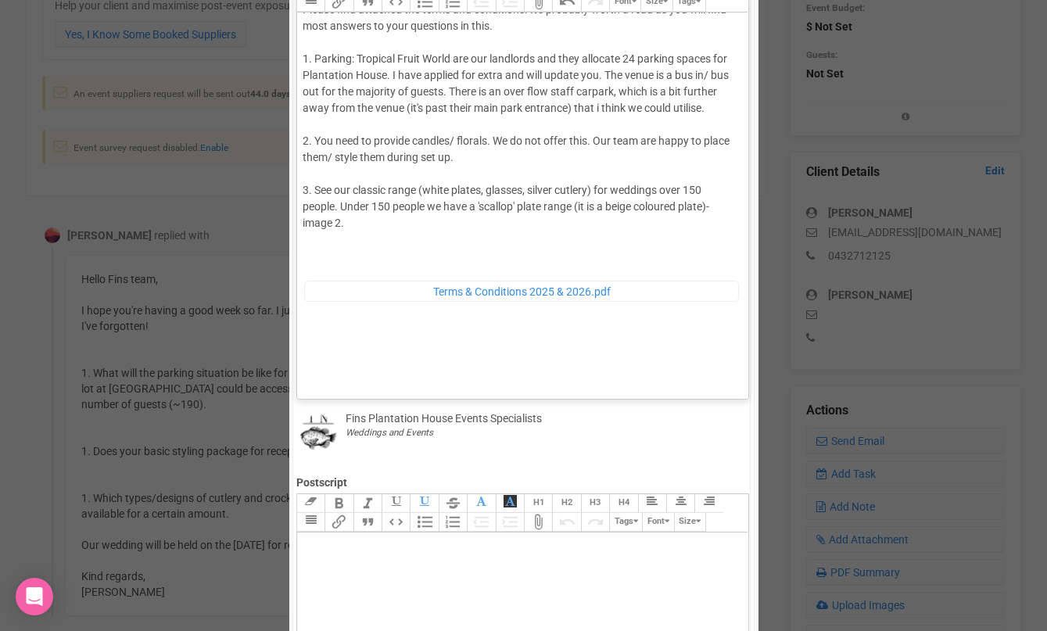
scroll to position [115, 0]
click at [356, 223] on div "Hi [PERSON_NAME] Great to hear from you. Glad to hear you are getting going wit…" at bounding box center [520, 144] width 435 height 482
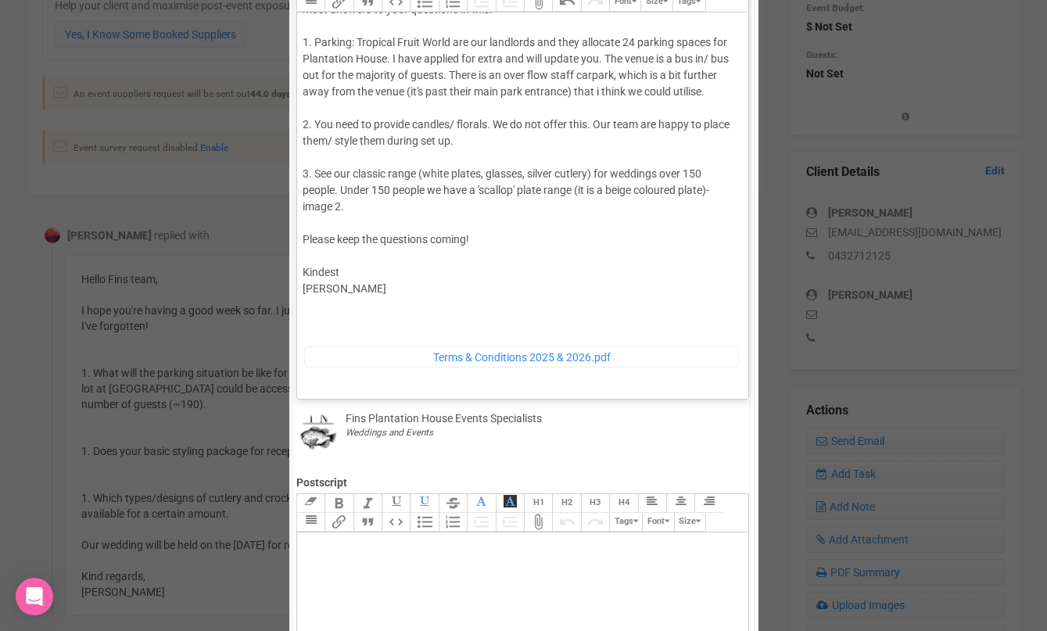
click at [328, 303] on div "Hi [PERSON_NAME] Great to hear from you. Glad to hear you are getting going wit…" at bounding box center [520, 169] width 435 height 565
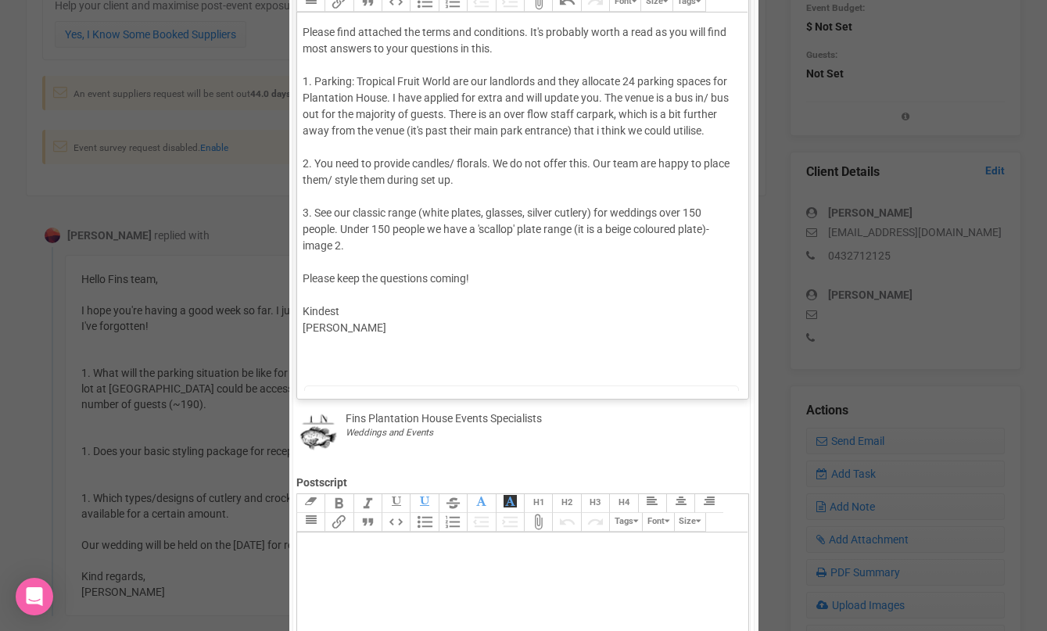
click at [713, 128] on div "Hi [PERSON_NAME] Great to hear from you. Glad to hear you are getting going wit…" at bounding box center [520, 208] width 435 height 565
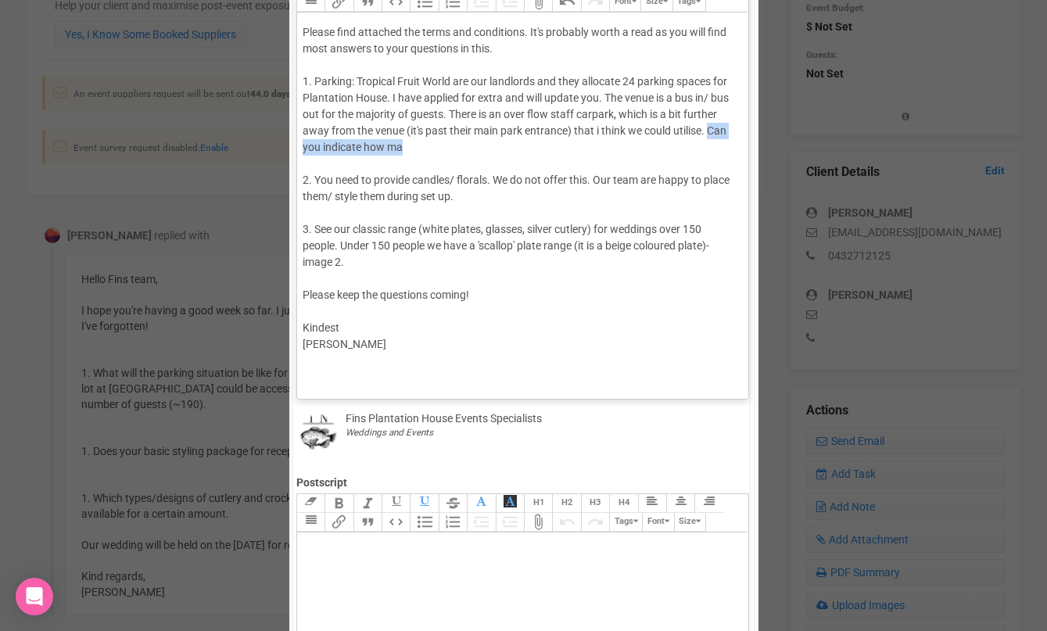
drag, startPoint x: 712, startPoint y: 131, endPoint x: 710, endPoint y: 141, distance: 10.3
click at [710, 141] on div "Hi [PERSON_NAME] Great to hear from you. Glad to hear you are getting going wit…" at bounding box center [520, 216] width 435 height 581
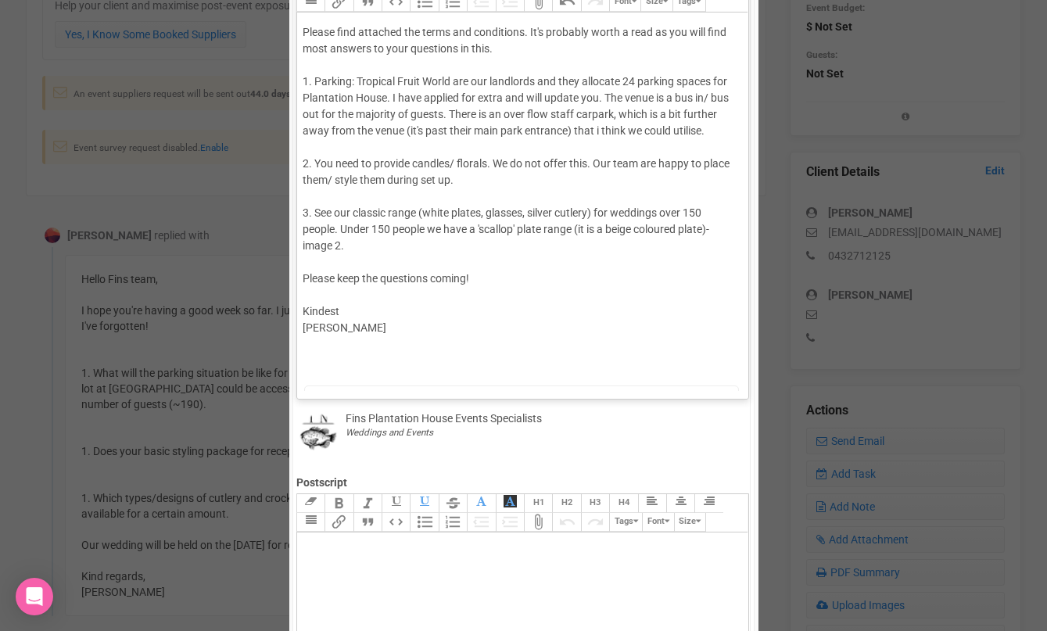
click at [500, 274] on div "Hi [PERSON_NAME] Great to hear from you. Glad to hear you are getting going wit…" at bounding box center [520, 208] width 435 height 565
click at [369, 360] on div "Hi [PERSON_NAME] Great to hear from you. Glad to hear you are getting going wit…" at bounding box center [520, 208] width 435 height 565
click at [326, 185] on div "Link Unlink Bold Italic Strikethrough H1 H2 H3 H4 Link Quote Code Bullets Numbe…" at bounding box center [522, 182] width 451 height 417
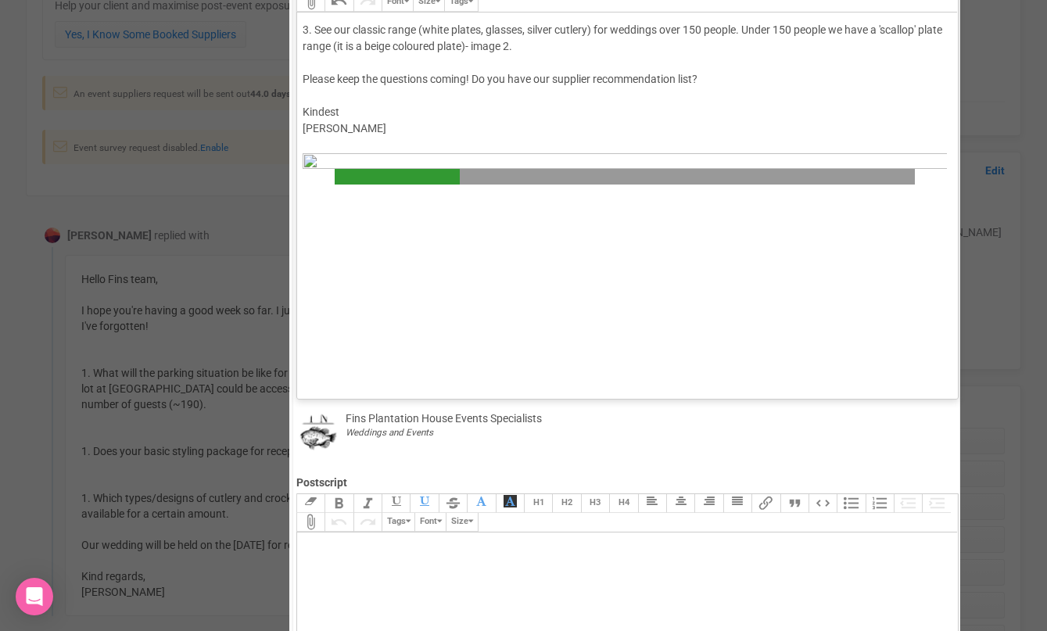
scroll to position [284, 0]
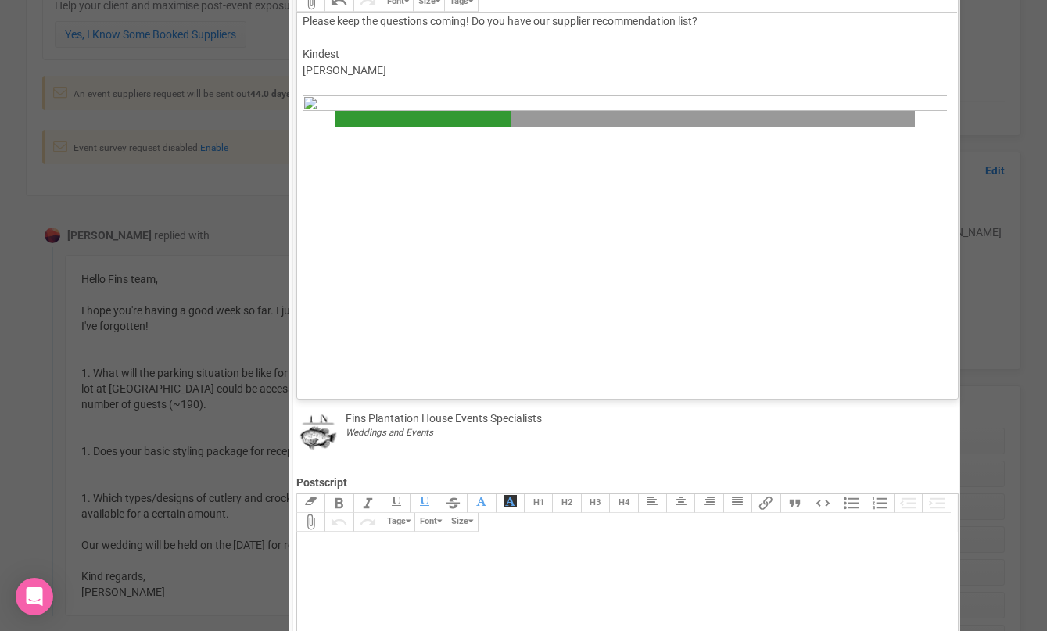
click at [527, 143] on div "Hi [PERSON_NAME] Great to hear from you. Glad to hear you are getting going wit…" at bounding box center [625, 458] width 644 height 1449
type trix-editor "<div>Hi [PERSON_NAME] <br><br>Great to hear from you.<br><br>Glad to hear you a…"
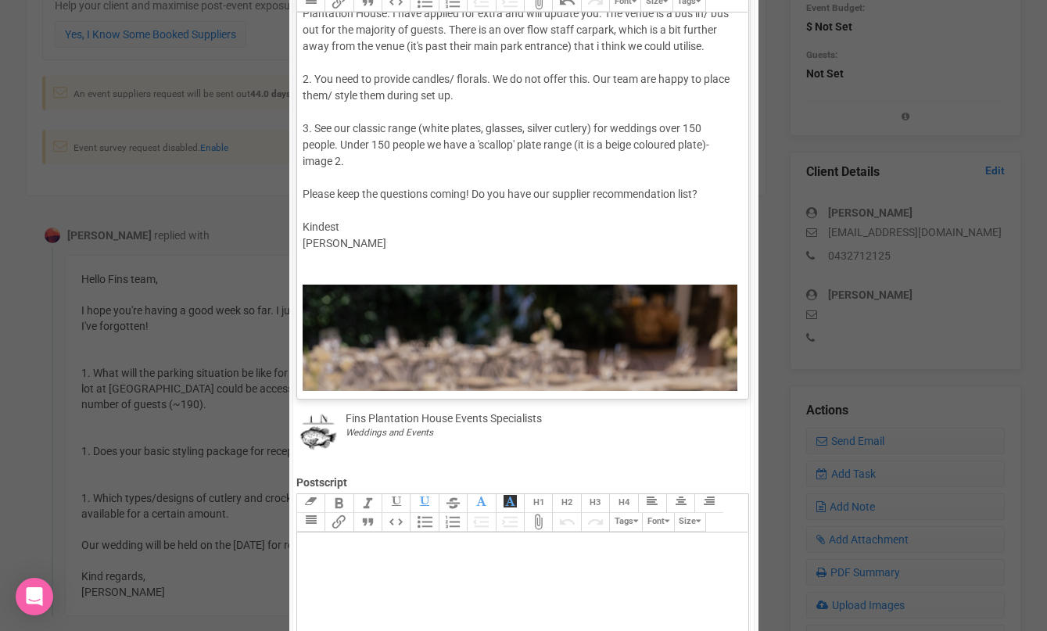
scroll to position [148, 0]
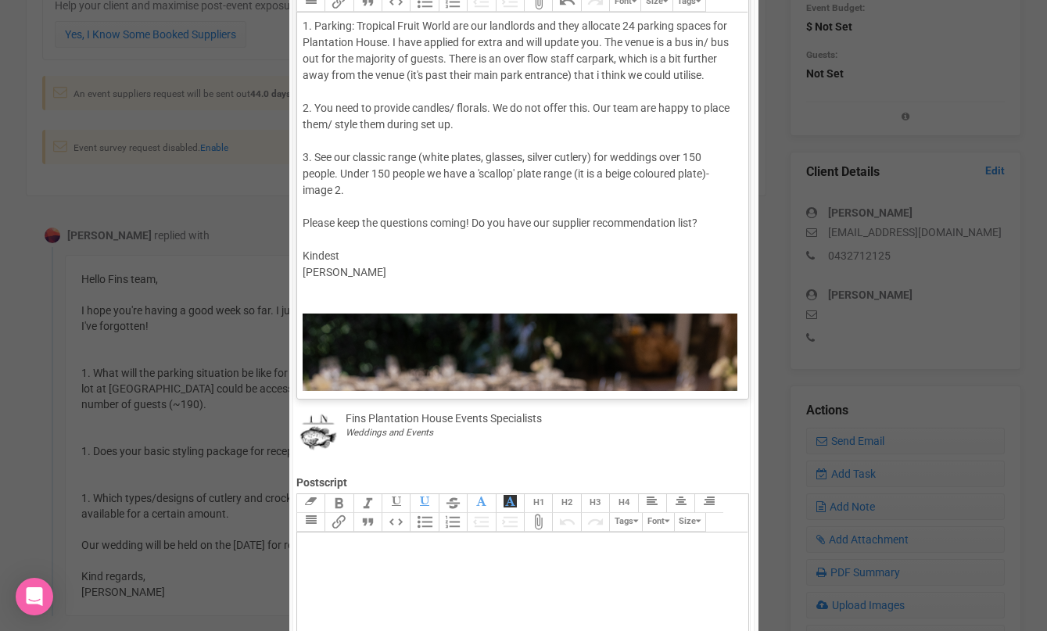
click at [327, 185] on div "Link Unlink Bold Italic Strikethrough H1 H2 H3 H4 Link Quote Code Bullets Numbe…" at bounding box center [522, 182] width 451 height 417
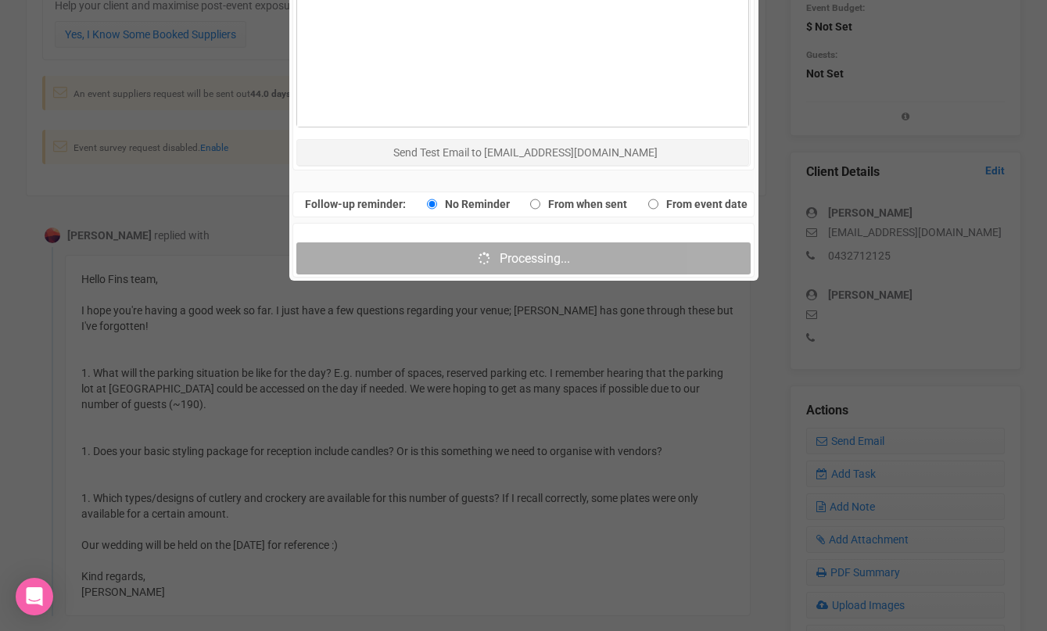
scroll to position [1070, 0]
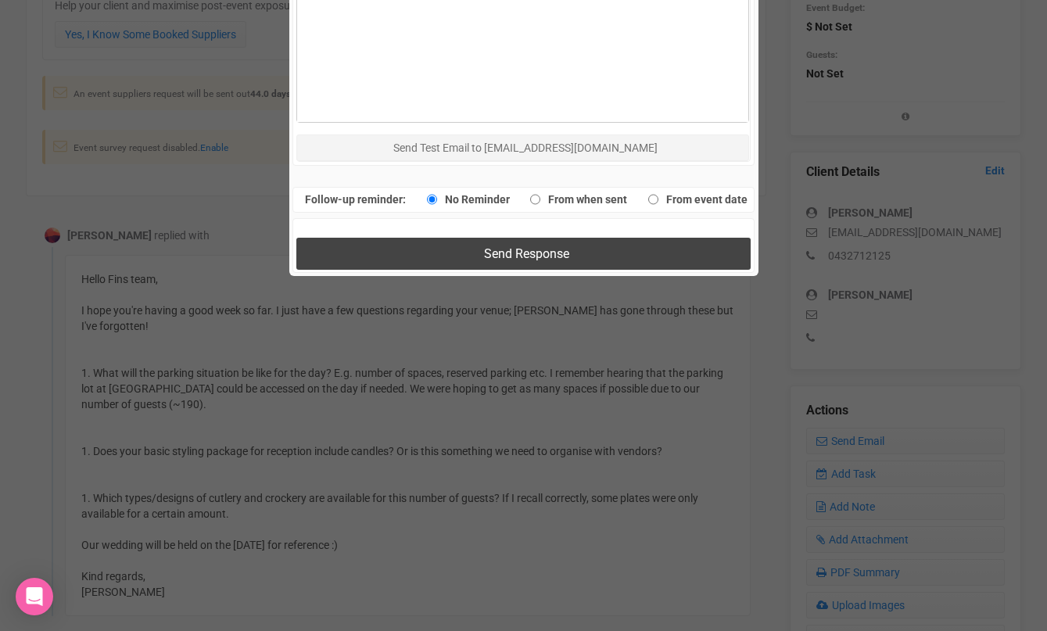
click at [436, 255] on button "Send Response" at bounding box center [523, 254] width 454 height 32
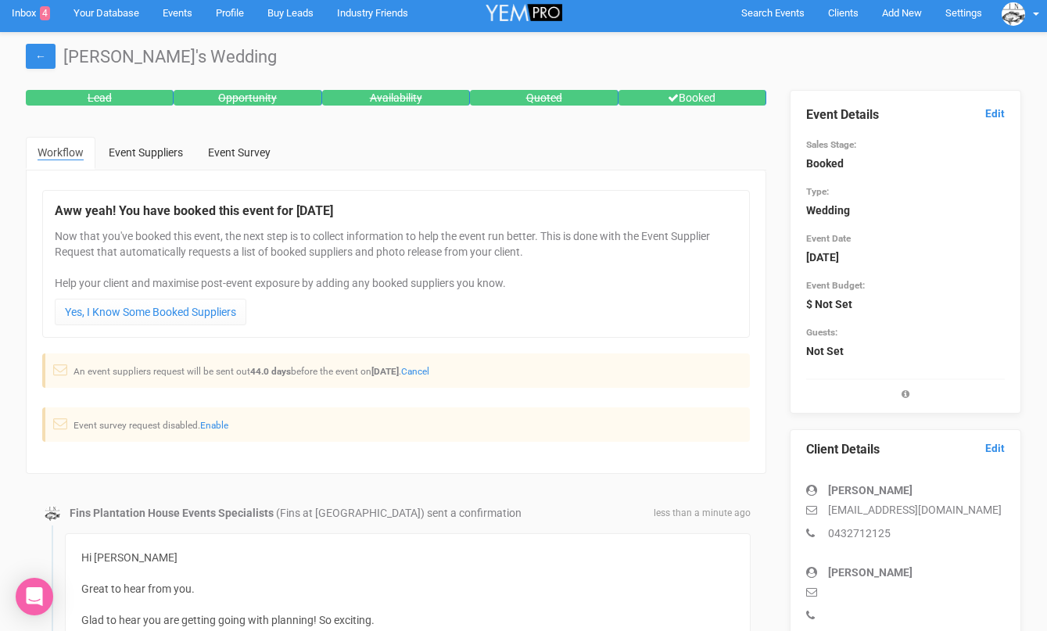
scroll to position [0, 0]
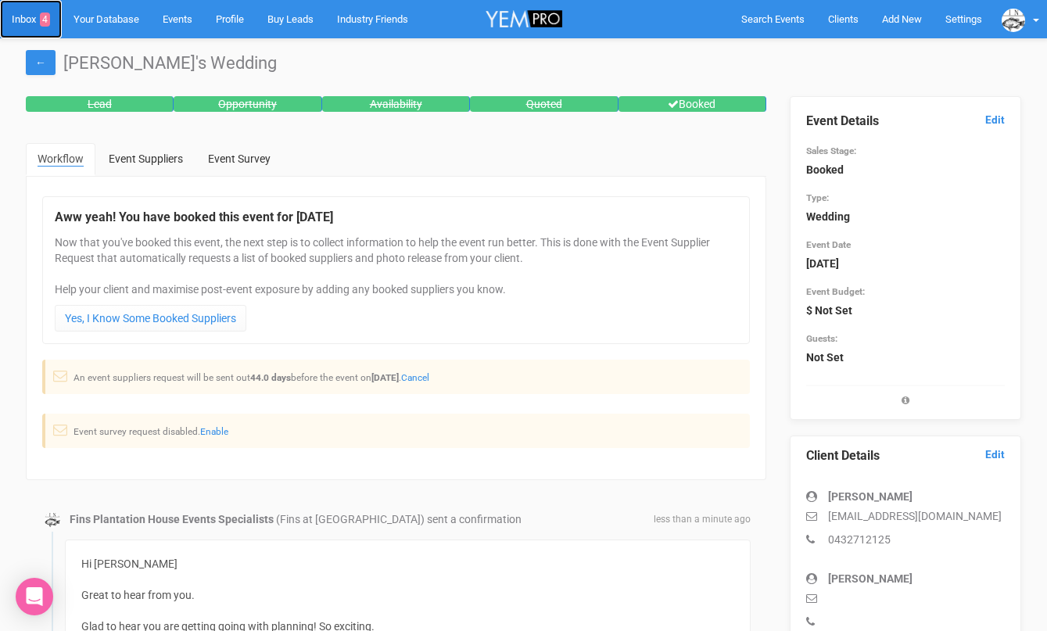
click at [28, 20] on link "Inbox 4" at bounding box center [31, 19] width 62 height 38
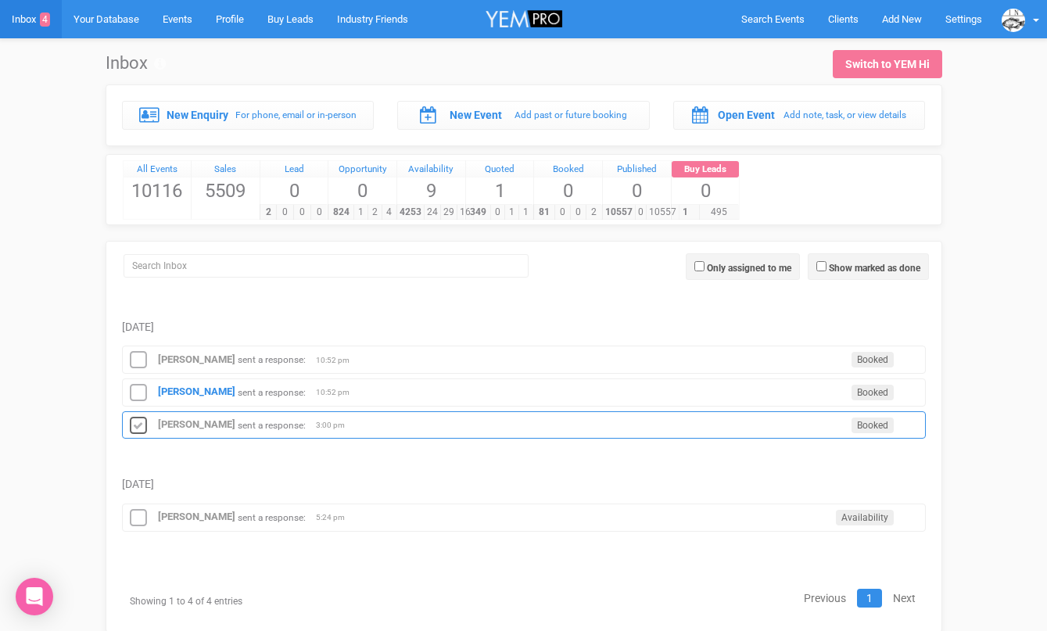
click at [134, 424] on icon at bounding box center [138, 426] width 23 height 20
